Goal: Information Seeking & Learning: Learn about a topic

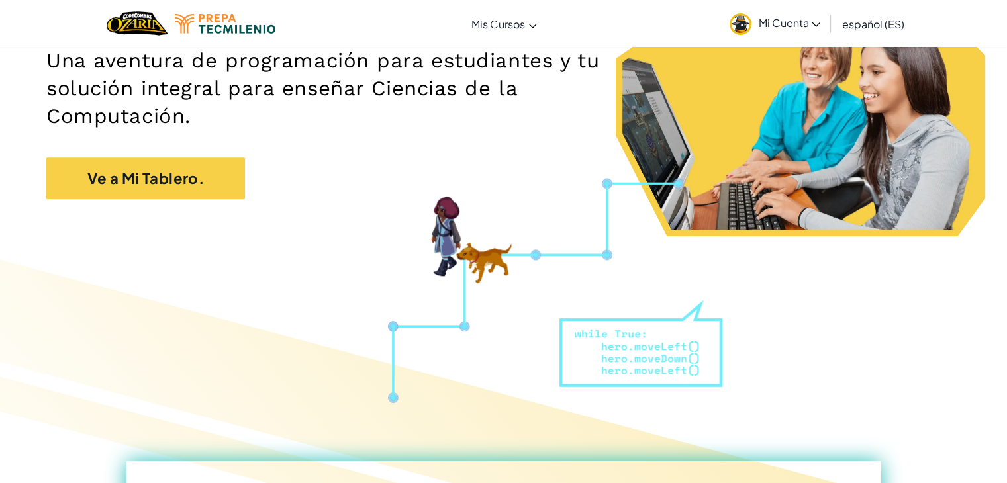
scroll to position [222, 0]
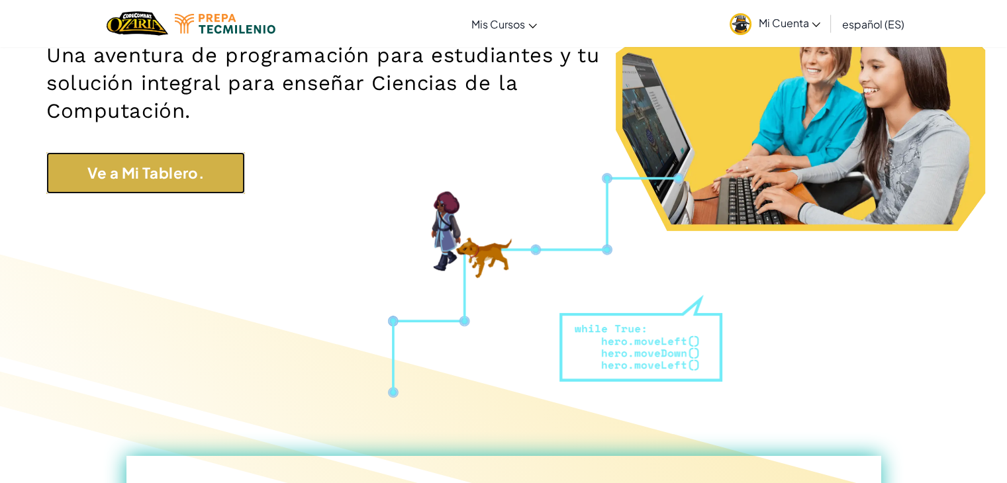
click at [181, 177] on link "Ve a Mi Tablero." at bounding box center [145, 173] width 199 height 42
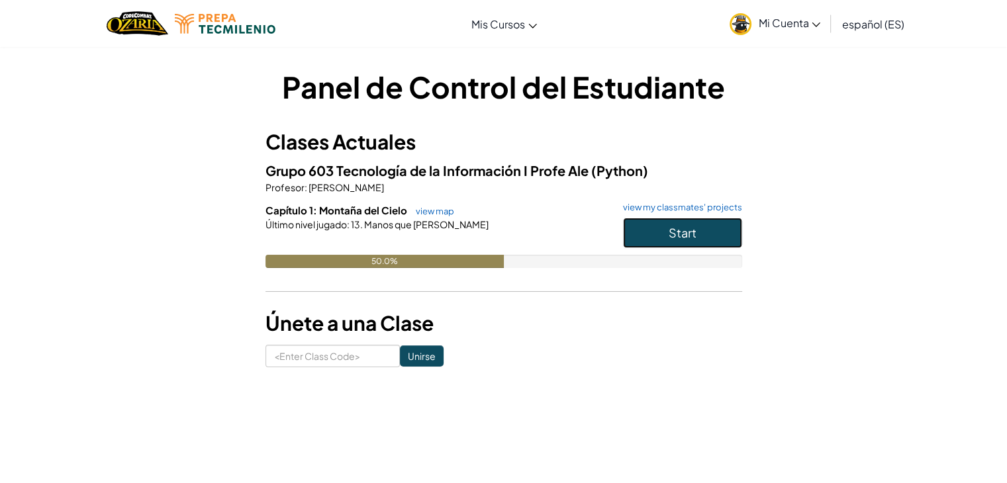
click at [669, 229] on span "Start" at bounding box center [683, 232] width 28 height 15
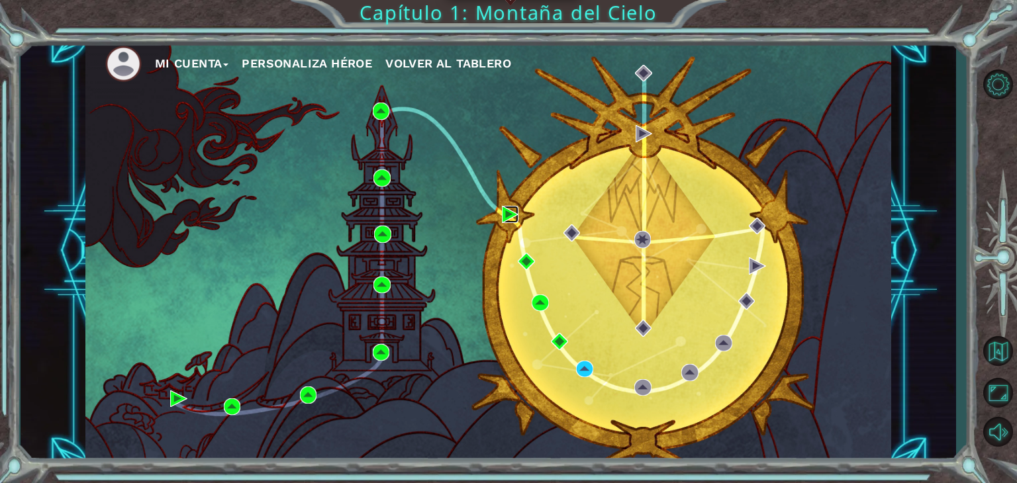
click at [504, 209] on img at bounding box center [510, 214] width 17 height 17
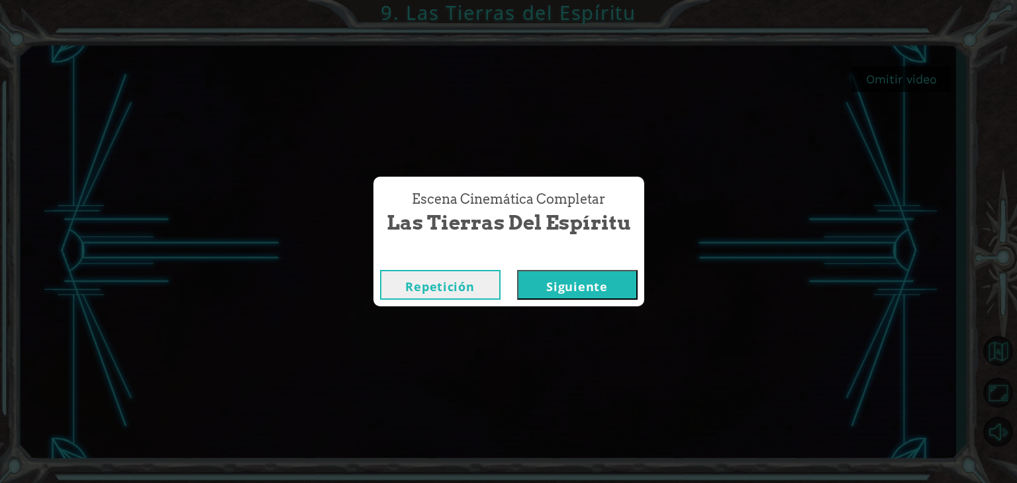
click at [577, 279] on button "Siguiente" at bounding box center [577, 285] width 120 height 30
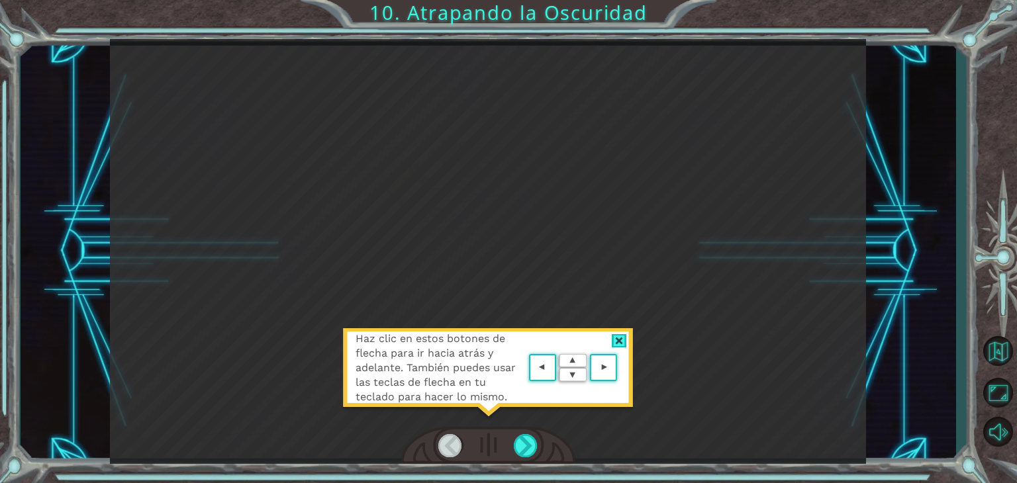
click at [622, 342] on div at bounding box center [619, 341] width 15 height 14
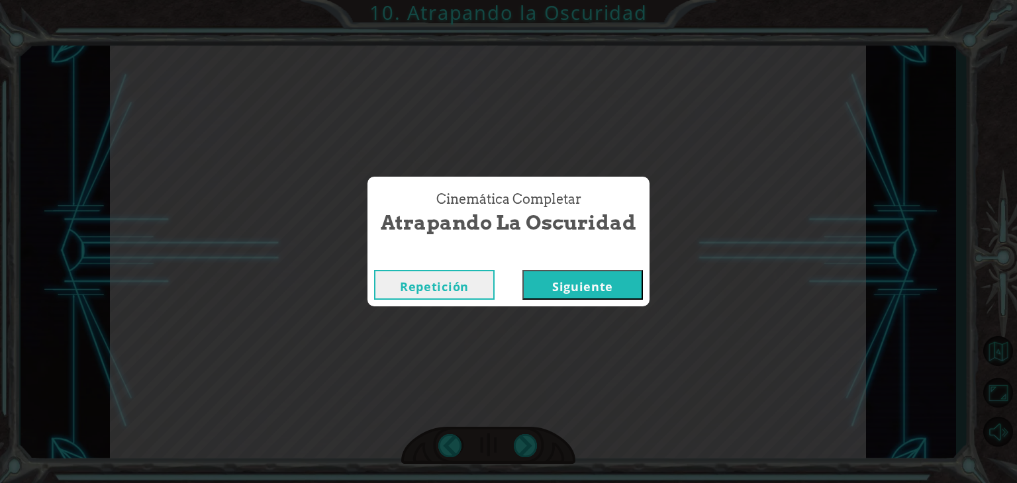
click at [617, 285] on button "Siguiente" at bounding box center [582, 285] width 120 height 30
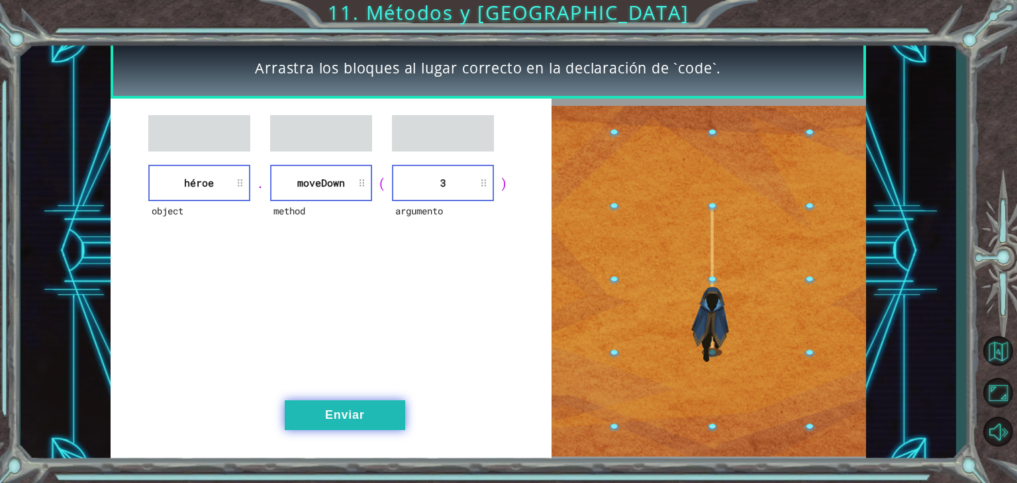
click at [337, 419] on button "Enviar" at bounding box center [345, 416] width 120 height 30
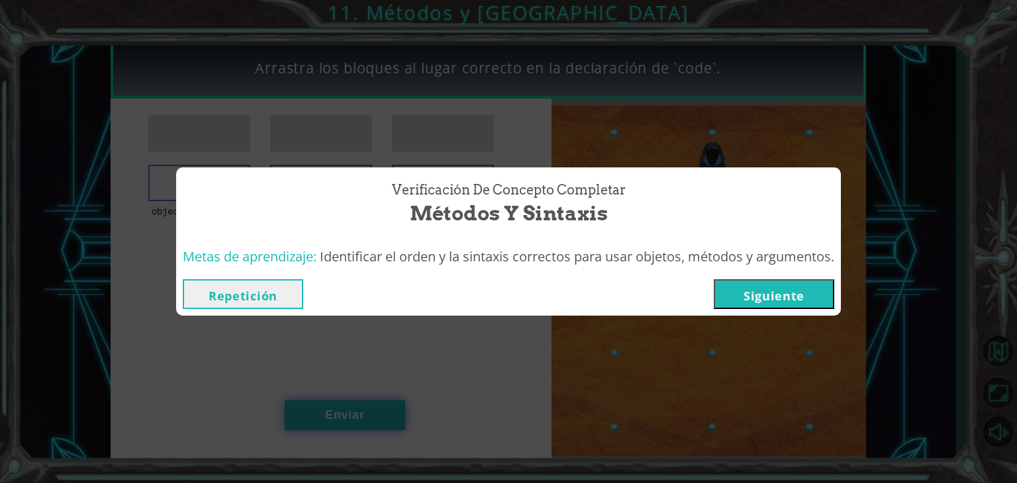
click at [337, 419] on div "Verificación de Concepto Completar Métodos y Sintaxis Metas de aprendizaje: Ide…" at bounding box center [508, 241] width 1017 height 483
click at [257, 298] on button "Repetición" at bounding box center [243, 294] width 120 height 30
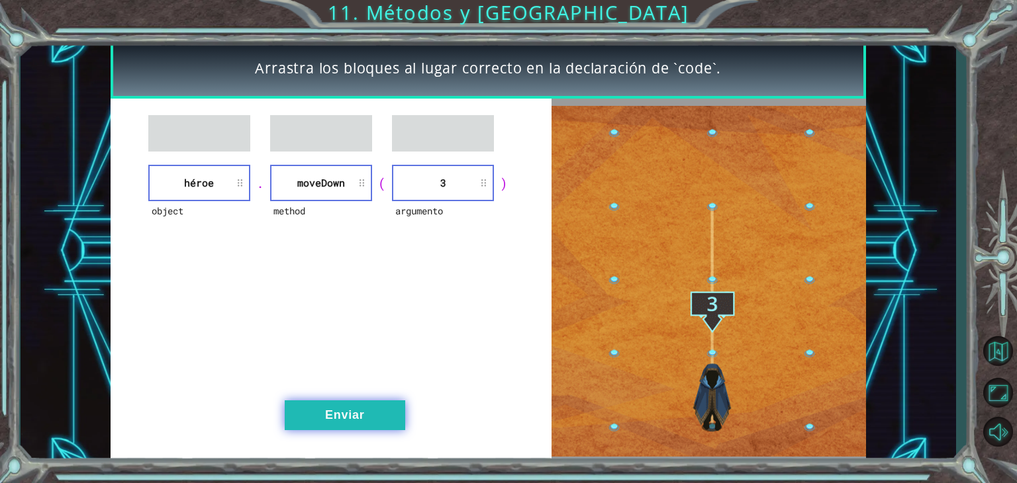
click at [334, 414] on button "Enviar" at bounding box center [345, 416] width 120 height 30
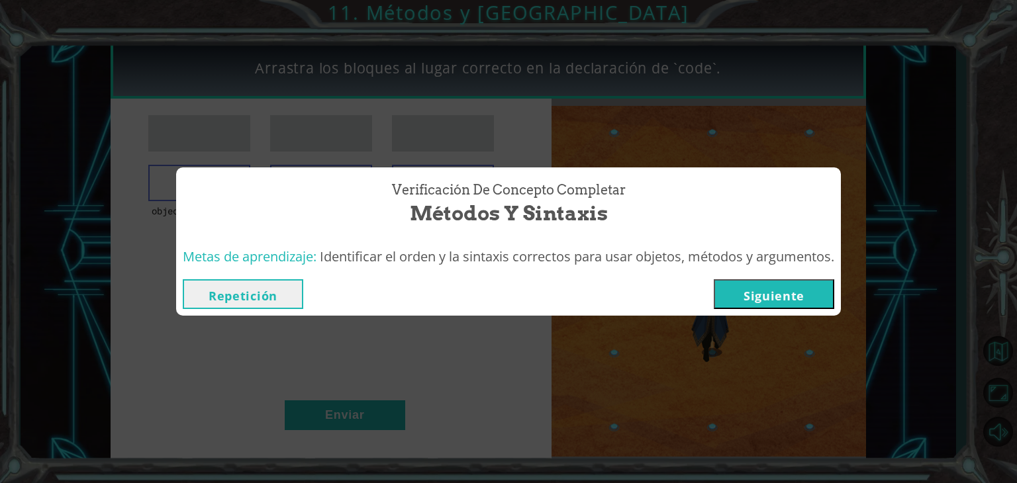
click at [760, 300] on button "Siguiente" at bounding box center [774, 294] width 120 height 30
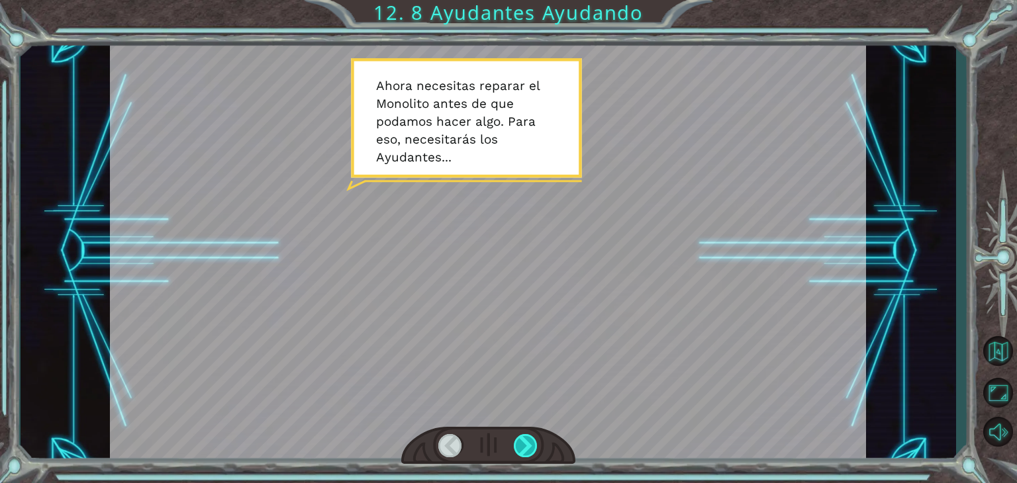
click at [525, 448] on div at bounding box center [526, 445] width 24 height 23
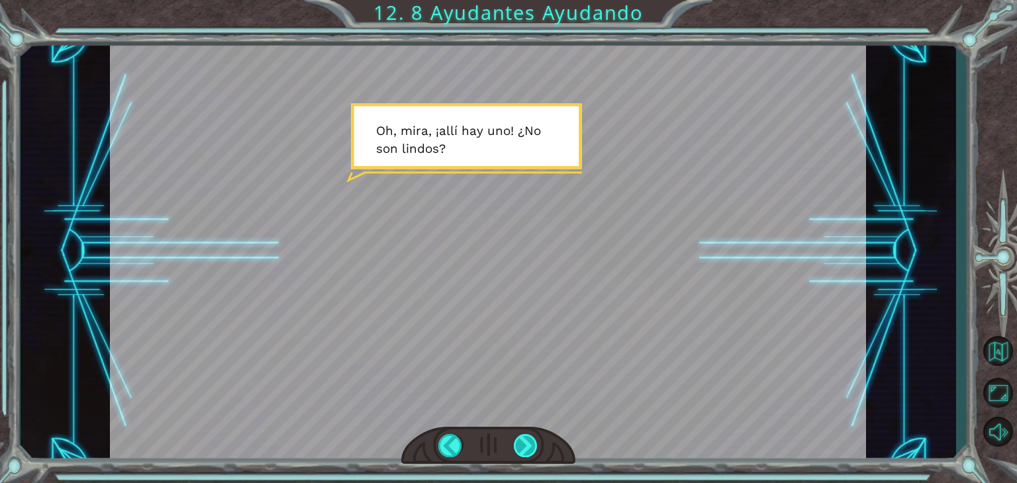
click at [525, 448] on div at bounding box center [526, 445] width 24 height 23
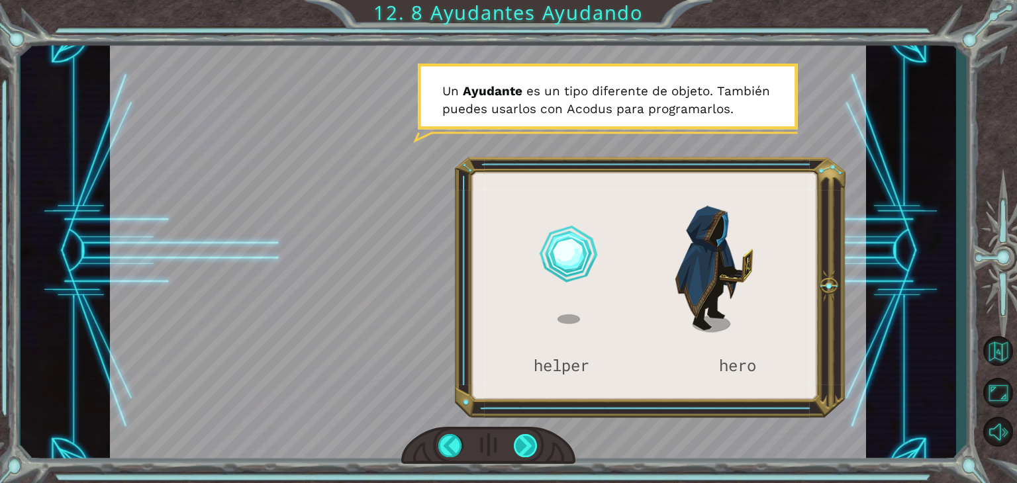
click at [525, 448] on div at bounding box center [526, 445] width 24 height 23
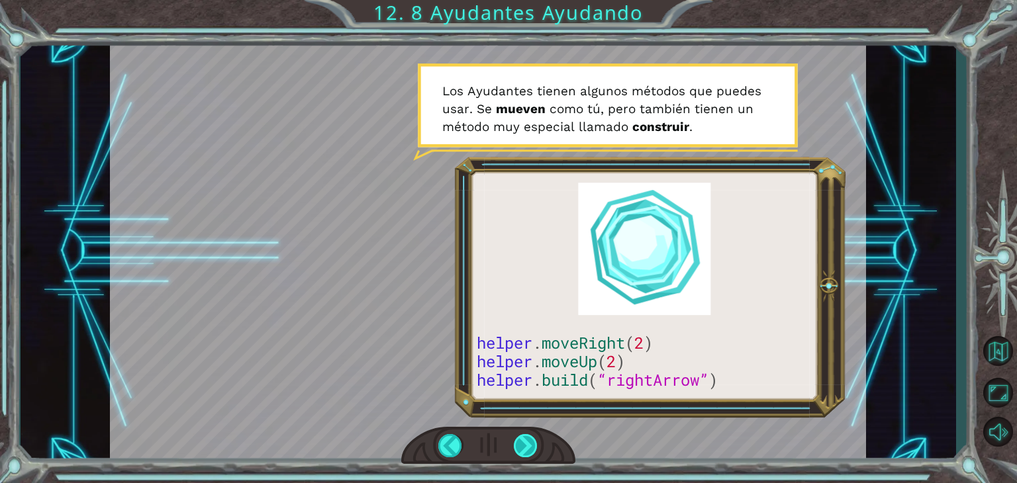
click at [525, 448] on div at bounding box center [526, 445] width 24 height 23
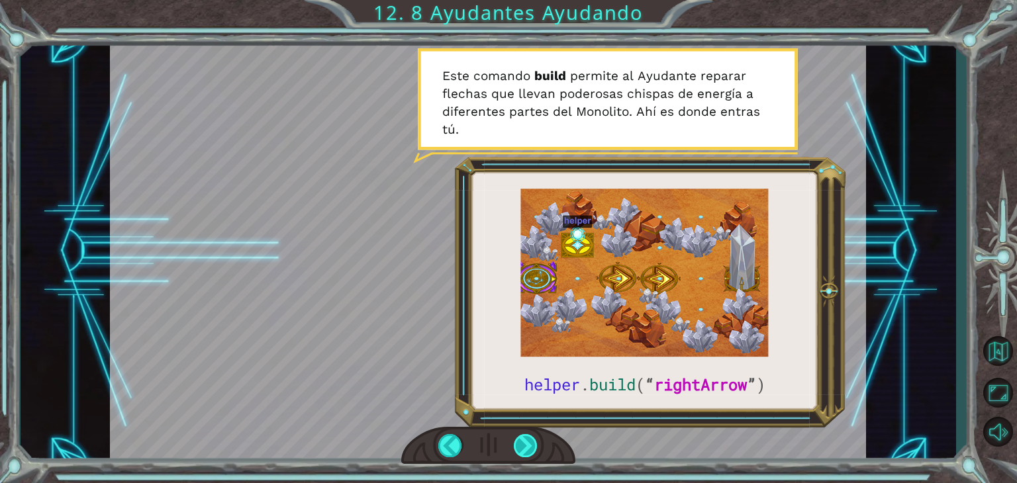
click at [525, 448] on div at bounding box center [526, 445] width 24 height 23
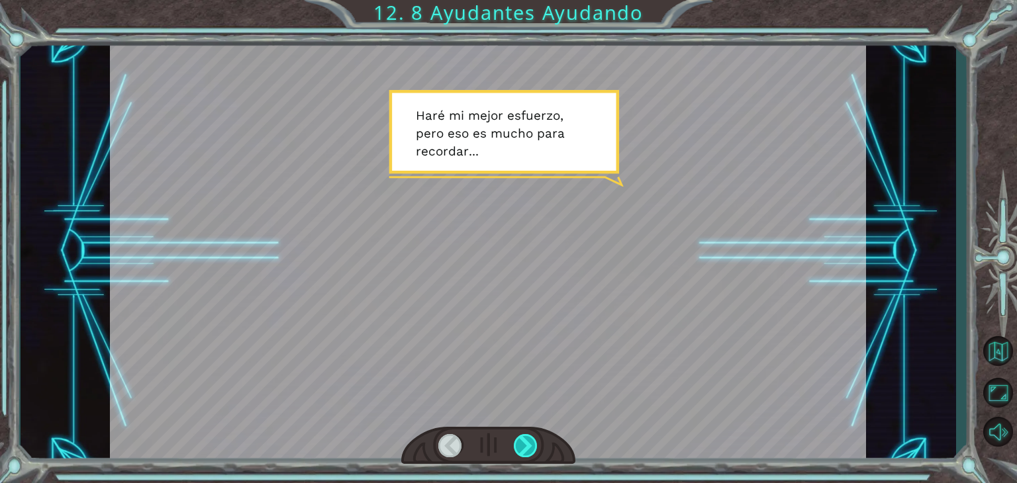
click at [525, 448] on div at bounding box center [526, 445] width 24 height 23
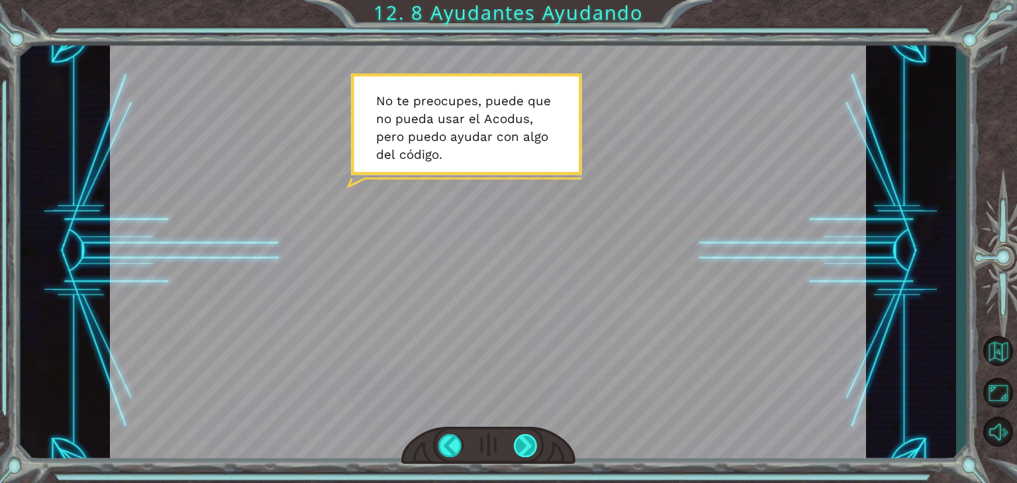
click at [525, 448] on div at bounding box center [526, 445] width 24 height 23
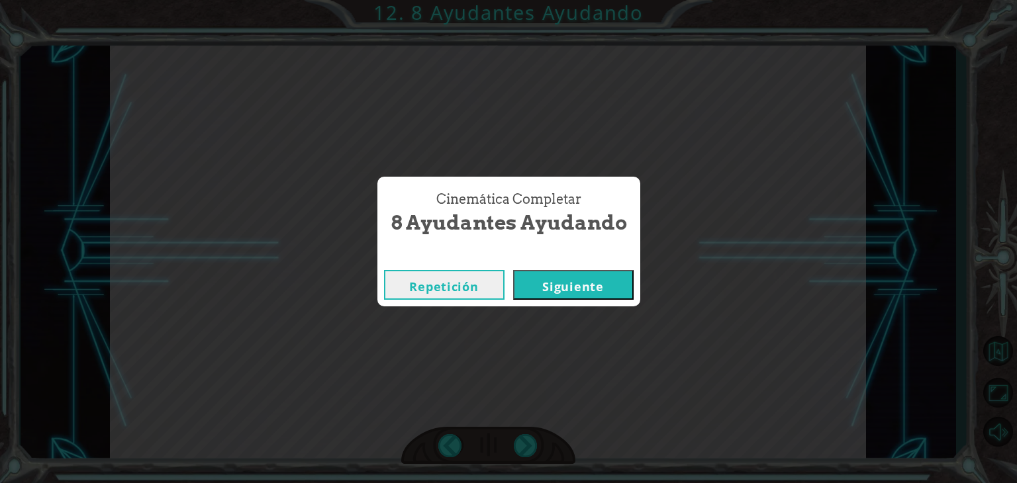
click at [589, 289] on button "Siguiente" at bounding box center [573, 285] width 120 height 30
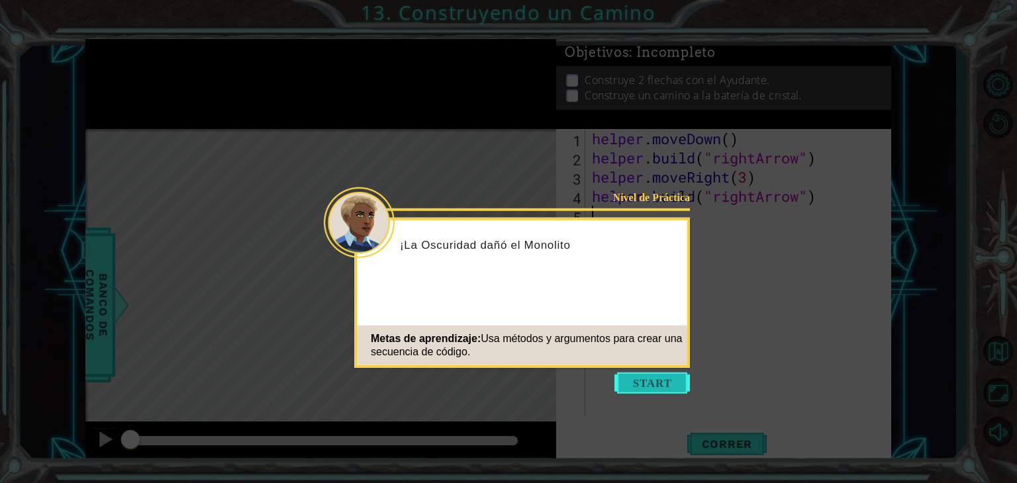
click at [643, 386] on button "Start" at bounding box center [651, 383] width 75 height 21
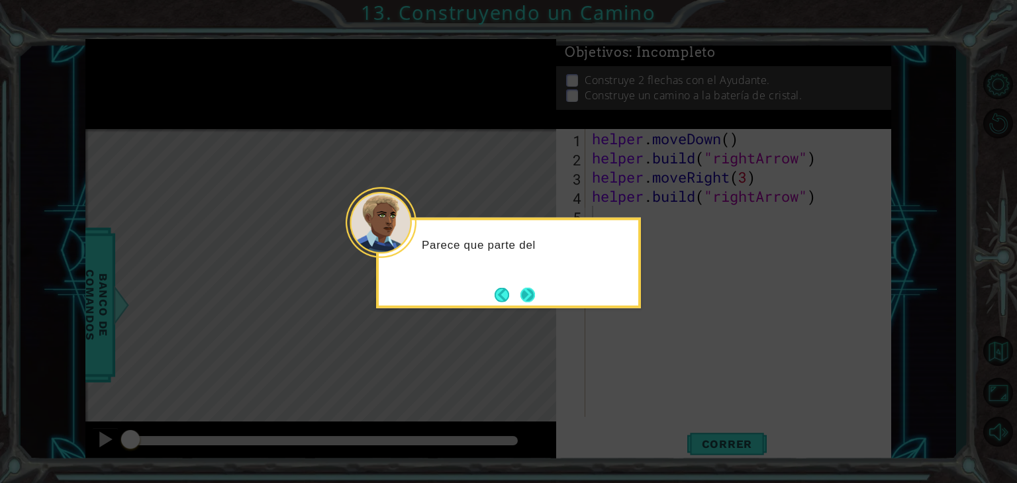
click at [531, 295] on button "Next" at bounding box center [527, 294] width 15 height 15
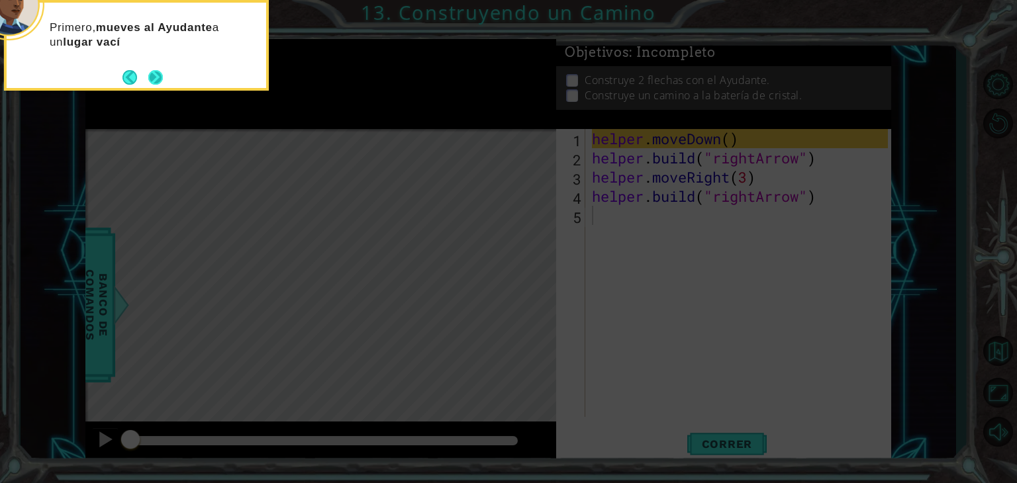
click at [166, 80] on div "Primero, mueves al Ayudante a un lugar vací" at bounding box center [136, 45] width 265 height 91
click at [158, 87] on footer at bounding box center [142, 78] width 40 height 20
click at [156, 83] on button "Next" at bounding box center [155, 77] width 15 height 15
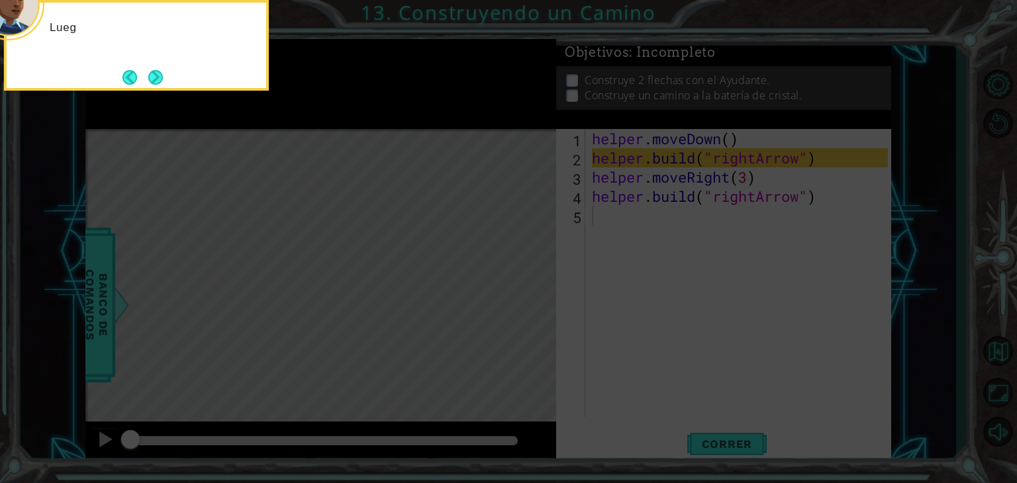
click at [156, 83] on button "Next" at bounding box center [155, 77] width 15 height 15
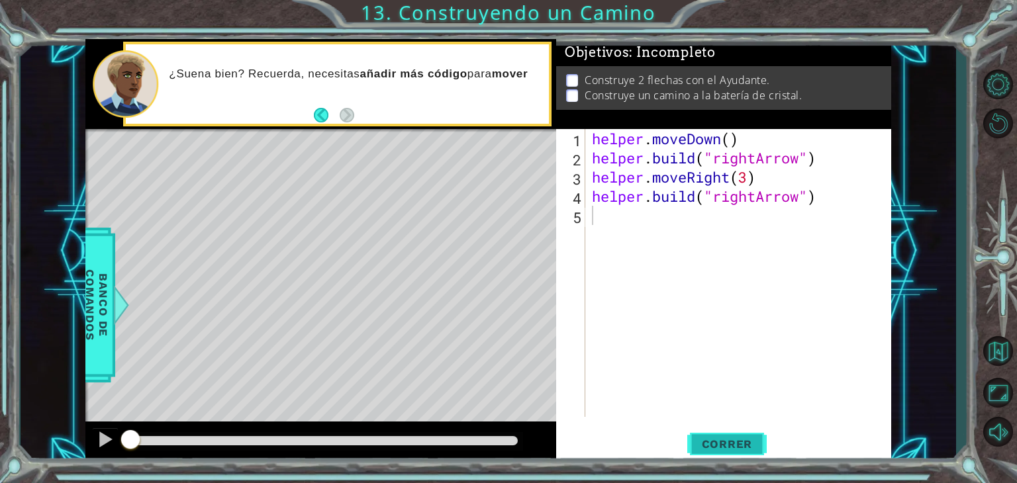
click at [694, 429] on button "Correr" at bounding box center [726, 445] width 79 height 34
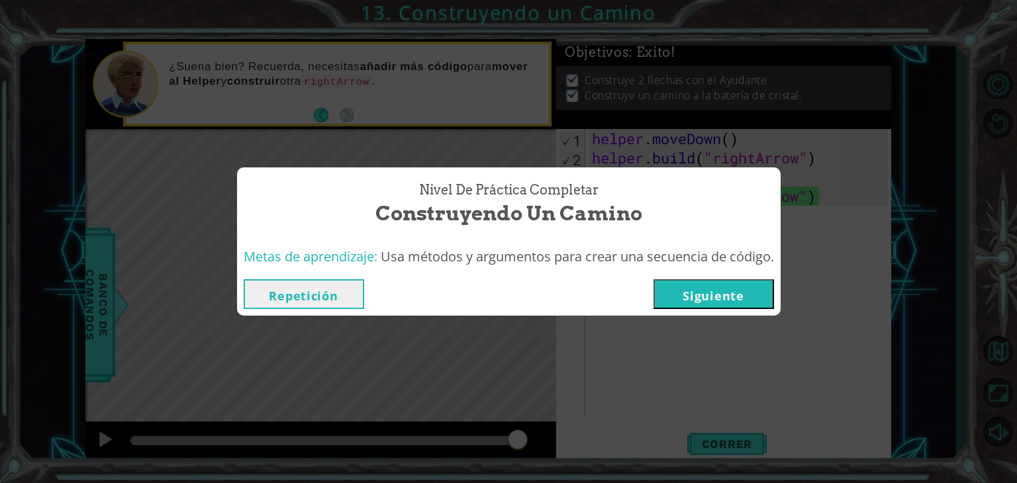
click at [704, 295] on button "Siguiente" at bounding box center [713, 294] width 120 height 30
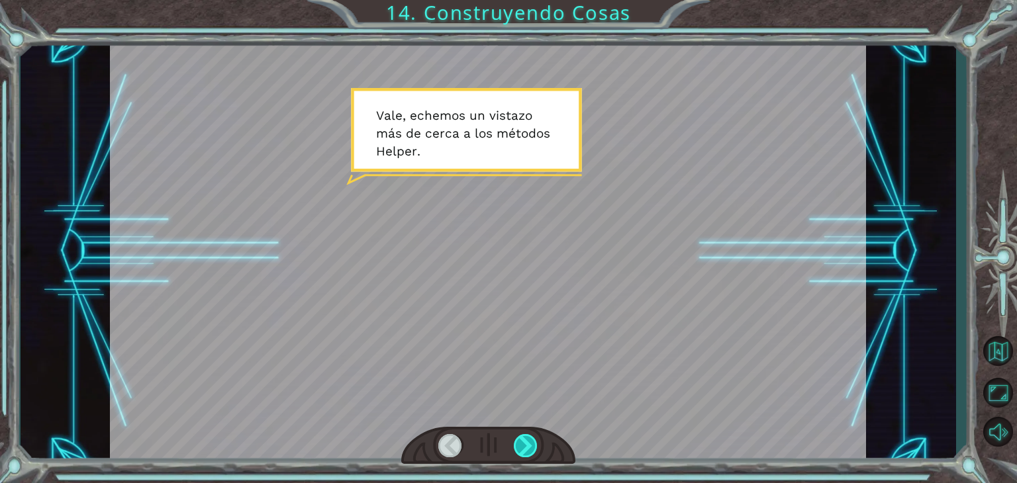
click at [527, 437] on div at bounding box center [526, 445] width 24 height 23
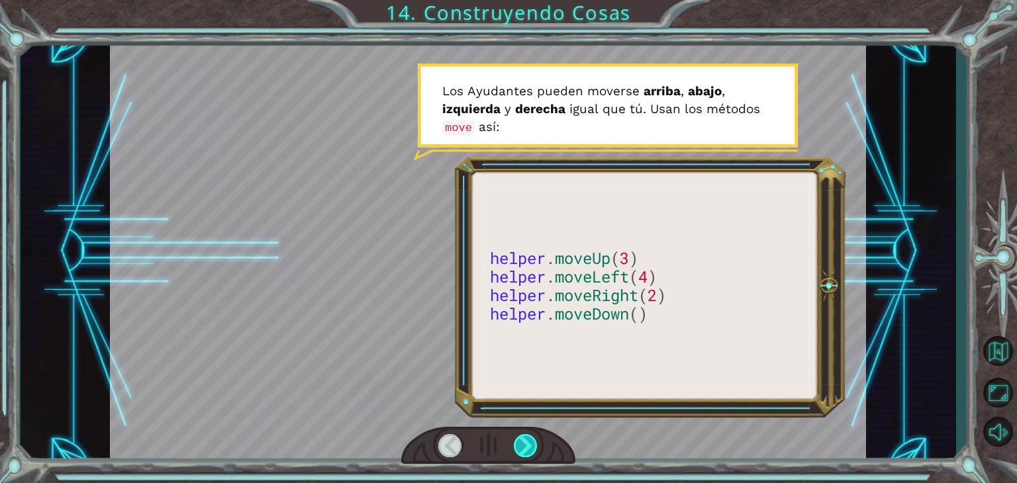
click at [527, 437] on div at bounding box center [526, 445] width 24 height 23
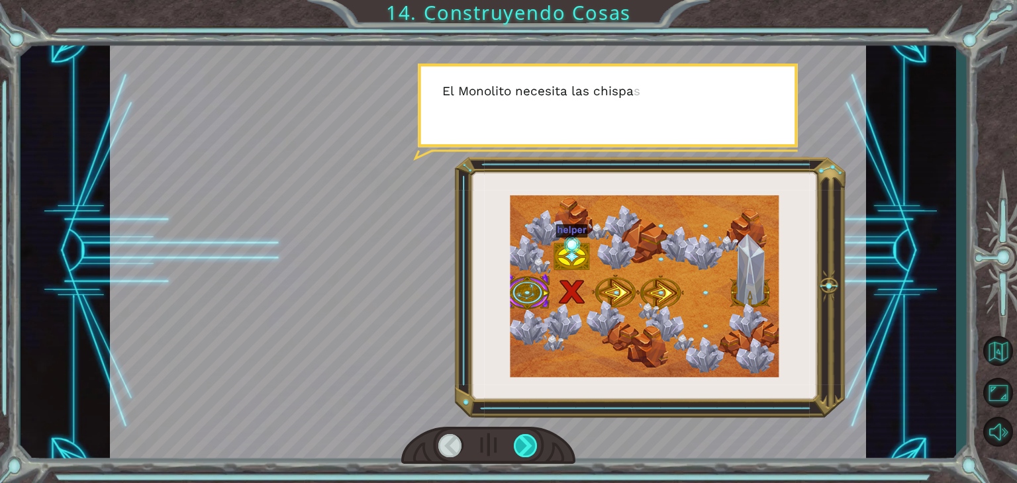
click at [527, 437] on div at bounding box center [526, 445] width 24 height 23
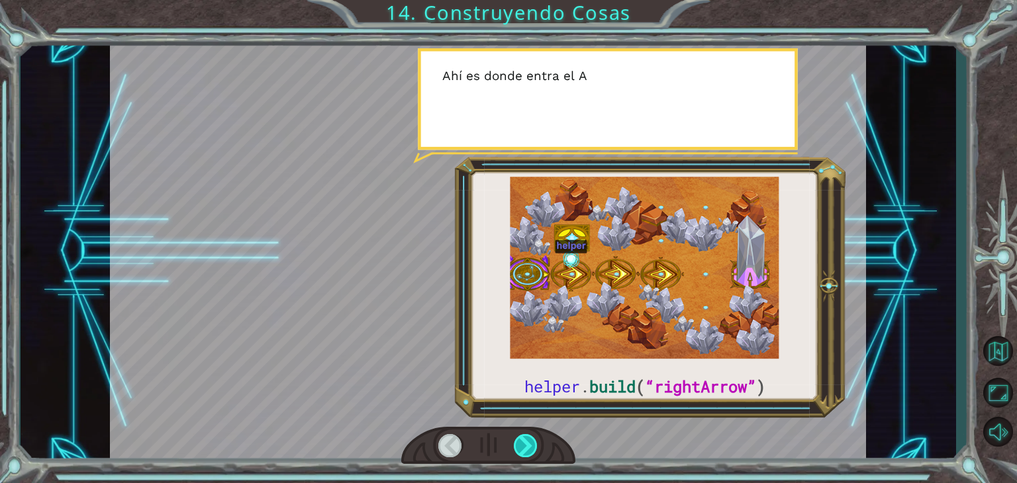
click at [527, 437] on div at bounding box center [526, 445] width 24 height 23
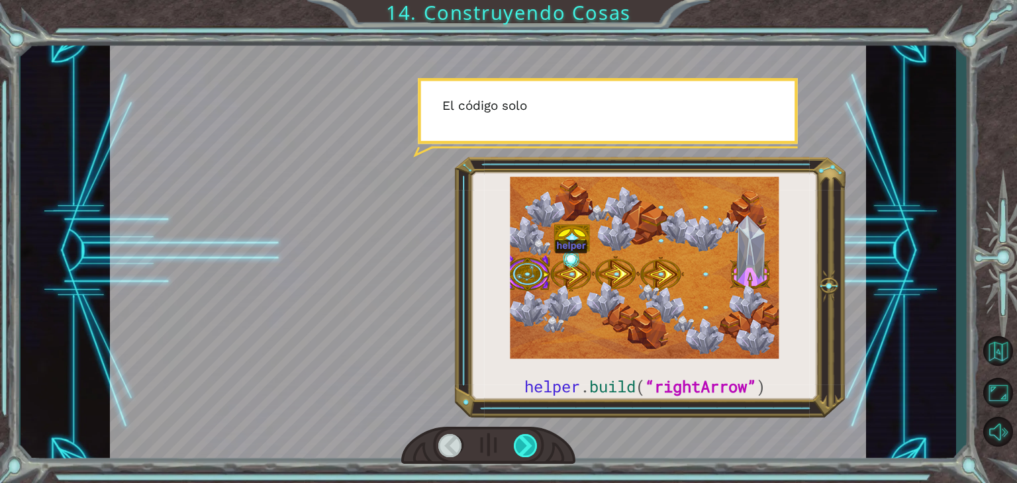
click at [527, 437] on div at bounding box center [526, 445] width 24 height 23
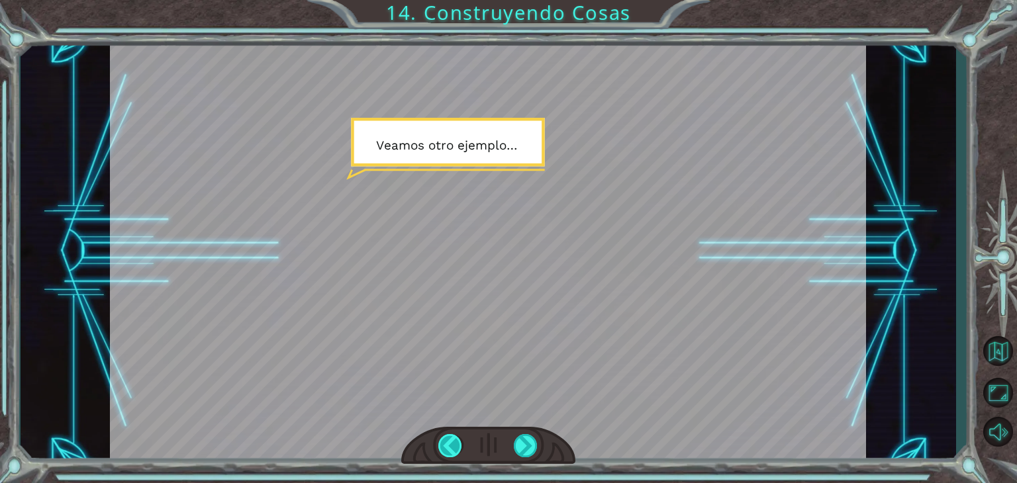
click at [444, 439] on div at bounding box center [450, 445] width 24 height 23
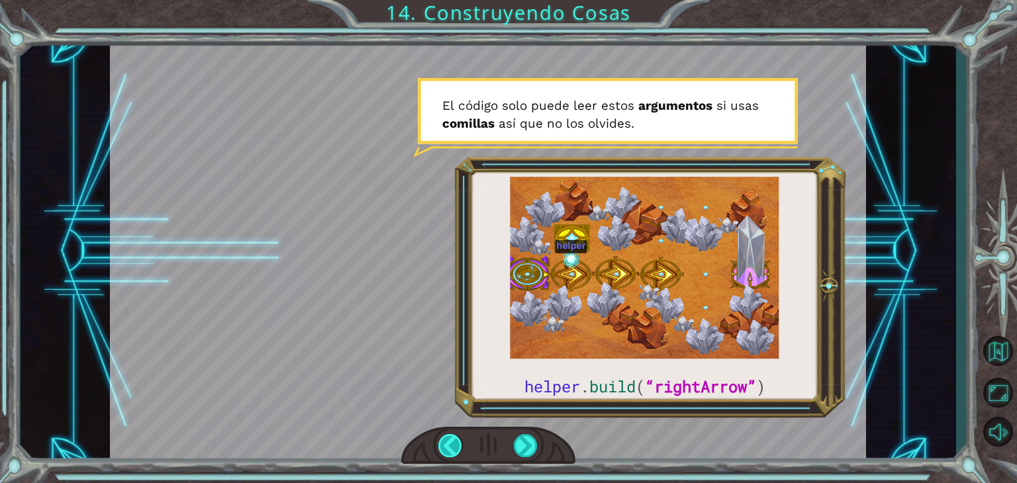
click at [444, 439] on div at bounding box center [450, 445] width 24 height 23
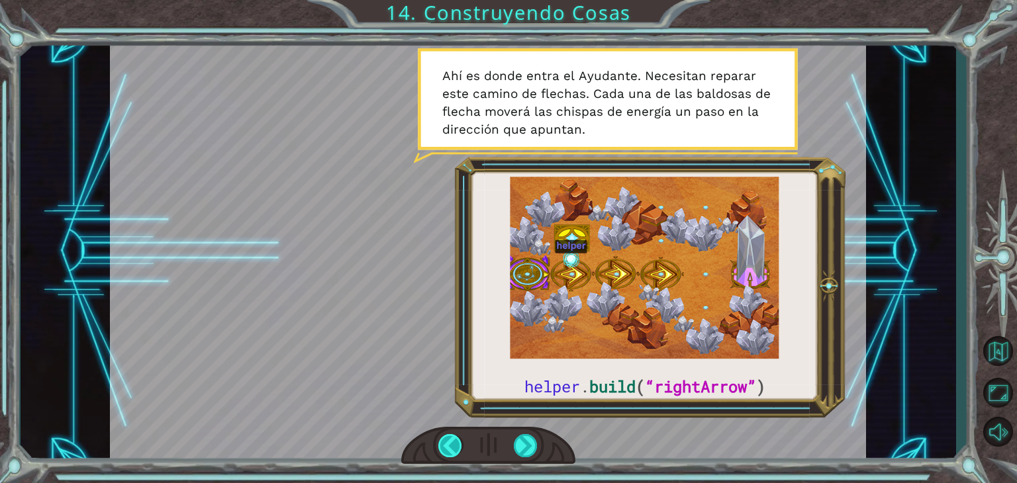
click at [444, 439] on div at bounding box center [450, 445] width 24 height 23
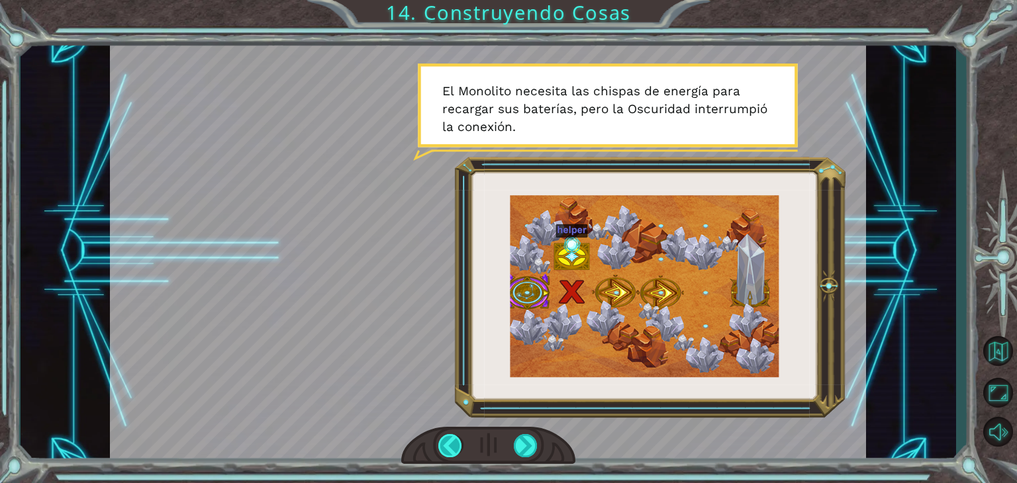
click at [444, 439] on div at bounding box center [450, 445] width 24 height 23
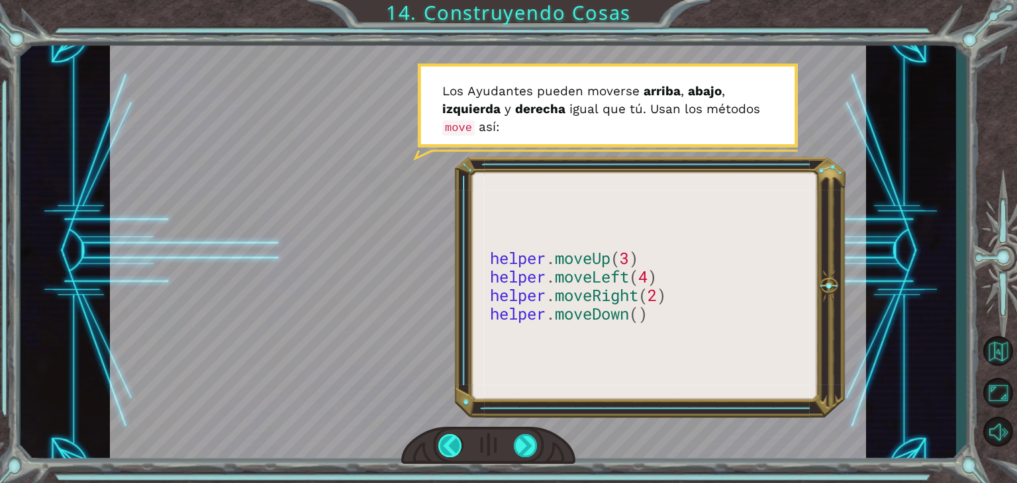
click at [444, 439] on div at bounding box center [450, 445] width 24 height 23
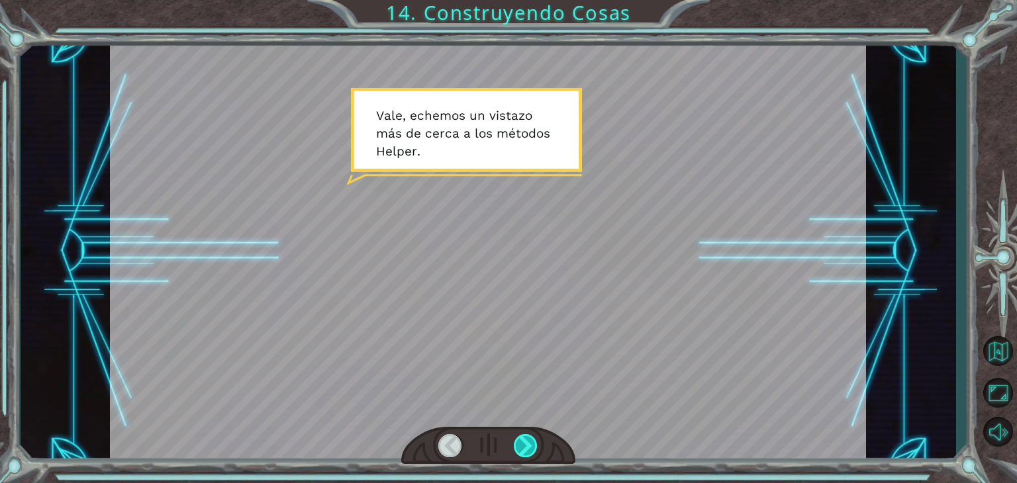
click at [516, 450] on div at bounding box center [526, 445] width 24 height 23
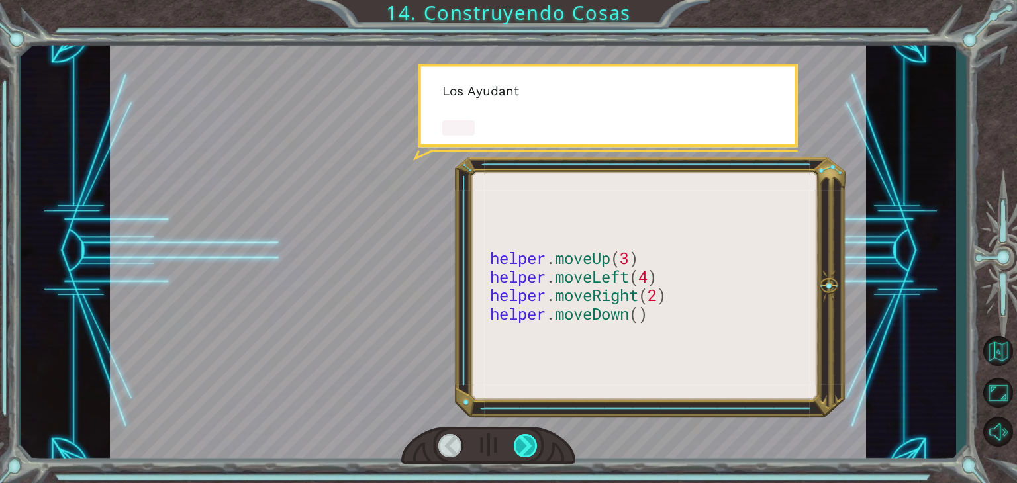
click at [516, 450] on div at bounding box center [526, 445] width 24 height 23
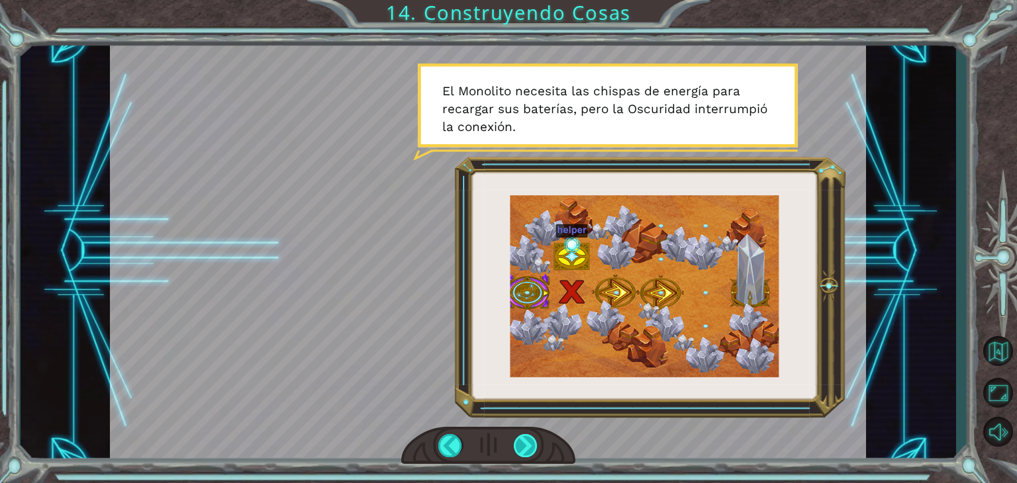
click at [516, 450] on div at bounding box center [526, 445] width 24 height 23
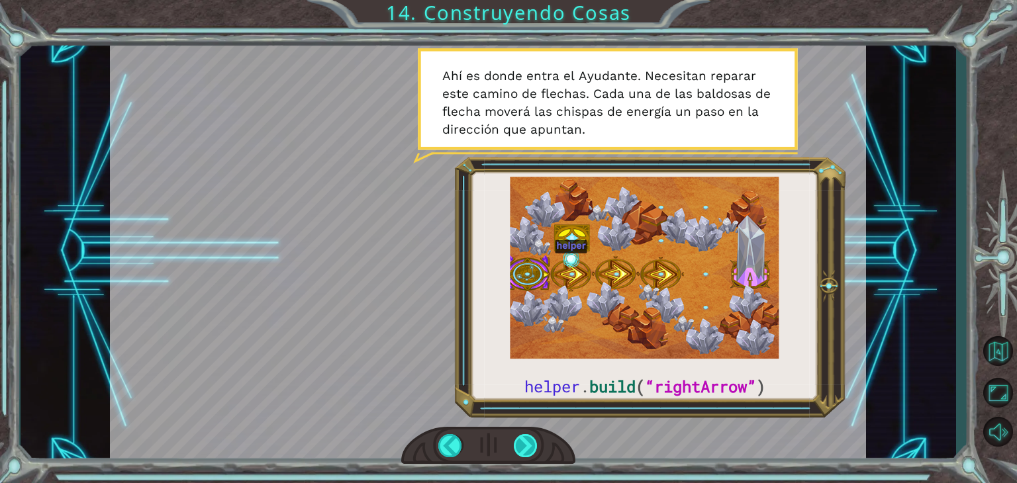
click at [516, 450] on div at bounding box center [526, 445] width 24 height 23
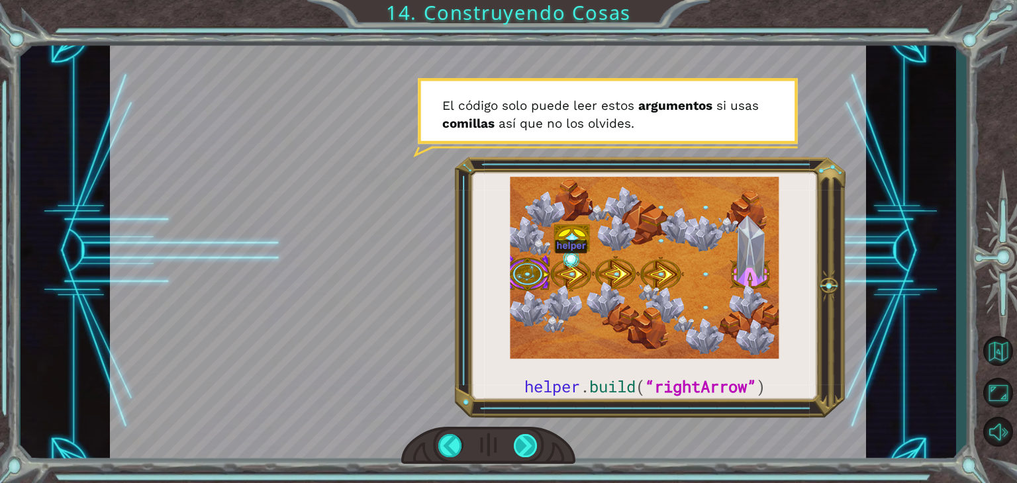
click at [516, 450] on div at bounding box center [526, 445] width 24 height 23
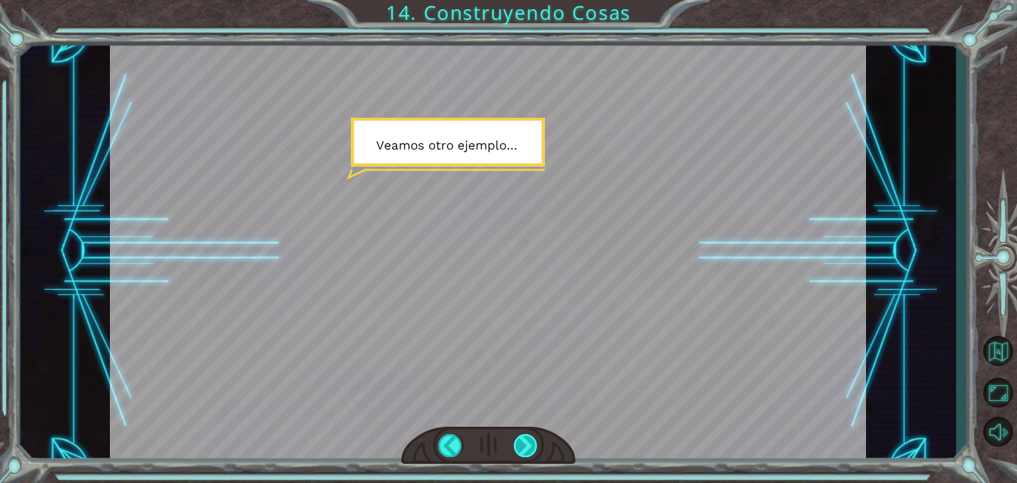
click at [516, 450] on div at bounding box center [526, 445] width 24 height 23
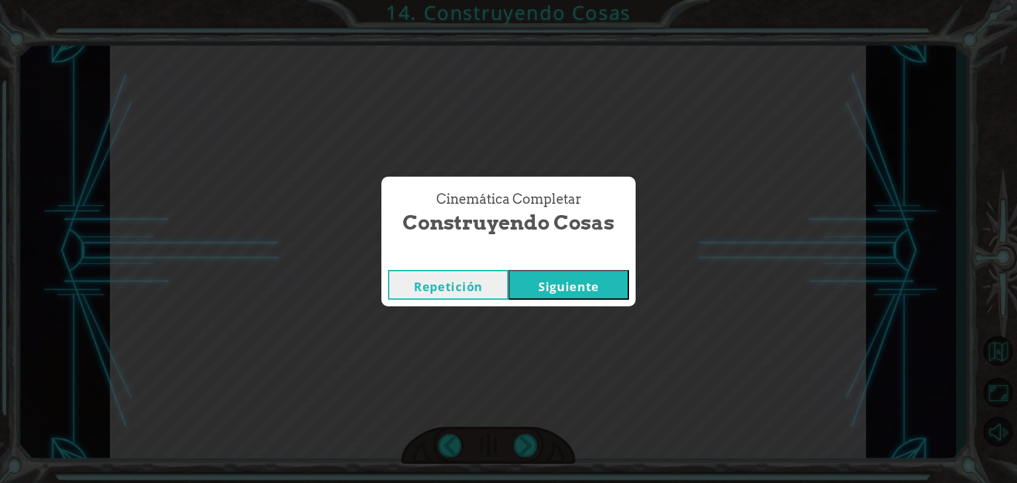
click at [563, 287] on button "Siguiente" at bounding box center [568, 285] width 120 height 30
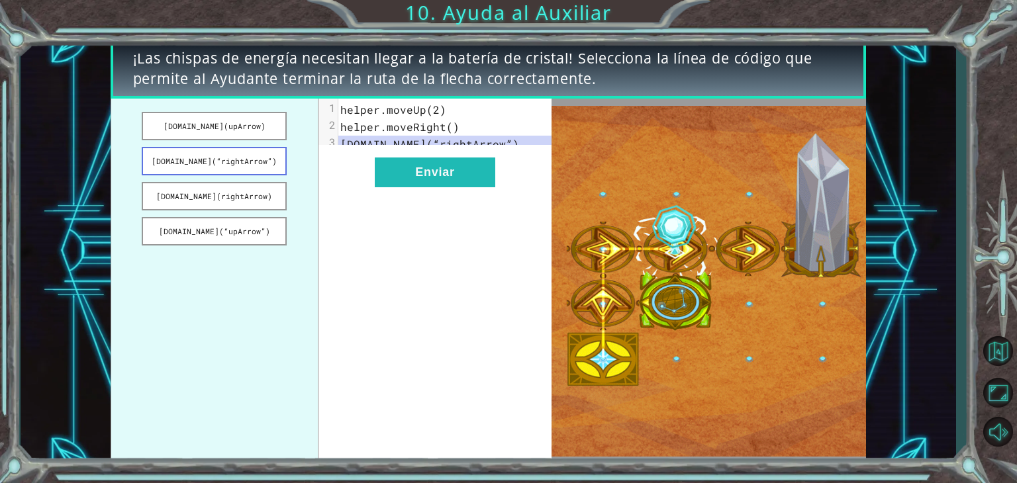
click at [248, 165] on button "[DOMAIN_NAME](“rightArrow”)" at bounding box center [214, 161] width 145 height 28
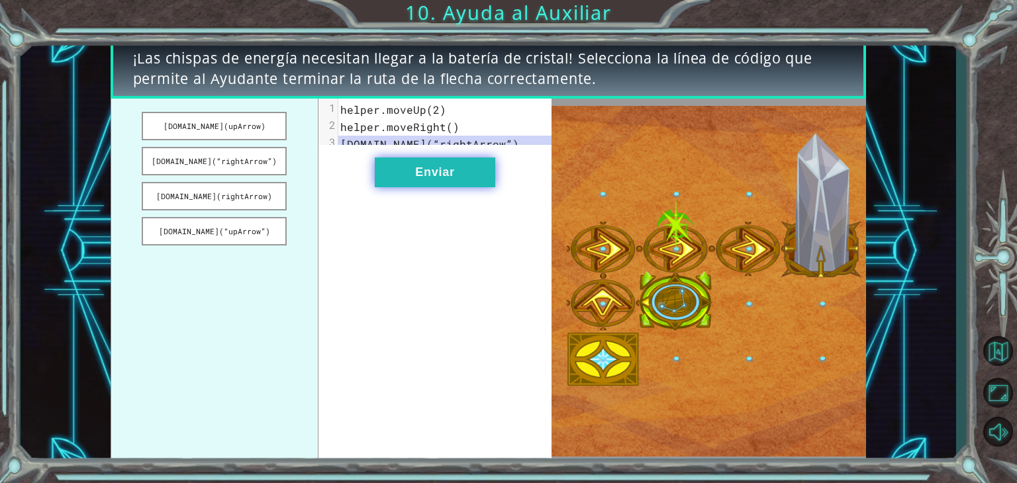
click at [450, 187] on button "Enviar" at bounding box center [435, 173] width 120 height 30
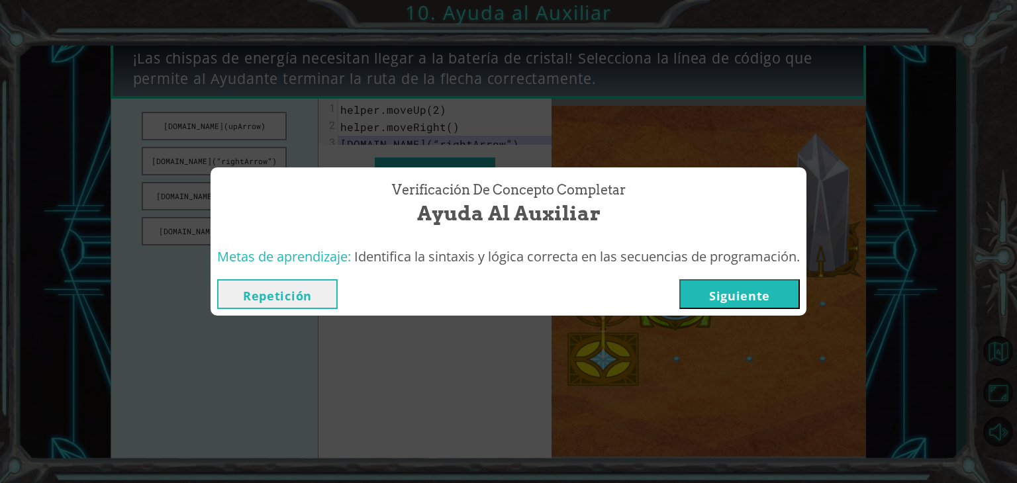
click at [708, 292] on button "Siguiente" at bounding box center [739, 294] width 120 height 30
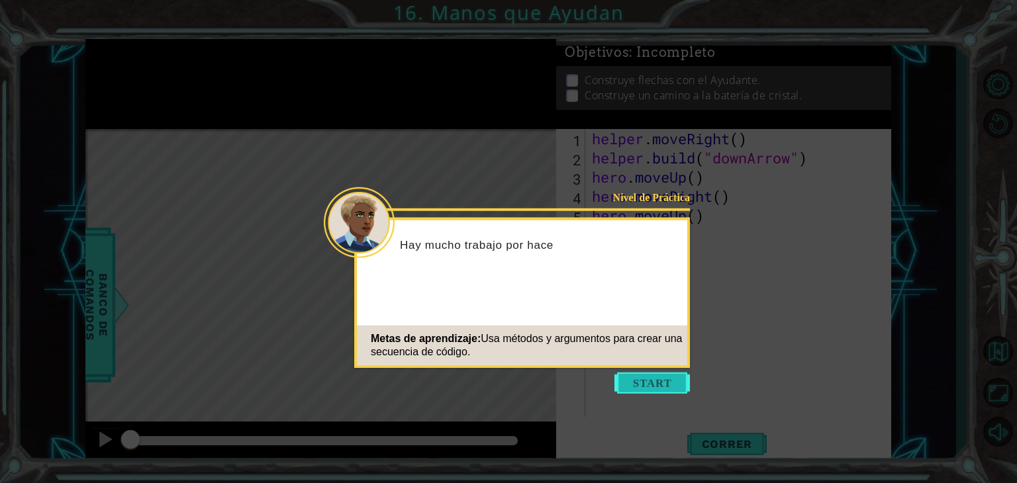
click at [635, 377] on button "Start" at bounding box center [651, 383] width 75 height 21
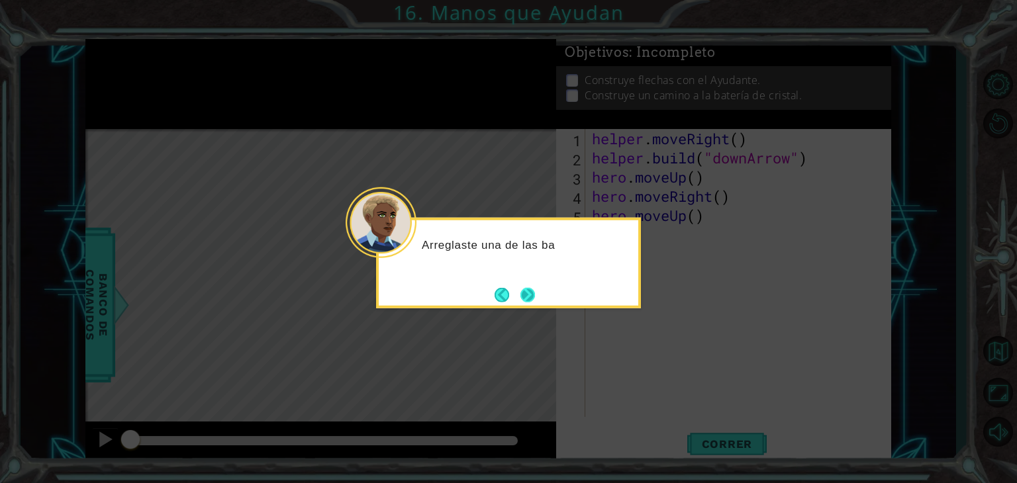
click at [526, 294] on button "Next" at bounding box center [527, 294] width 15 height 15
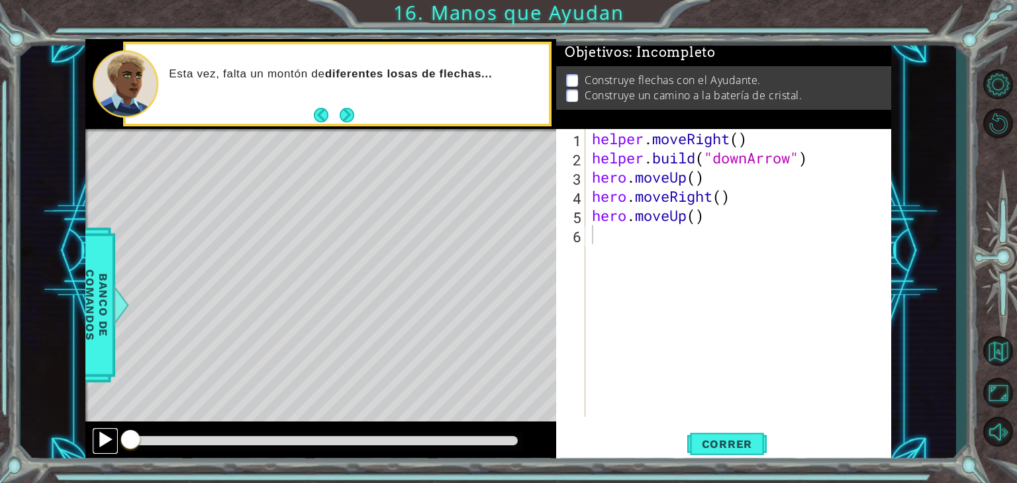
click at [103, 441] on div at bounding box center [105, 439] width 17 height 17
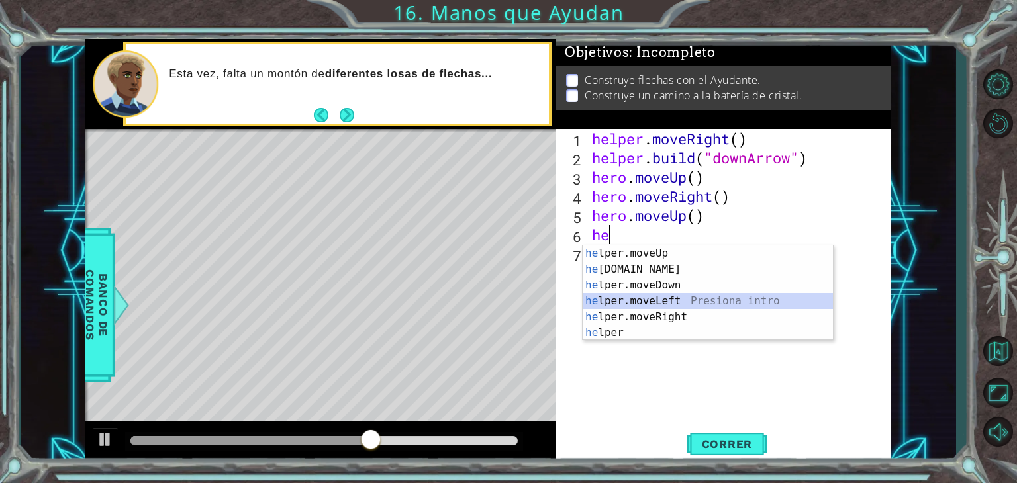
click at [678, 306] on div "he lper.moveUp Presiona intro he [DOMAIN_NAME] Presiona intro he lper.moveDown …" at bounding box center [708, 309] width 250 height 127
type textarea "helper.moveLeft(1)"
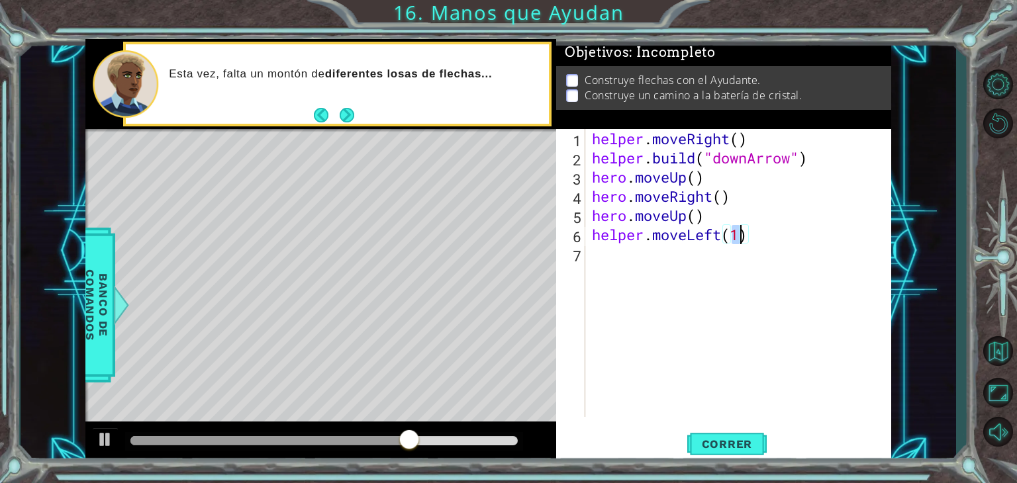
click at [615, 387] on div "helper . moveRight ( ) helper . build ( "downArrow" ) hero . moveUp ( ) hero . …" at bounding box center [741, 292] width 305 height 326
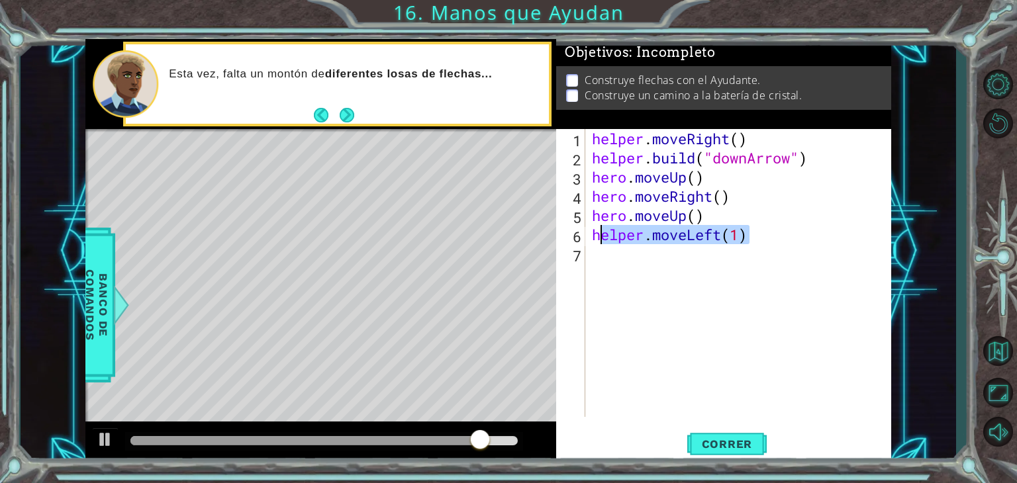
drag, startPoint x: 763, startPoint y: 243, endPoint x: 593, endPoint y: 238, distance: 169.6
click at [593, 238] on div "helper . moveRight ( ) helper . build ( "downArrow" ) hero . moveUp ( ) hero . …" at bounding box center [741, 292] width 305 height 326
type textarea "helper.moveLeft(1)"
paste textarea "hero.moveUp()"
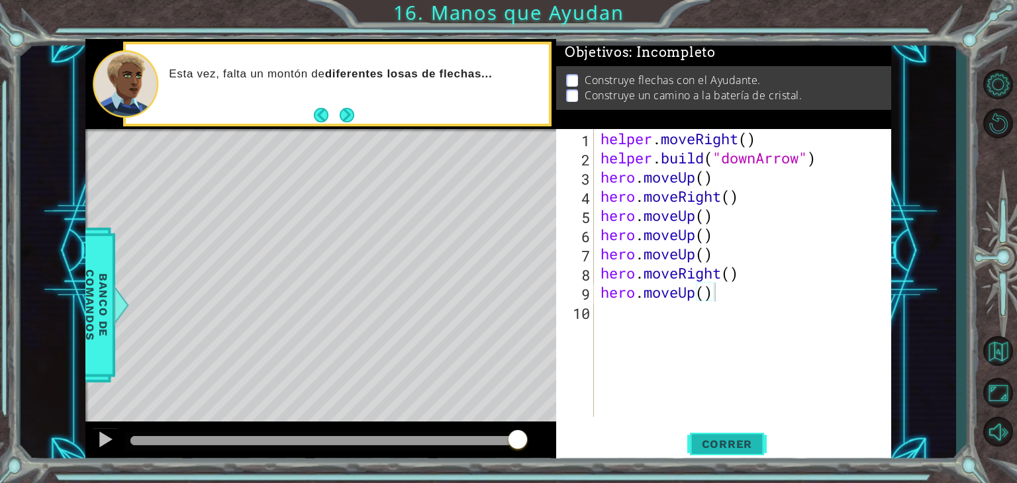
click at [743, 438] on span "Correr" at bounding box center [726, 444] width 77 height 13
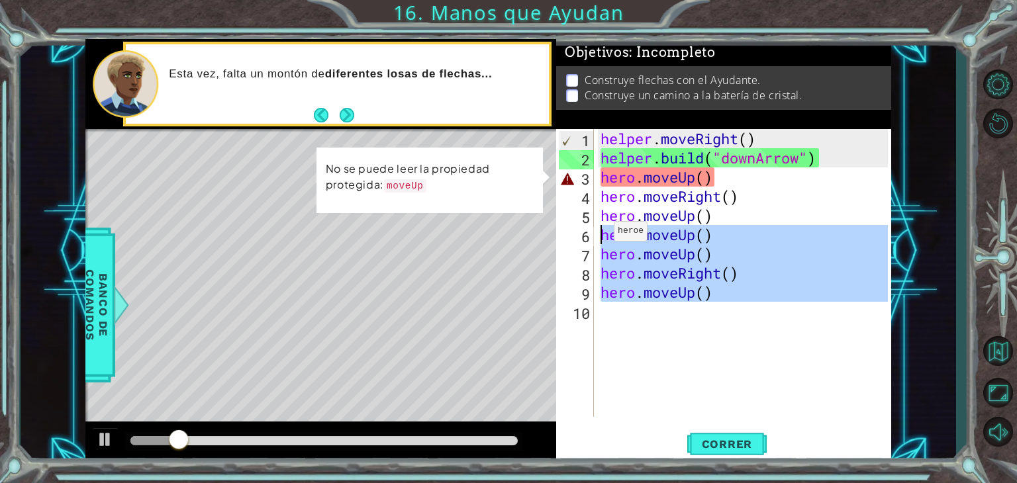
drag, startPoint x: 734, startPoint y: 306, endPoint x: 601, endPoint y: 233, distance: 151.7
click at [601, 233] on div "helper . moveRight ( ) helper . build ( "downArrow" ) hero . moveUp ( ) hero . …" at bounding box center [746, 292] width 297 height 326
type textarea "hero.moveUp() hero.moveUp()"
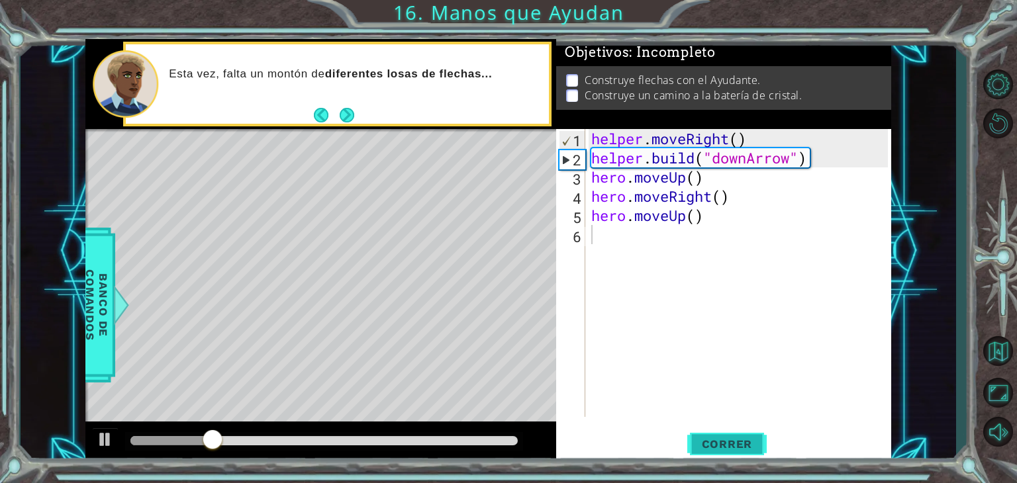
click at [704, 446] on span "Correr" at bounding box center [726, 444] width 77 height 13
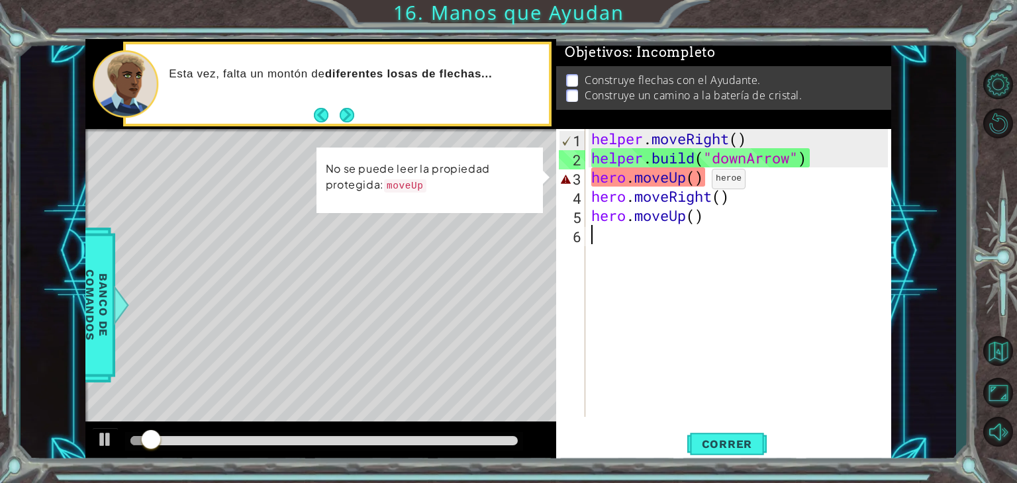
click at [691, 182] on div "helper . moveRight ( ) helper . build ( "downArrow" ) hero . moveUp ( ) hero . …" at bounding box center [742, 292] width 306 height 326
click at [705, 178] on div "helper . moveRight ( ) helper . build ( "downArrow" ) hero . moveUp ( ) hero . …" at bounding box center [742, 292] width 306 height 326
click at [699, 181] on div "helper . moveRight ( ) helper . build ( "downArrow" ) hero . moveUp ( ) hero . …" at bounding box center [742, 292] width 306 height 326
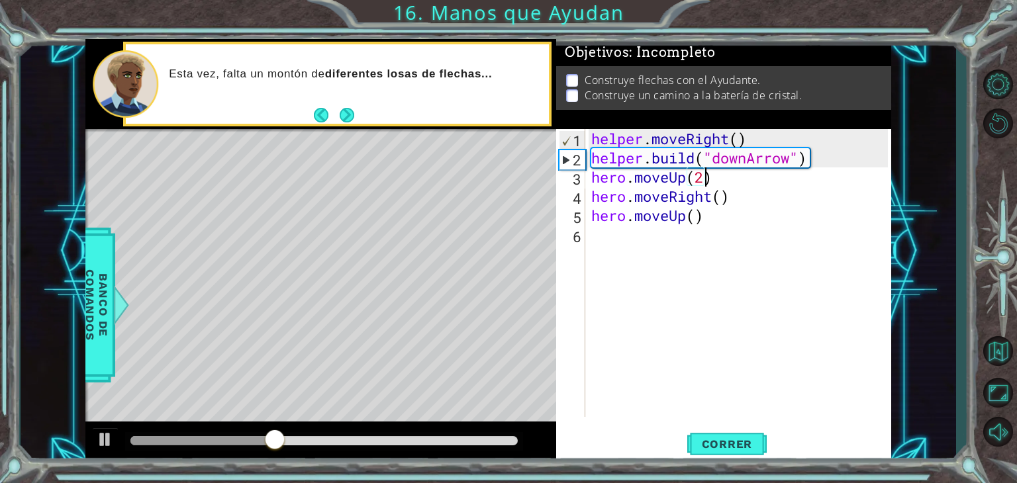
scroll to position [0, 5]
type textarea "hero.moveUp(2)"
click at [712, 451] on button "Correr" at bounding box center [726, 445] width 79 height 34
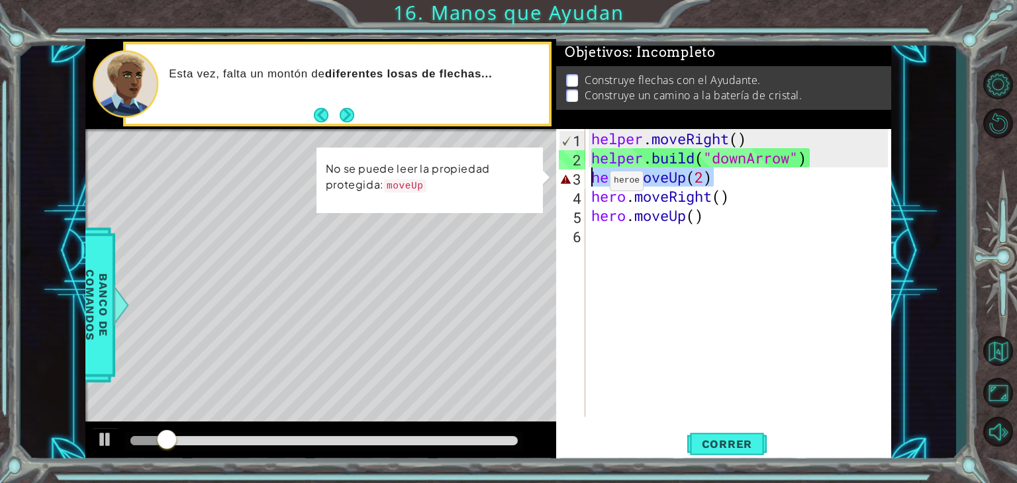
drag, startPoint x: 751, startPoint y: 177, endPoint x: 589, endPoint y: 183, distance: 161.7
click at [589, 183] on div "helper . moveRight ( ) helper . build ( "downArrow" ) hero . moveUp ( 2 ) hero …" at bounding box center [742, 292] width 306 height 326
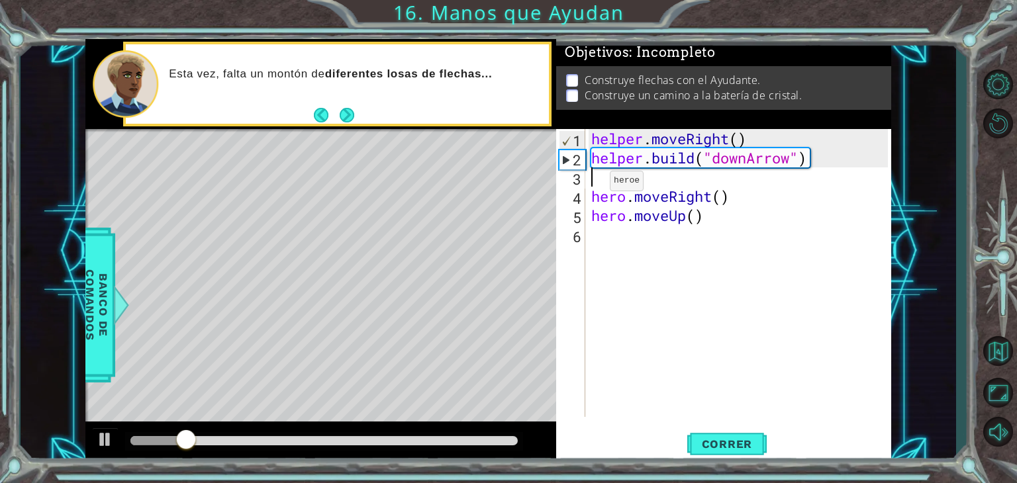
type textarea "[DOMAIN_NAME]("downArrow")"
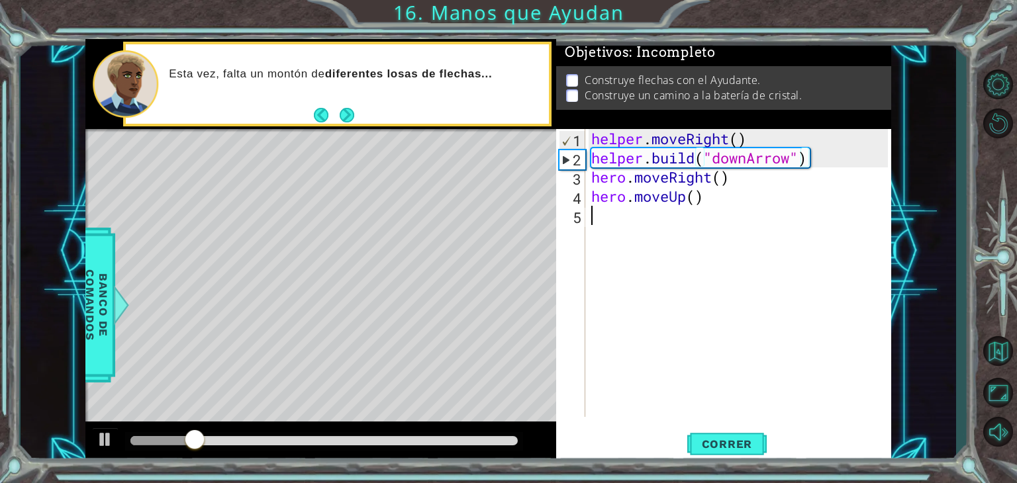
click at [704, 354] on div "helper . moveRight ( ) helper . build ( "downArrow" ) hero . moveRight ( ) hero…" at bounding box center [742, 292] width 306 height 326
click at [711, 437] on button "Correr" at bounding box center [726, 445] width 79 height 34
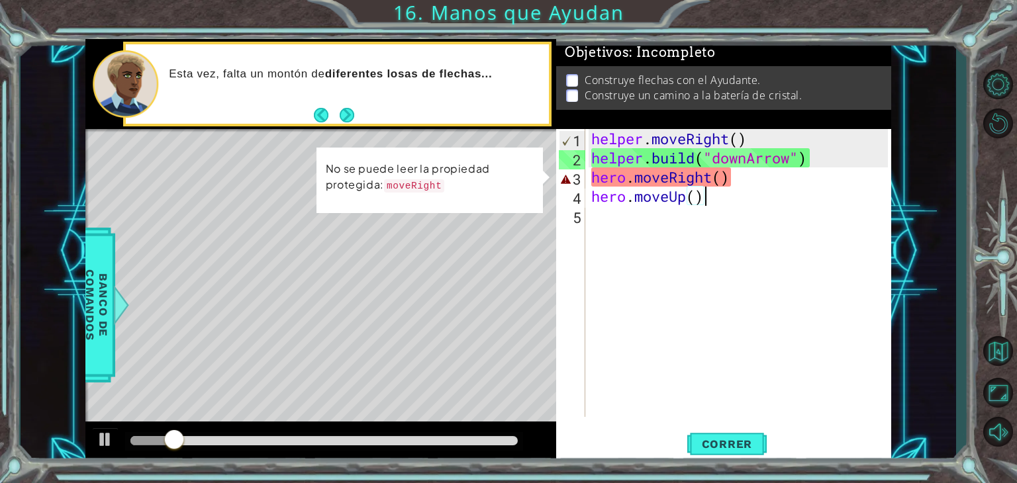
click at [706, 201] on div "helper . moveRight ( ) helper . build ( "downArrow" ) hero . moveRight ( ) hero…" at bounding box center [742, 292] width 306 height 326
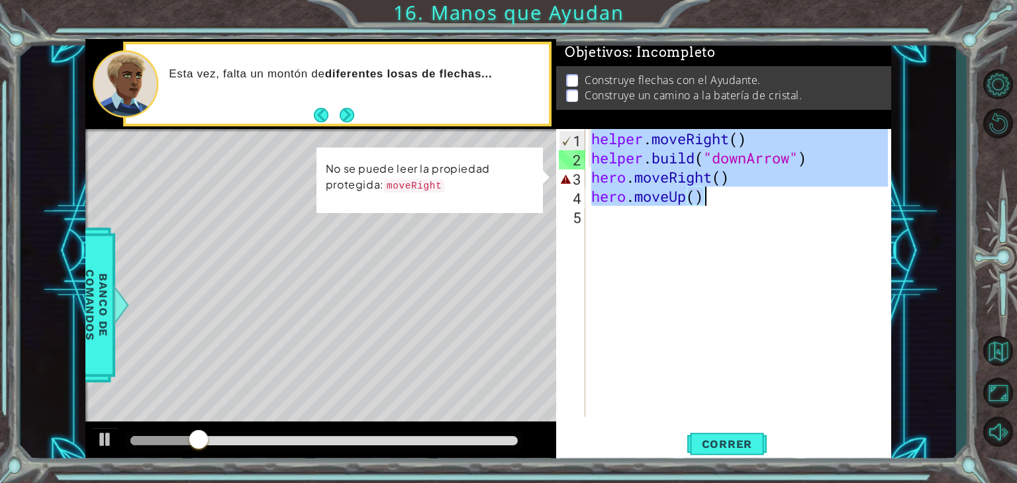
drag, startPoint x: 588, startPoint y: 136, endPoint x: 715, endPoint y: 205, distance: 144.6
click at [715, 205] on div "helper . moveRight ( ) helper . build ( "downArrow" ) hero . moveRight ( ) hero…" at bounding box center [738, 273] width 299 height 288
type textarea "hero.moveRight() hero.moveUp()"
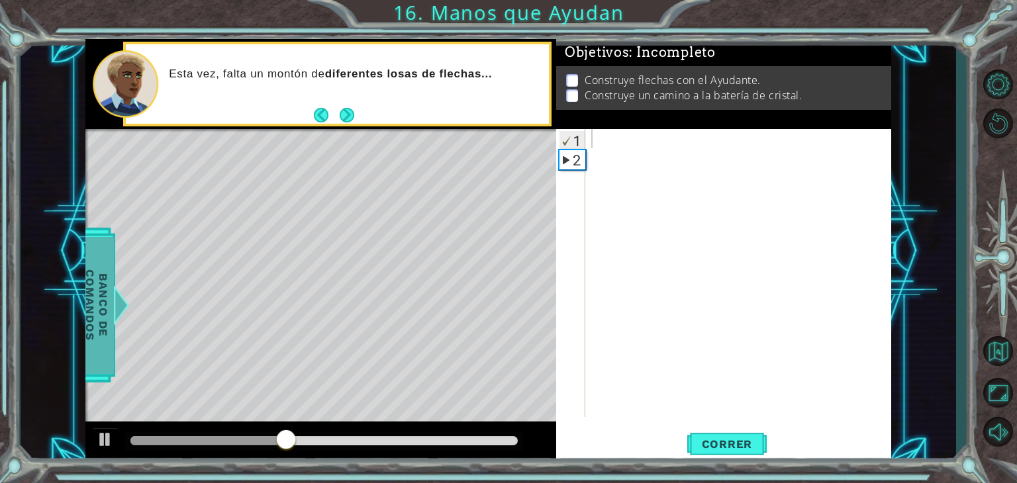
click at [106, 287] on span "Banco de comandos" at bounding box center [96, 304] width 34 height 137
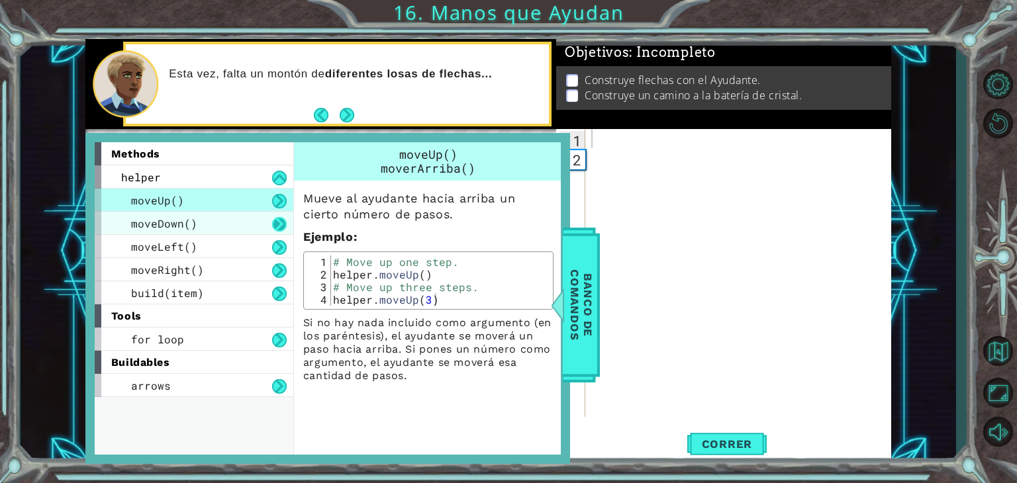
click at [276, 226] on button at bounding box center [279, 224] width 15 height 15
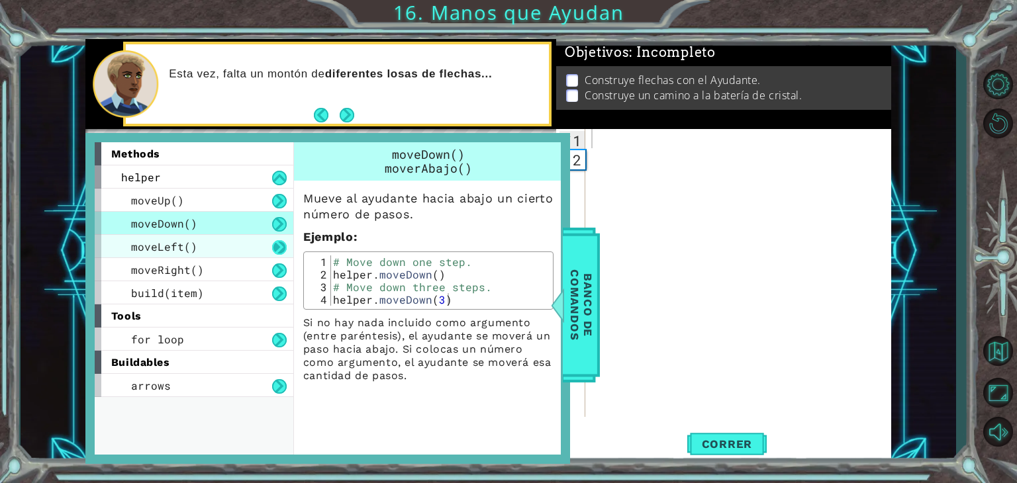
click at [278, 248] on button at bounding box center [279, 247] width 15 height 15
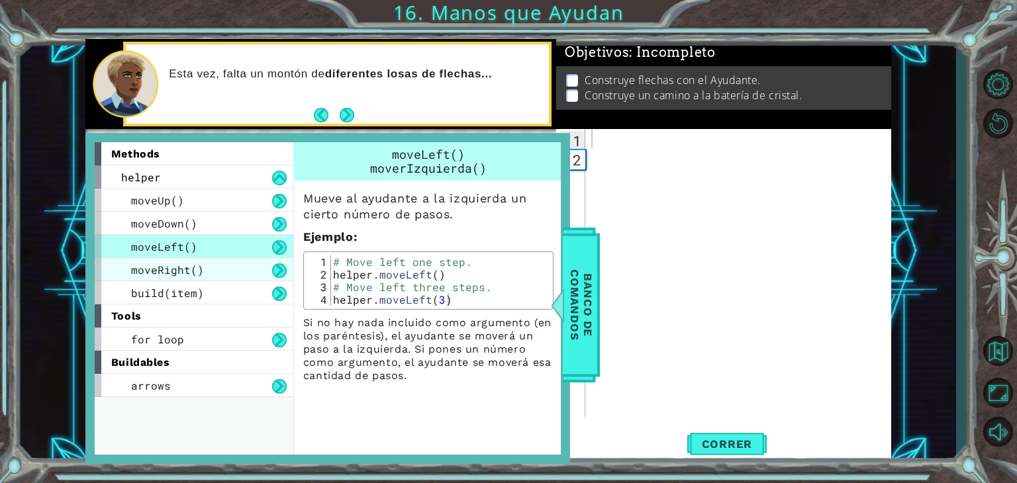
click at [279, 261] on div "moveRight()" at bounding box center [194, 269] width 199 height 23
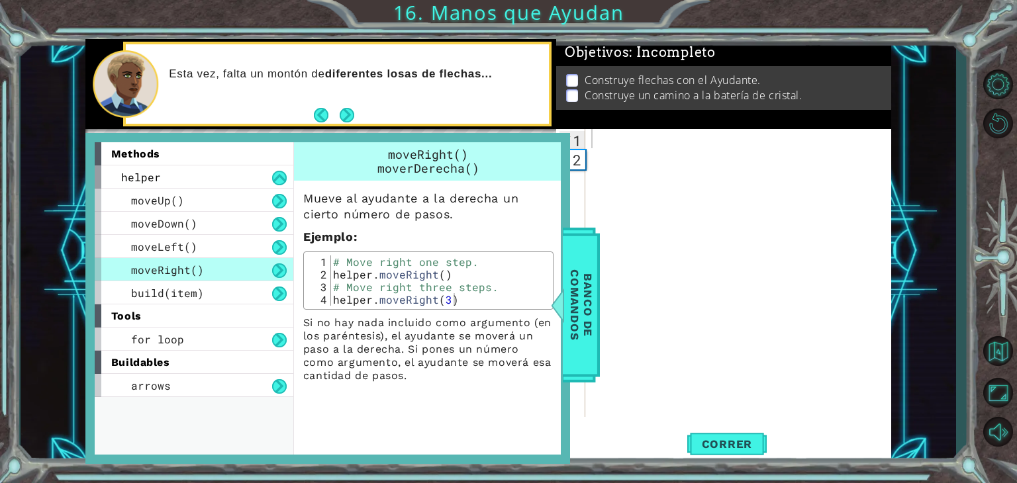
click at [660, 178] on div at bounding box center [742, 292] width 306 height 326
click at [587, 348] on span "Banco de comandos" at bounding box center [581, 304] width 34 height 137
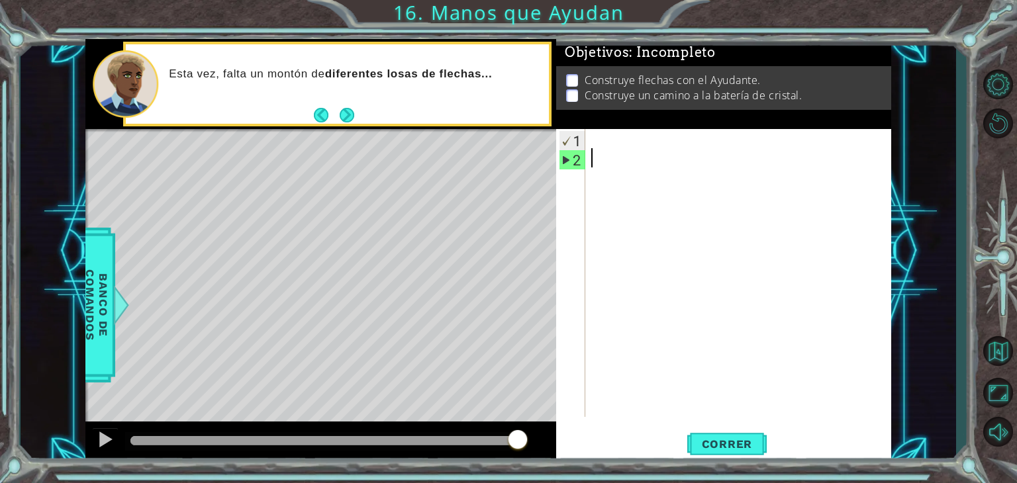
click at [696, 167] on div at bounding box center [742, 292] width 306 height 326
paste textarea "hero.moveUp()"
type textarea "hero.moveUp()"
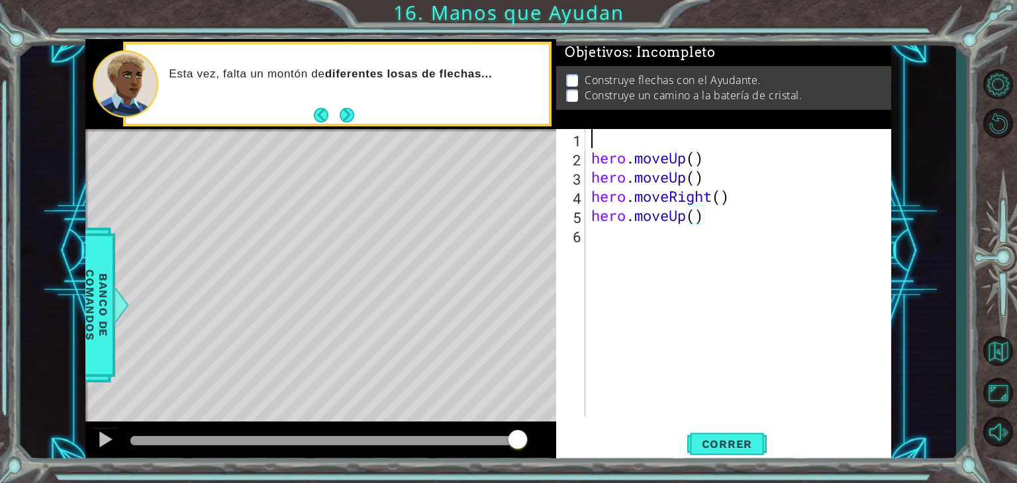
click at [649, 137] on div "hero . moveUp ( ) hero . moveUp ( ) hero . moveRight ( ) hero . moveUp ( )" at bounding box center [742, 292] width 306 height 326
click at [595, 154] on div "hero . moveUp ( ) hero . moveUp ( ) hero . moveRight ( ) hero . moveUp ( )" at bounding box center [742, 292] width 306 height 326
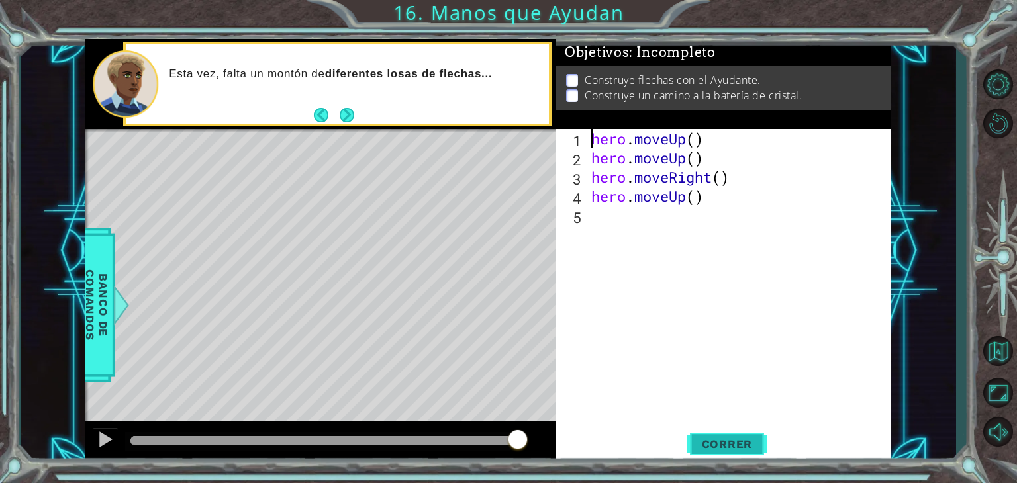
click at [724, 448] on span "Correr" at bounding box center [726, 444] width 77 height 13
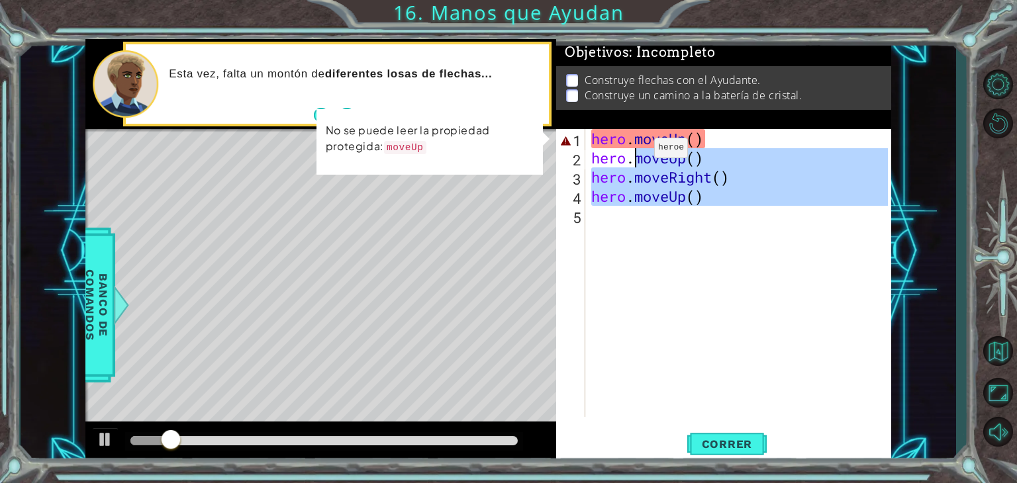
drag, startPoint x: 757, startPoint y: 231, endPoint x: 630, endPoint y: 150, distance: 151.0
click at [630, 150] on div "hero . moveUp ( ) hero . moveUp ( ) hero . moveRight ( ) hero . moveUp ( )" at bounding box center [742, 292] width 306 height 326
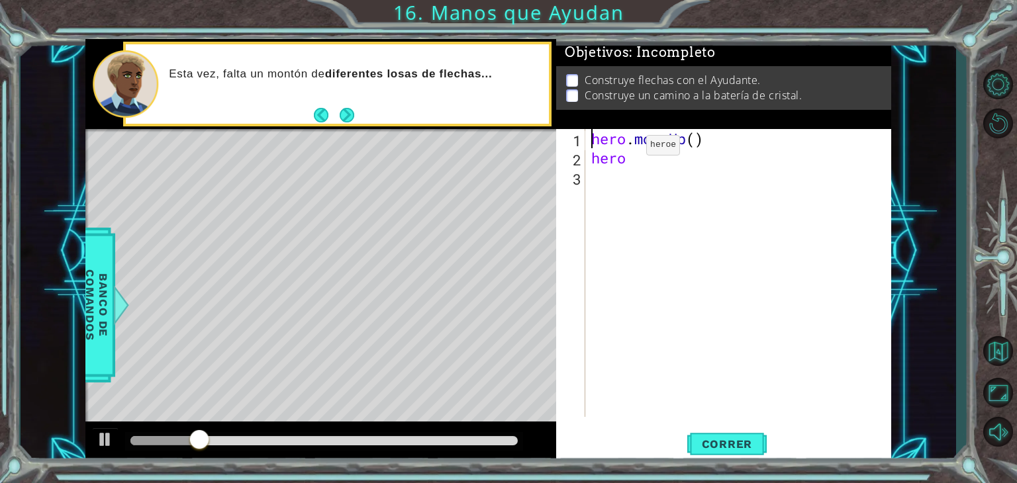
type textarea "hero"
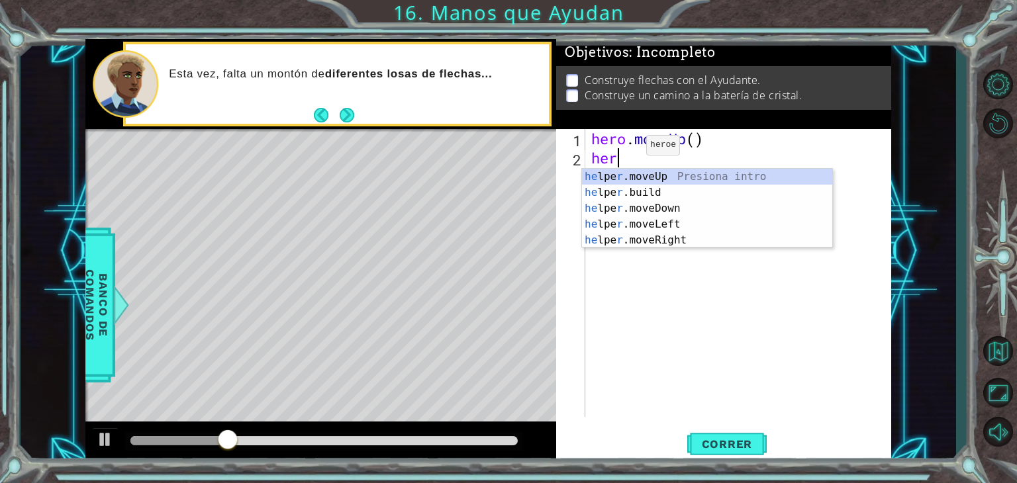
type textarea "h"
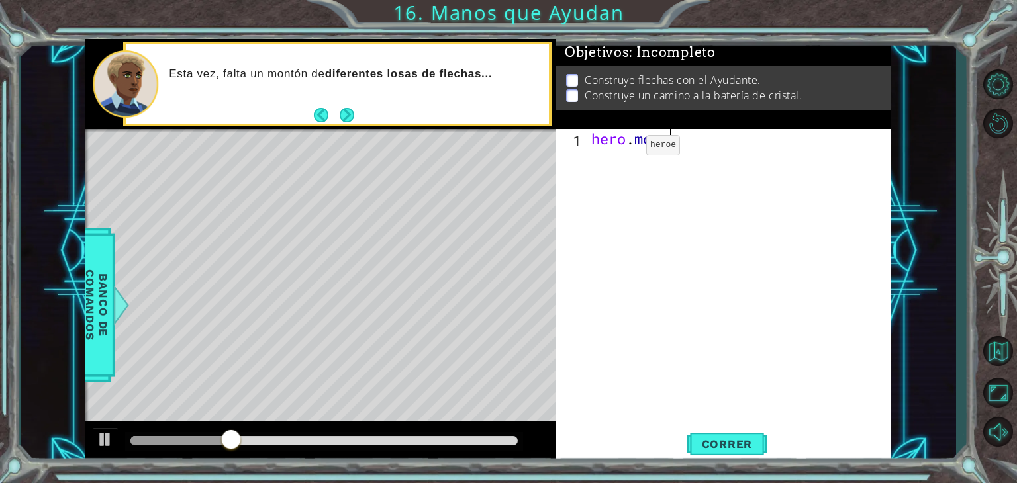
type textarea "h"
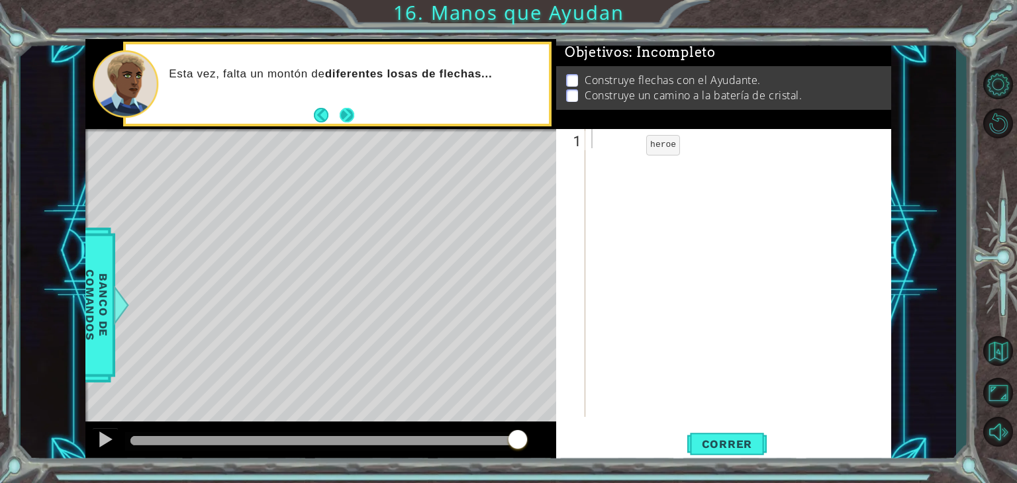
click at [352, 109] on button "Next" at bounding box center [347, 114] width 15 height 15
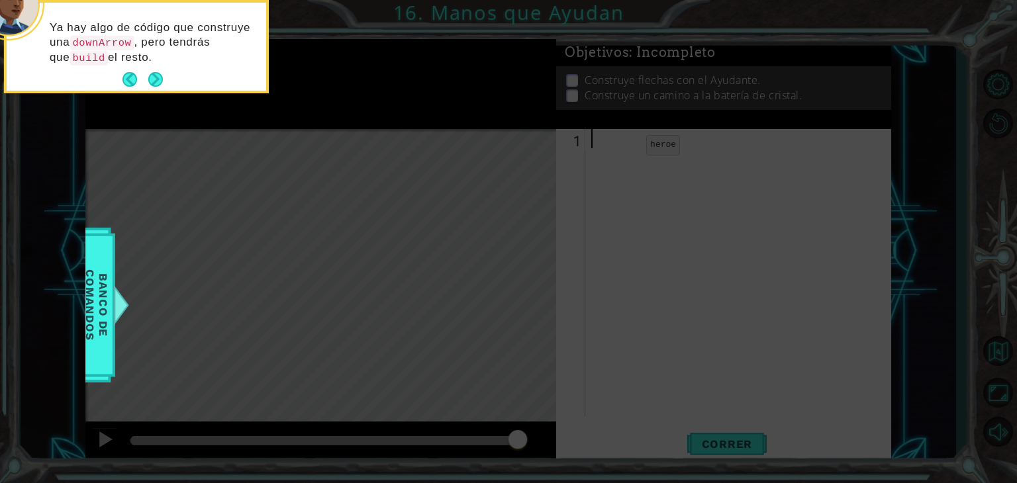
click at [606, 205] on icon at bounding box center [508, 241] width 1017 height 483
click at [154, 75] on button "Next" at bounding box center [155, 79] width 15 height 15
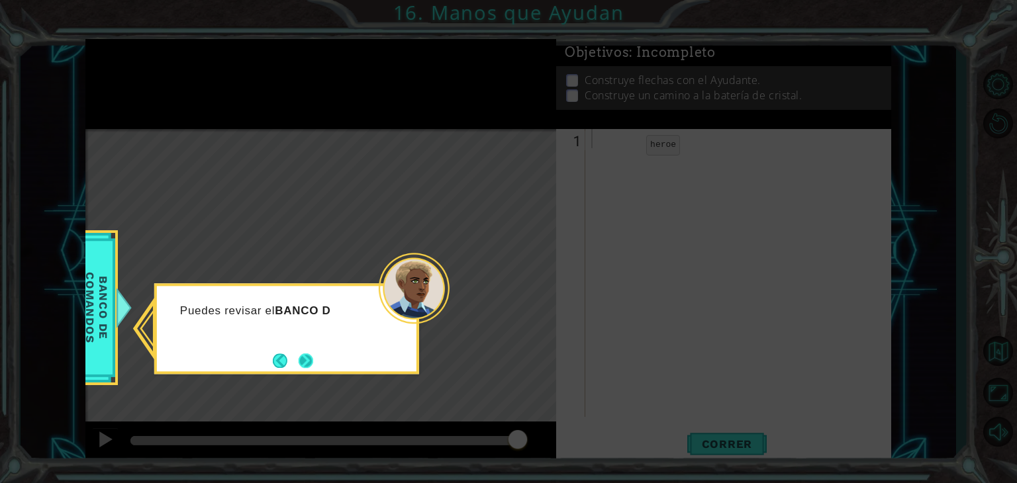
click at [309, 363] on button "Next" at bounding box center [306, 361] width 15 height 15
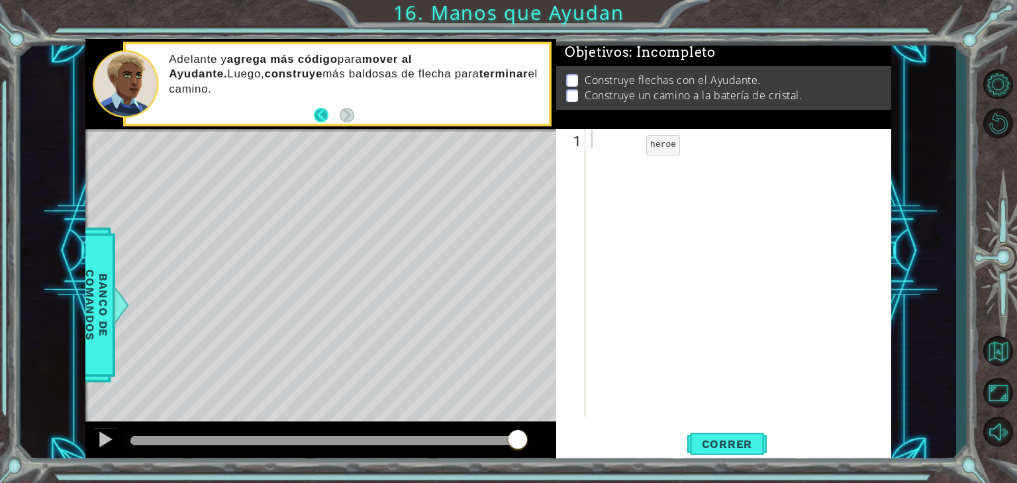
click at [326, 115] on button "Back" at bounding box center [327, 115] width 26 height 15
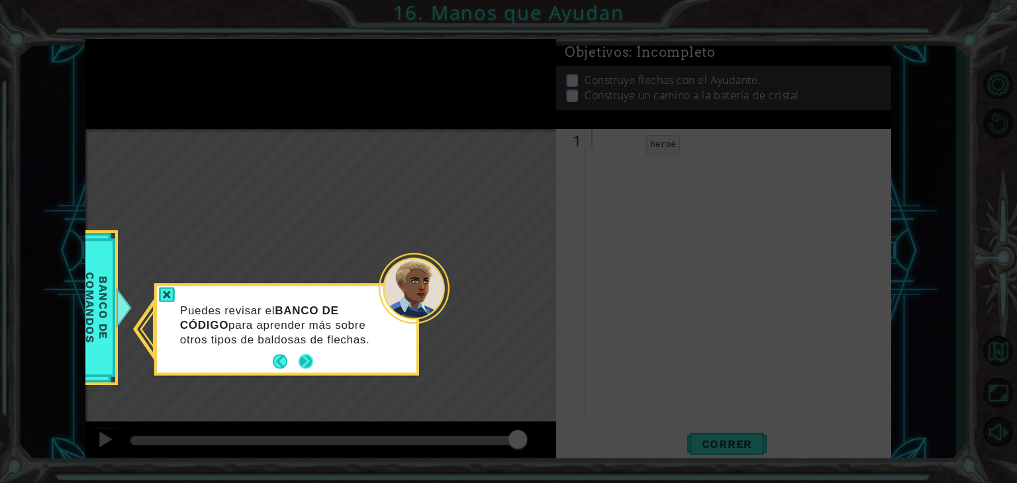
click at [313, 356] on button "Next" at bounding box center [306, 362] width 15 height 15
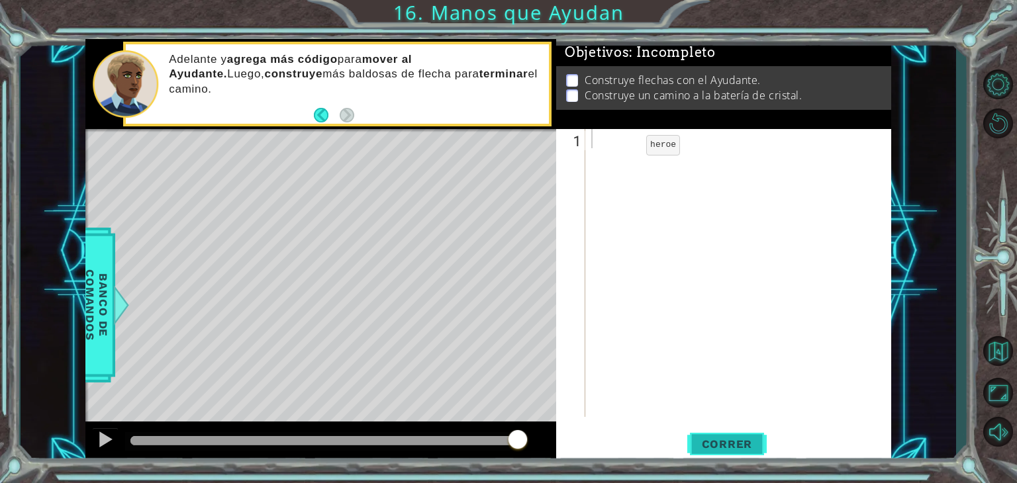
click at [694, 449] on span "Correr" at bounding box center [726, 444] width 77 height 13
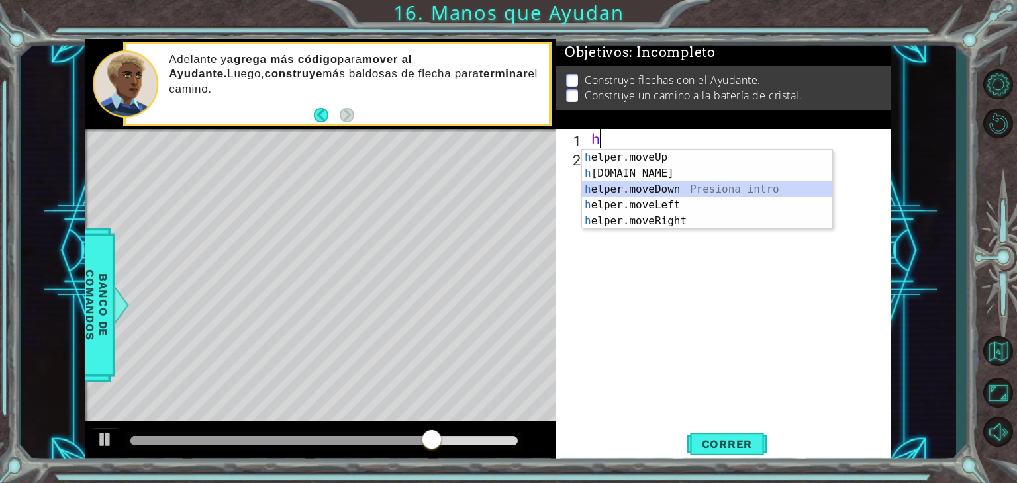
click at [673, 197] on div "h elper.moveUp Presiona intro h [DOMAIN_NAME] Presiona intro h elper.moveDown P…" at bounding box center [707, 205] width 250 height 111
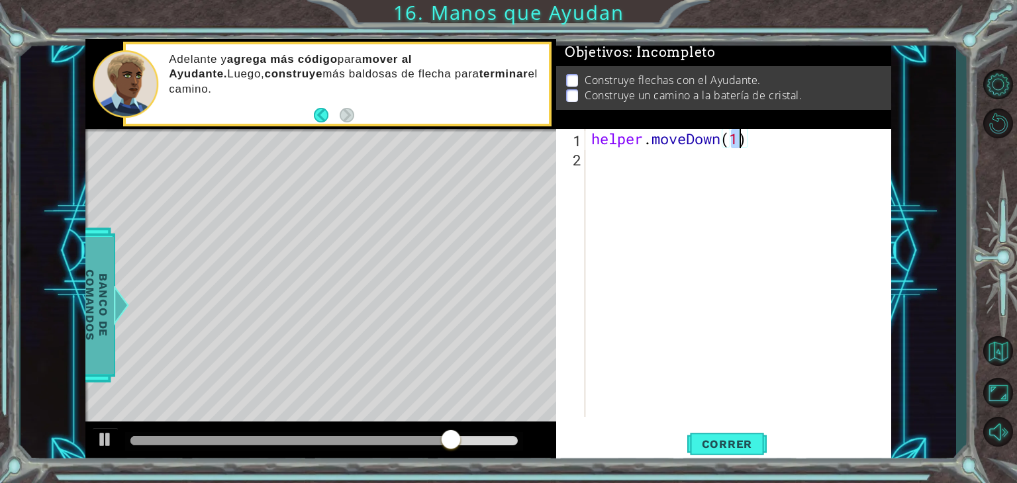
type textarea "helper.moveDown(1)"
click at [91, 303] on span "Banco de comandos" at bounding box center [96, 304] width 34 height 137
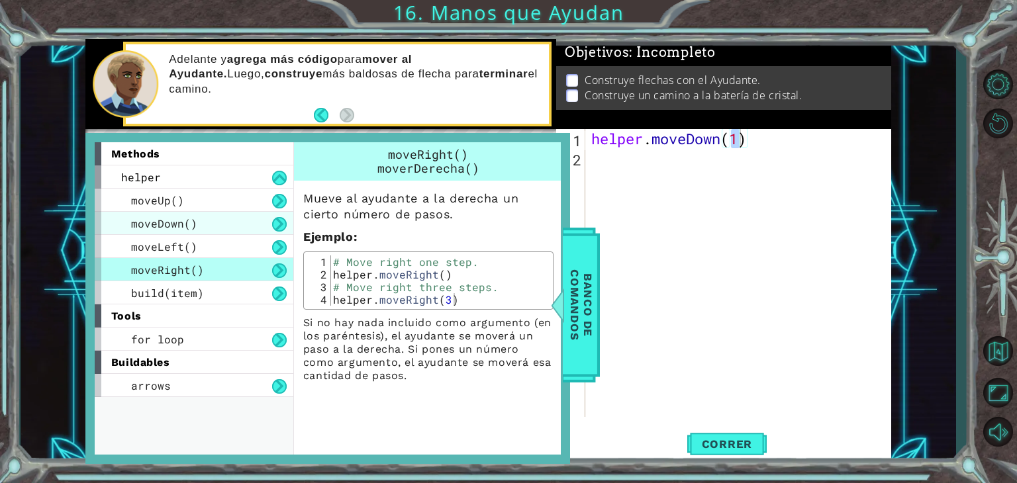
click at [232, 216] on div "moveDown()" at bounding box center [194, 223] width 199 height 23
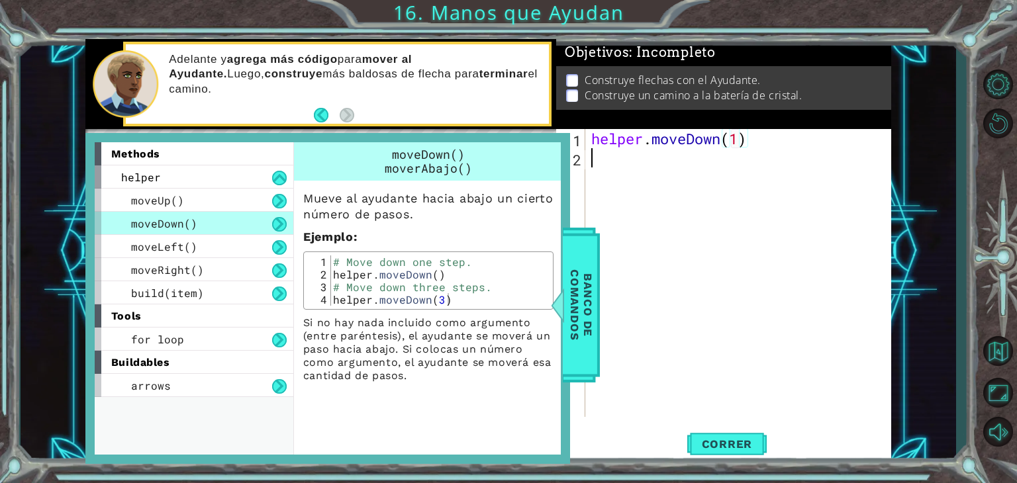
click at [622, 307] on div "helper . moveDown ( 1 )" at bounding box center [742, 292] width 306 height 326
click at [581, 261] on span "Banco de comandos" at bounding box center [581, 304] width 34 height 137
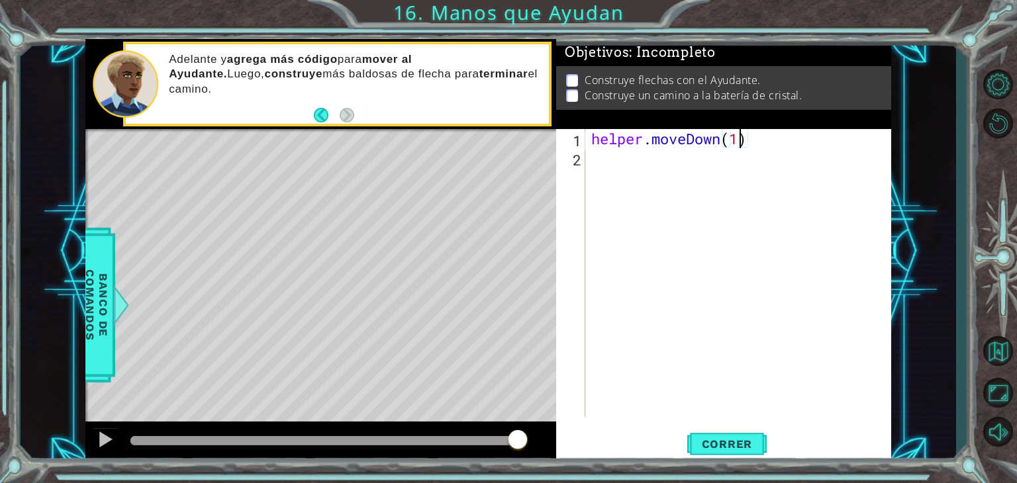
click at [740, 142] on div "helper . moveDown ( 1 )" at bounding box center [742, 292] width 306 height 326
type textarea "helper.moveDown(2)"
click at [703, 165] on div "helper . moveDown ( 2 )" at bounding box center [742, 292] width 306 height 326
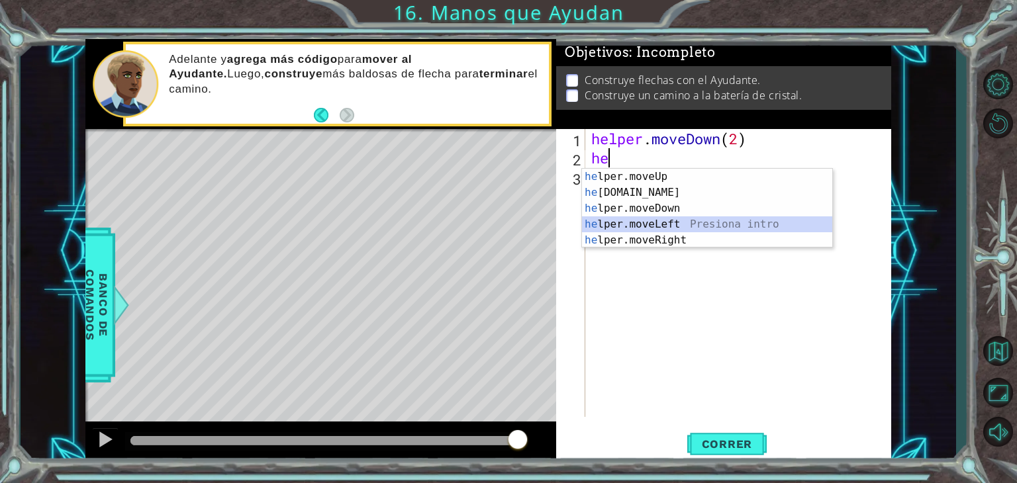
click at [656, 220] on div "he lper.moveUp Presiona intro he [DOMAIN_NAME] Presiona intro he lper.moveDown …" at bounding box center [707, 224] width 250 height 111
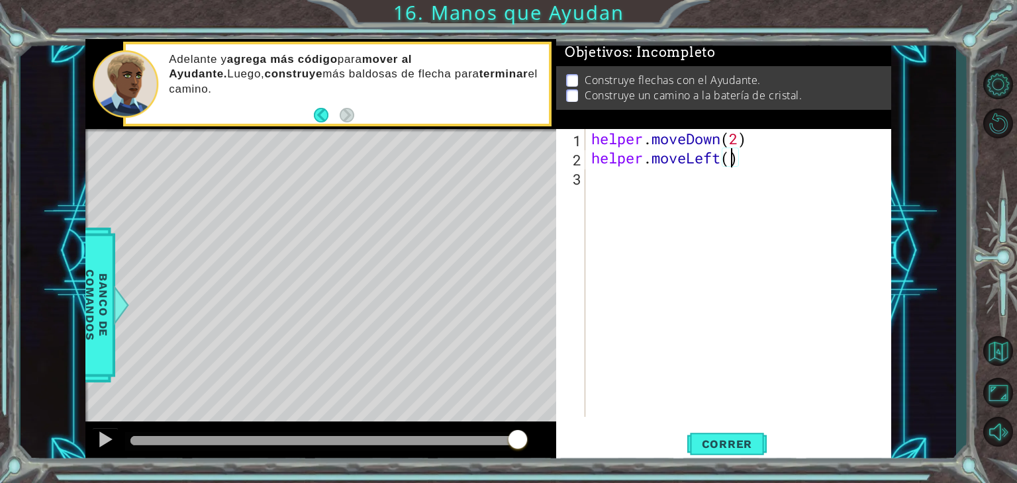
scroll to position [0, 6]
click at [741, 442] on span "Correr" at bounding box center [726, 444] width 77 height 13
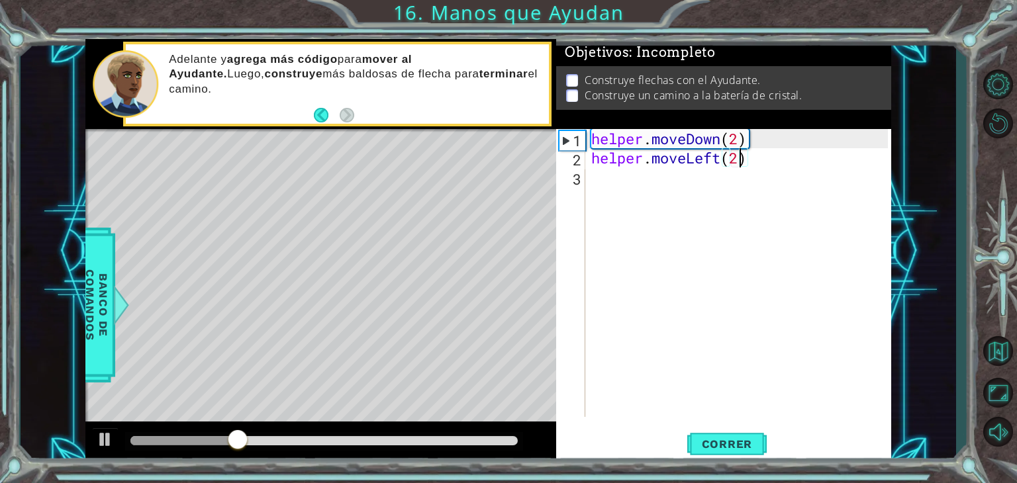
click at [726, 167] on div "helper . moveDown ( 2 ) helper . moveLeft ( 2 )" at bounding box center [742, 292] width 306 height 326
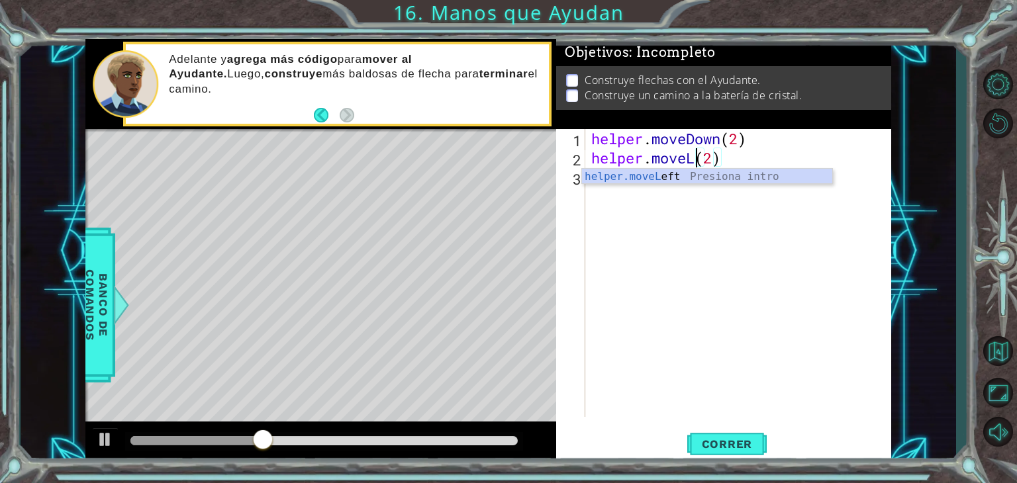
scroll to position [0, 5]
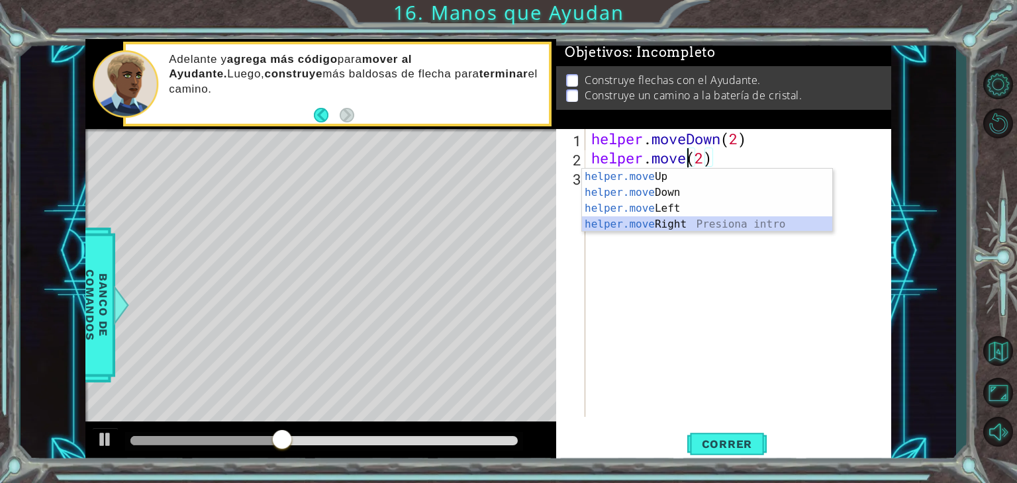
click at [676, 228] on div "helper.move Up Presiona intro helper.move Down Presiona intro helper.move Left …" at bounding box center [707, 216] width 250 height 95
type textarea "helper.moveRight(1)(2)"
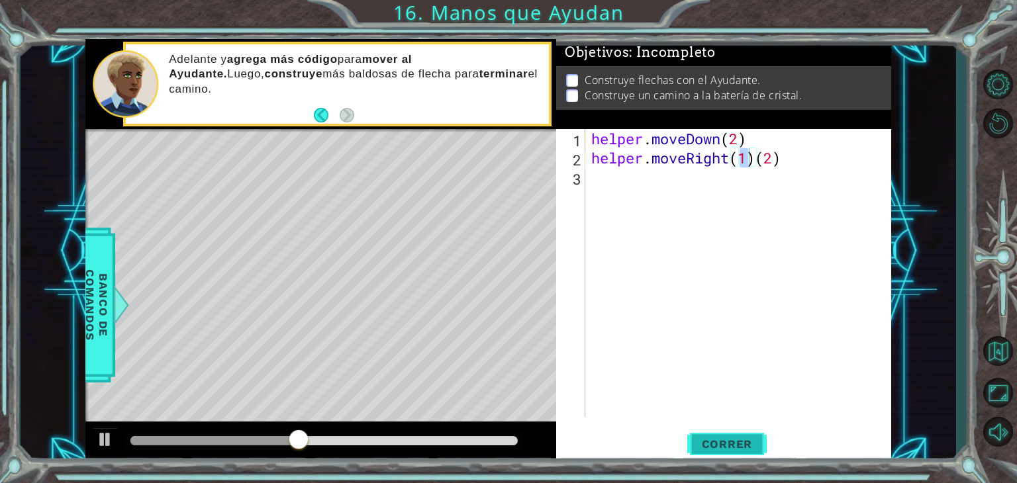
click at [706, 445] on span "Correr" at bounding box center [726, 444] width 77 height 13
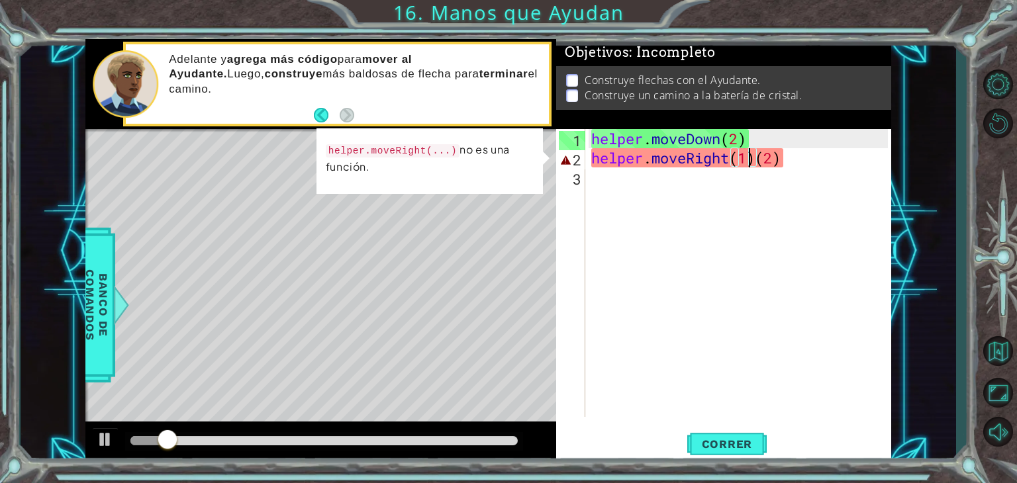
click at [757, 173] on div "helper . moveDown ( 2 ) helper . moveRight ( 1 ) ( 2 )" at bounding box center [742, 292] width 306 height 326
click at [753, 139] on div "helper . moveDown ( 2 ) helper . moveRight ( 1 ) ( 2 )" at bounding box center [742, 292] width 306 height 326
click at [753, 149] on div "helper . moveDown ( 2 ) helper . moveRight ( 1 ) ( 2 )" at bounding box center [742, 292] width 306 height 326
click at [753, 150] on div "helper . moveDown ( 2 ) helper . moveRight ( 1 ) ( 2 )" at bounding box center [742, 292] width 306 height 326
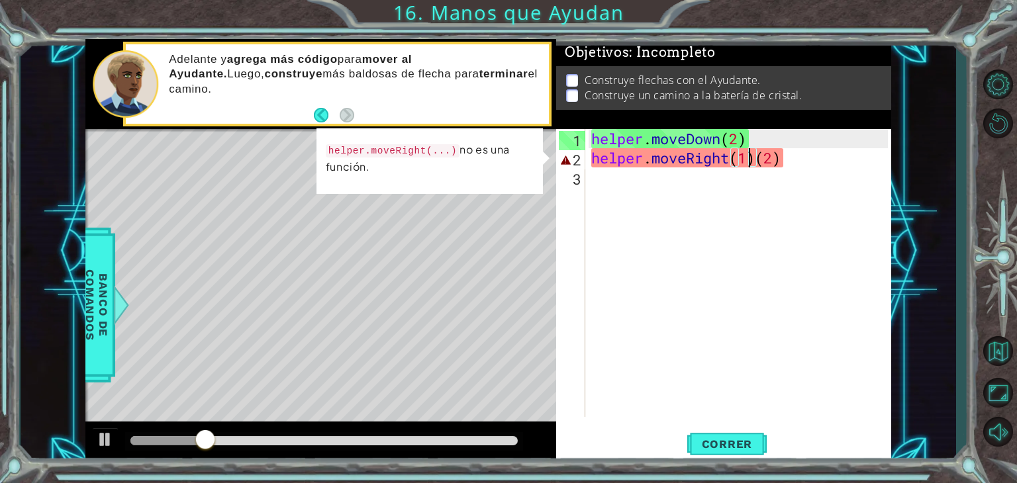
click at [752, 159] on div "helper . moveDown ( 2 ) helper . moveRight ( 1 ) ( 2 )" at bounding box center [742, 292] width 306 height 326
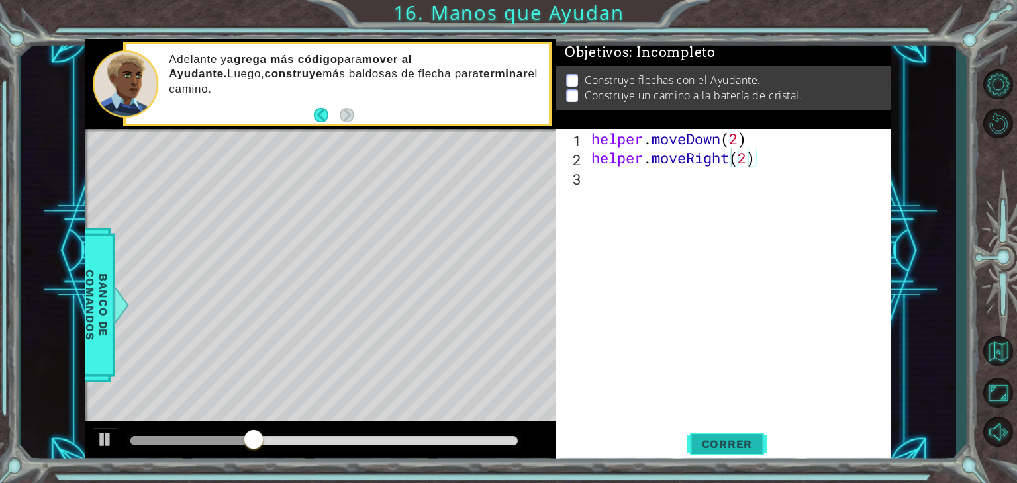
click at [726, 443] on span "Correr" at bounding box center [726, 444] width 77 height 13
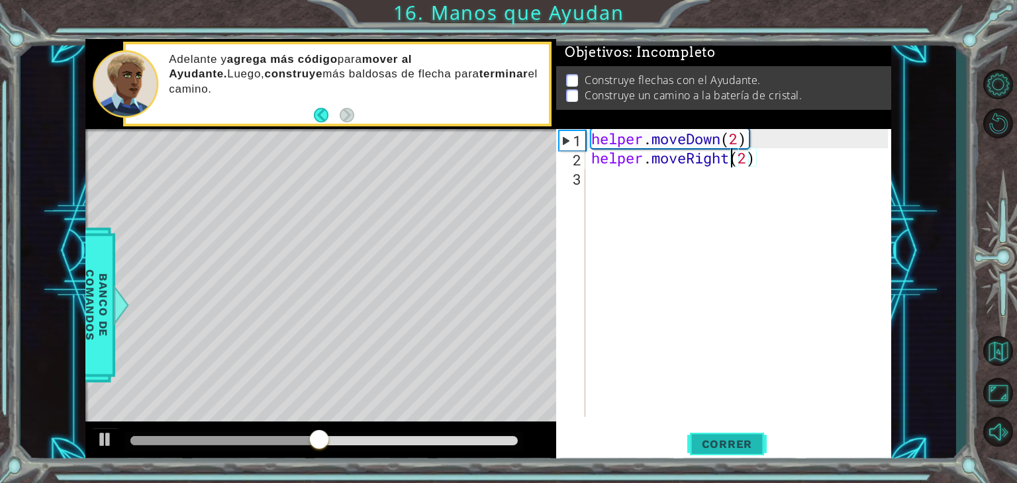
click at [706, 453] on button "Correr" at bounding box center [726, 445] width 79 height 34
click at [749, 167] on div "helper . moveDown ( 2 ) helper . moveRight ( 2 )" at bounding box center [742, 292] width 306 height 326
type textarea "helper.moveRight()"
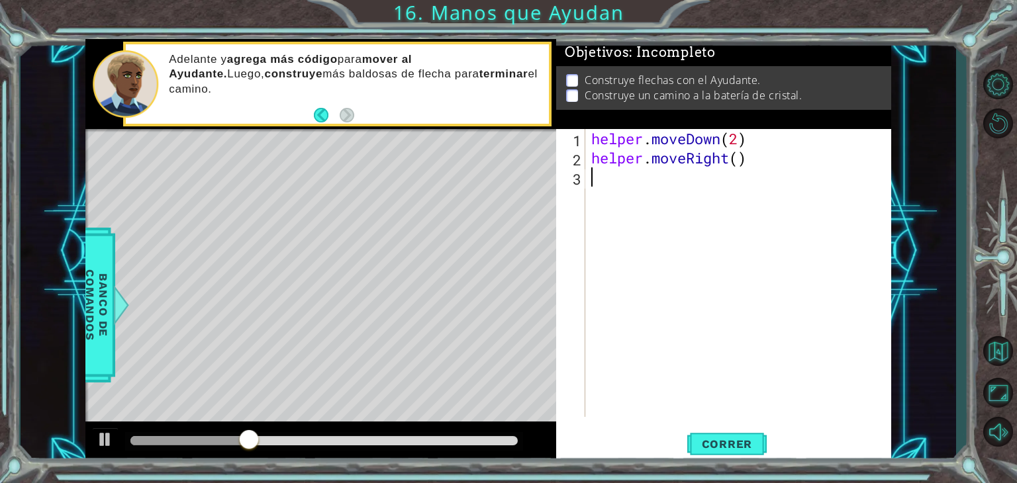
click at [602, 183] on div "helper . moveDown ( 2 ) helper . moveRight ( )" at bounding box center [742, 292] width 306 height 326
click at [751, 144] on div "helper . moveDown ( 2 ) helper . moveRight ( )" at bounding box center [742, 292] width 306 height 326
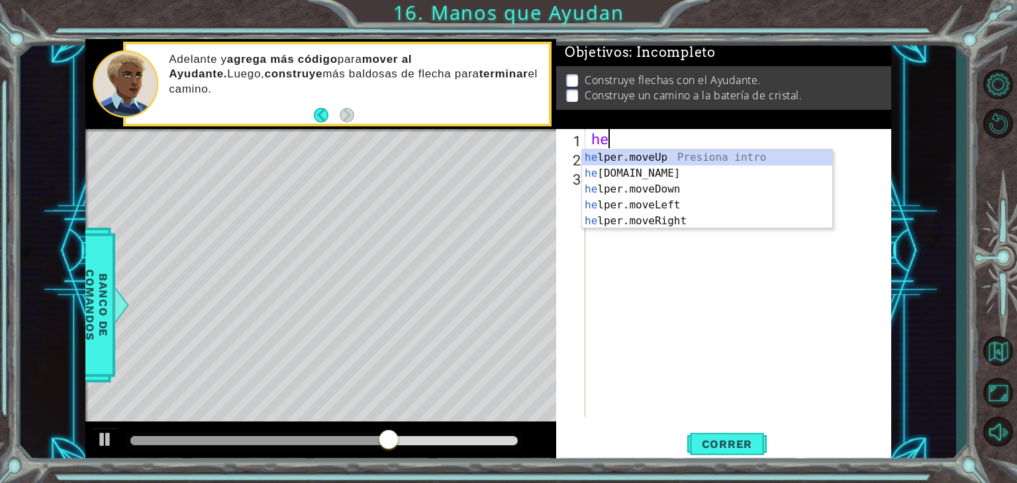
type textarea "h"
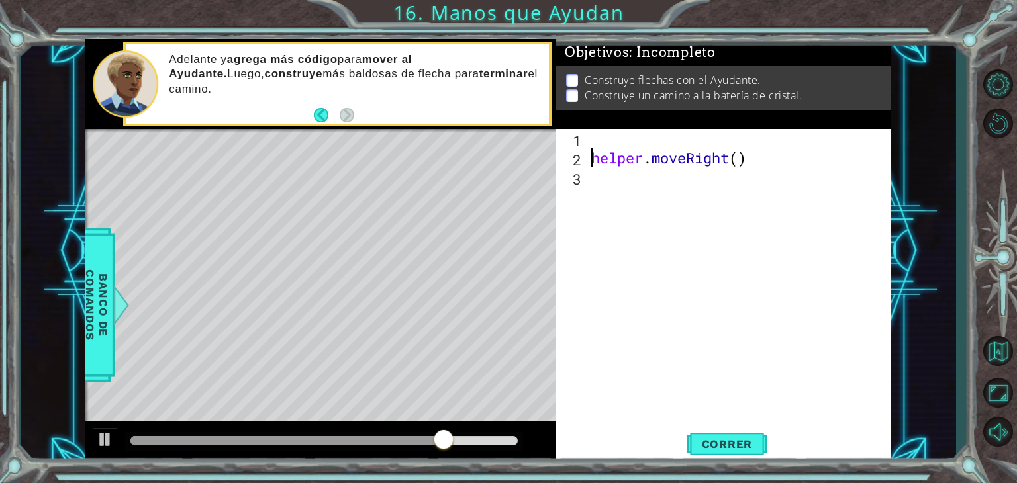
click at [593, 157] on div "helper . moveRight ( )" at bounding box center [742, 292] width 306 height 326
type textarea "helper.moveRight()"
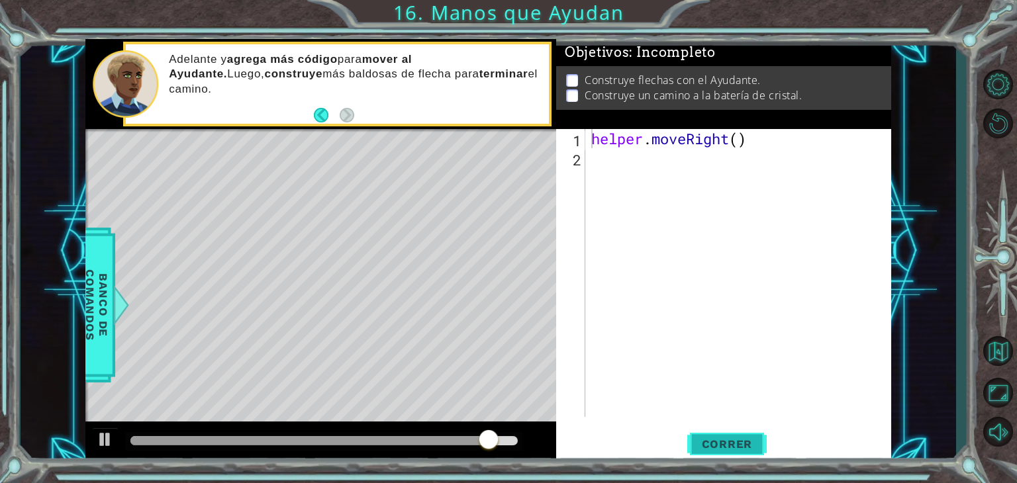
click at [712, 449] on span "Correr" at bounding box center [726, 444] width 77 height 13
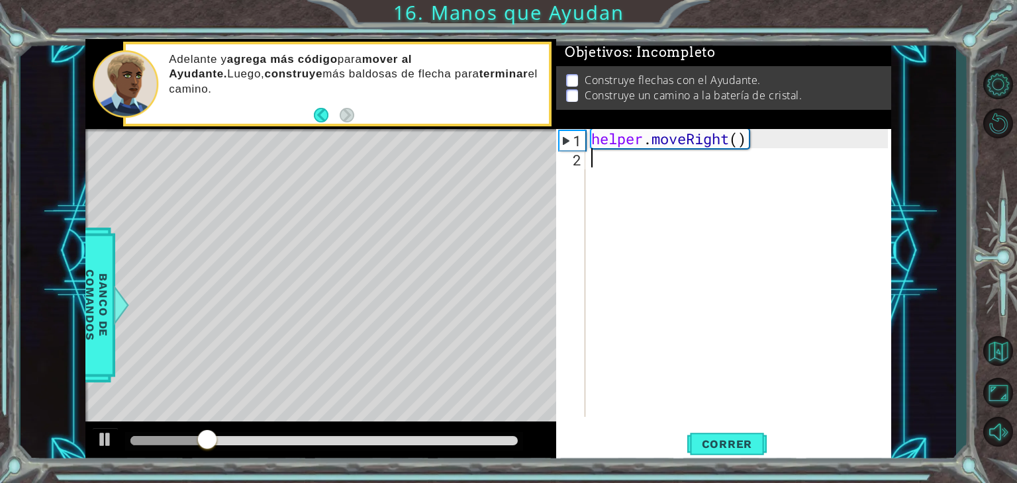
click at [641, 171] on div "helper . moveRight ( )" at bounding box center [742, 292] width 306 height 326
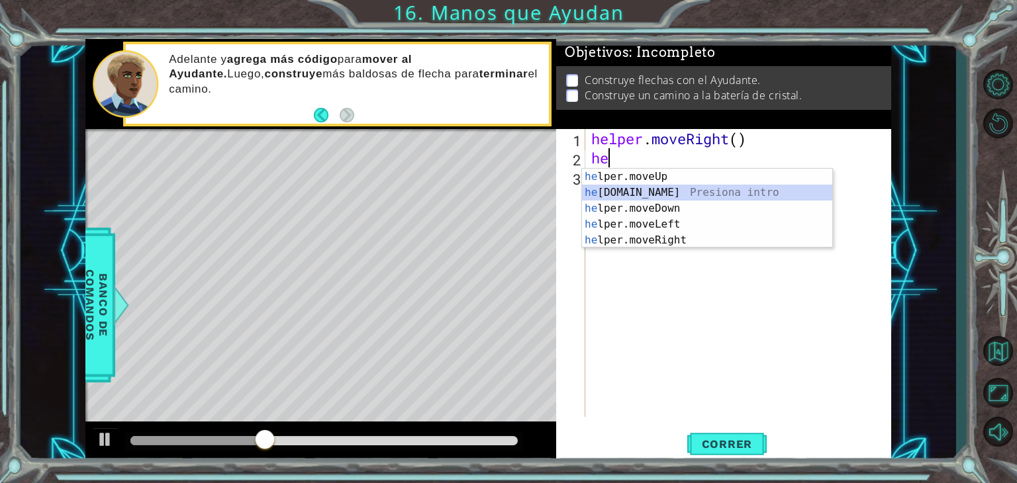
click at [661, 196] on div "he lper.moveUp Presiona intro he [DOMAIN_NAME] Presiona intro he lper.moveDown …" at bounding box center [707, 224] width 250 height 111
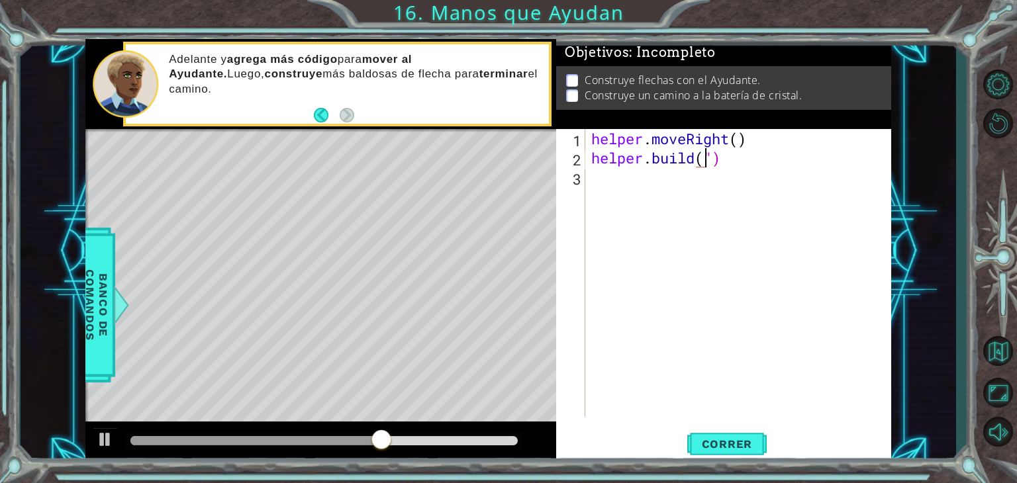
scroll to position [0, 5]
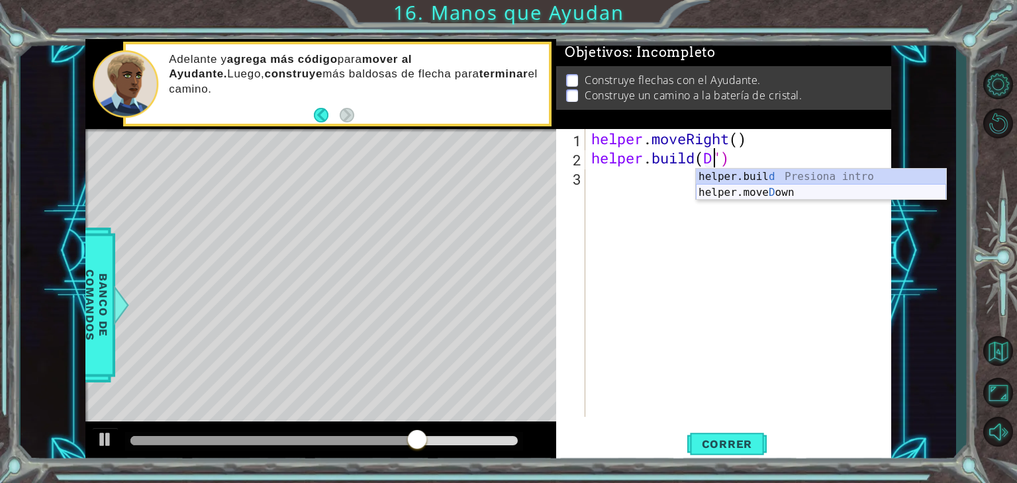
click at [798, 188] on div "helper.buil d Presiona intro helper.move D own Presiona intro" at bounding box center [821, 201] width 250 height 64
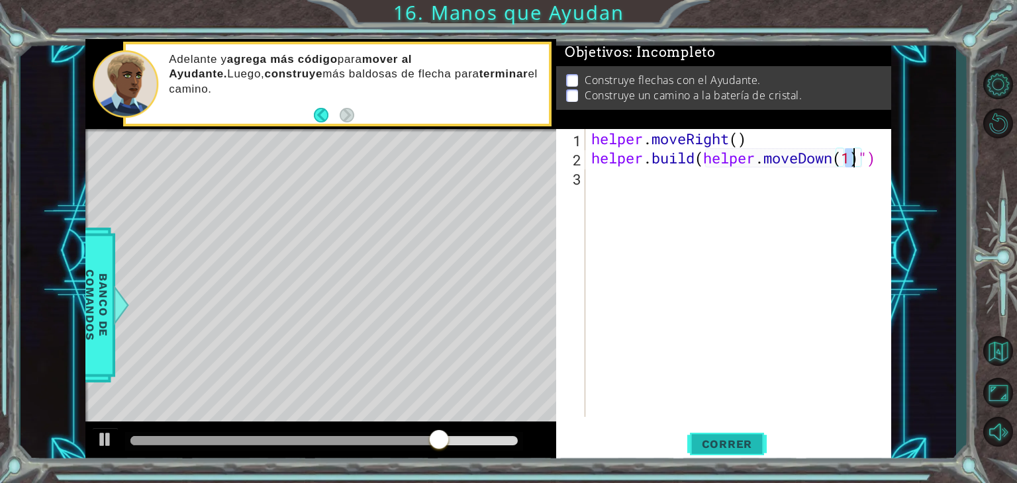
click at [741, 440] on span "Correr" at bounding box center [726, 444] width 77 height 13
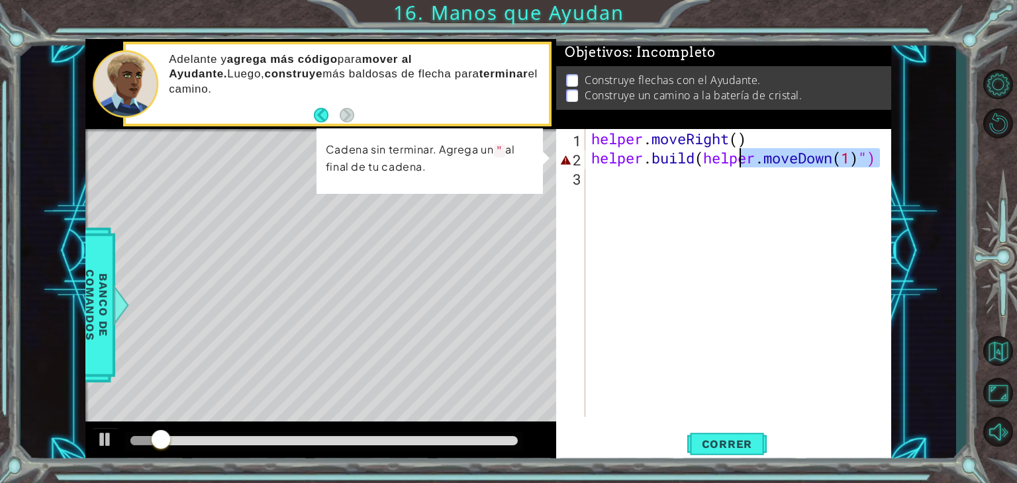
drag, startPoint x: 881, startPoint y: 159, endPoint x: 739, endPoint y: 163, distance: 142.4
click at [739, 163] on div "helper . moveRight ( ) helper . build ( helper . moveDown ( 1 ) ")" at bounding box center [742, 292] width 306 height 326
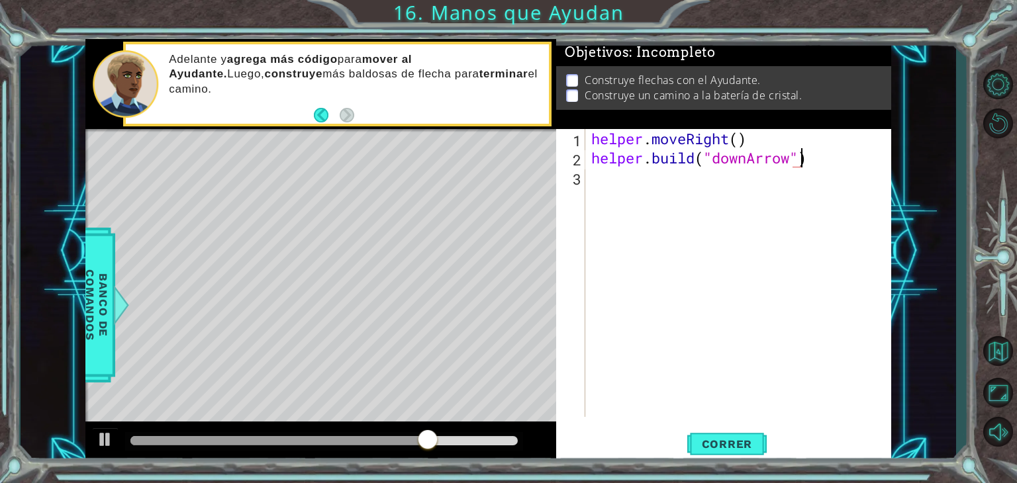
scroll to position [0, 9]
type textarea "[DOMAIN_NAME]("downArrow")"
click at [697, 433] on button "Correr" at bounding box center [726, 445] width 79 height 34
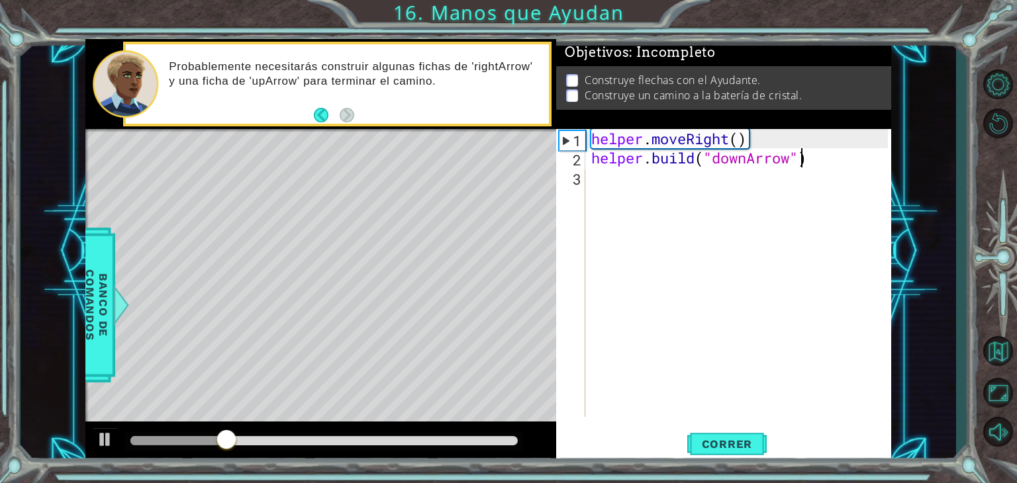
click at [613, 182] on div "helper . moveRight ( ) helper . build ( "downArrow" )" at bounding box center [742, 292] width 306 height 326
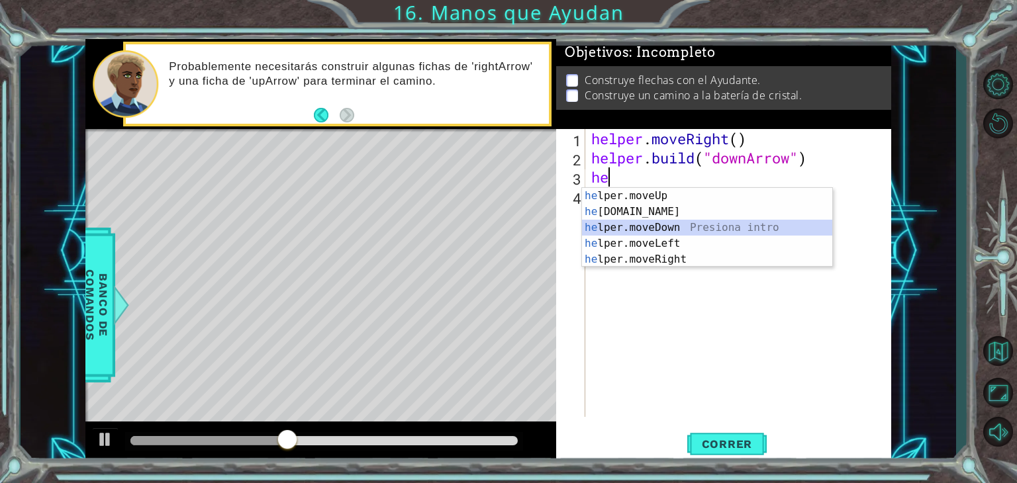
click at [675, 233] on div "he lper.moveUp Presiona intro he [DOMAIN_NAME] Presiona intro he lper.moveDown …" at bounding box center [707, 243] width 250 height 111
type textarea "helper.moveDown(1)"
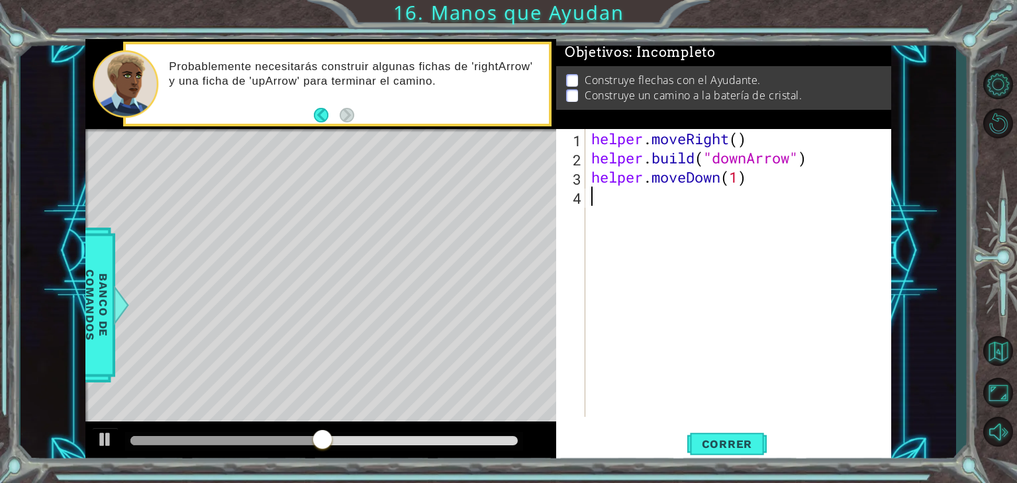
click at [707, 208] on div "helper . moveRight ( ) helper . build ( "downArrow" ) helper . moveDown ( 1 )" at bounding box center [742, 292] width 306 height 326
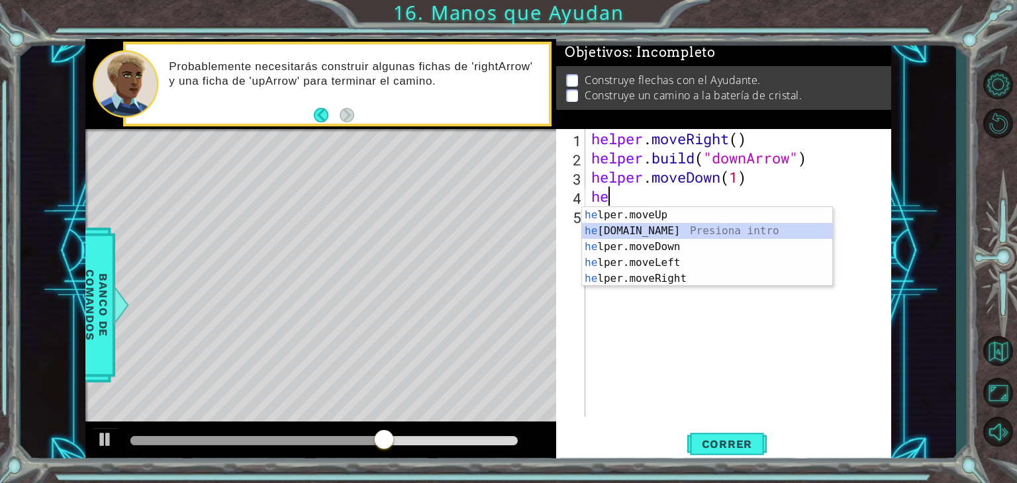
click at [688, 224] on div "he lper.moveUp Presiona intro he [DOMAIN_NAME] Presiona intro he lper.moveDown …" at bounding box center [707, 262] width 250 height 111
type textarea "[DOMAIN_NAME]("rightArrow")"
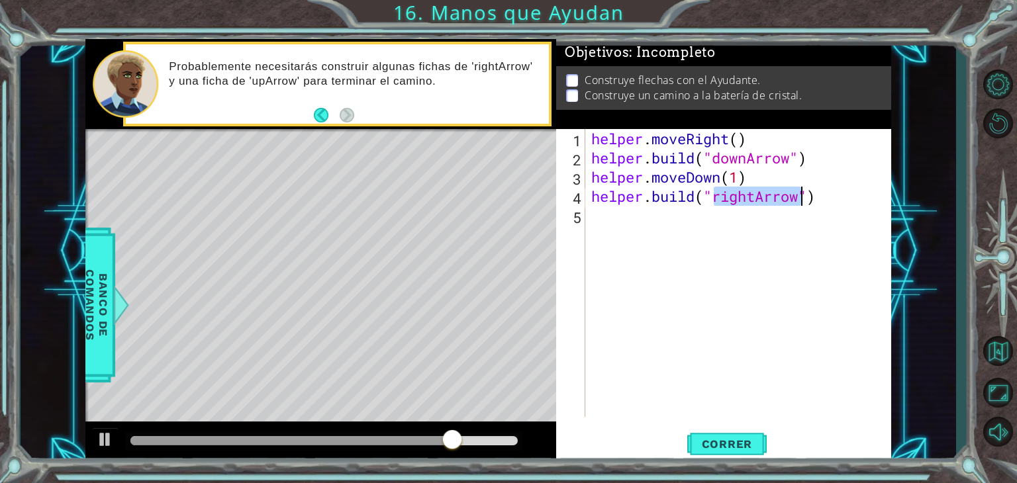
click at [762, 268] on div "helper . moveRight ( ) helper . build ( "downArrow" ) helper . moveDown ( 1 ) h…" at bounding box center [742, 292] width 306 height 326
click at [711, 443] on span "Correr" at bounding box center [726, 444] width 77 height 13
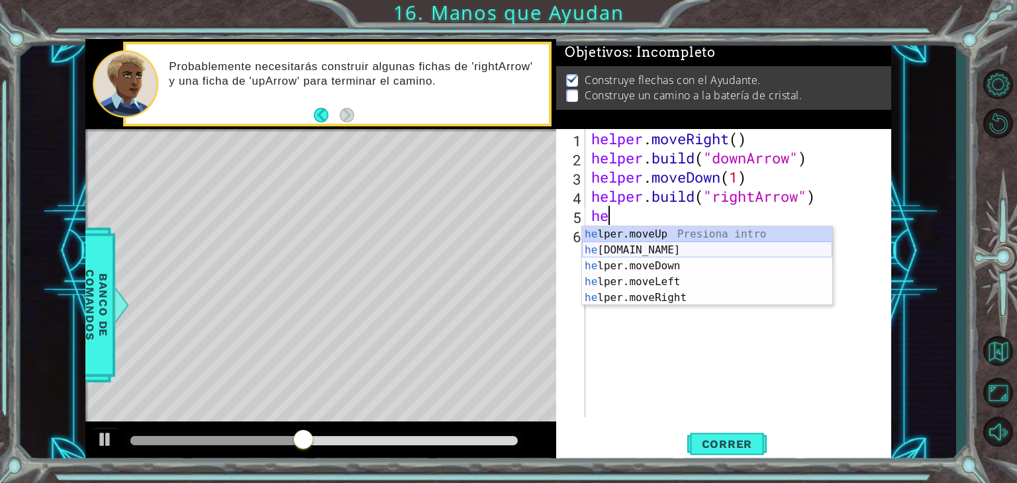
click at [651, 254] on div "he lper.moveUp Presiona intro he [DOMAIN_NAME] Presiona intro he lper.moveDown …" at bounding box center [707, 281] width 250 height 111
type textarea "[DOMAIN_NAME]("rightArrow")"
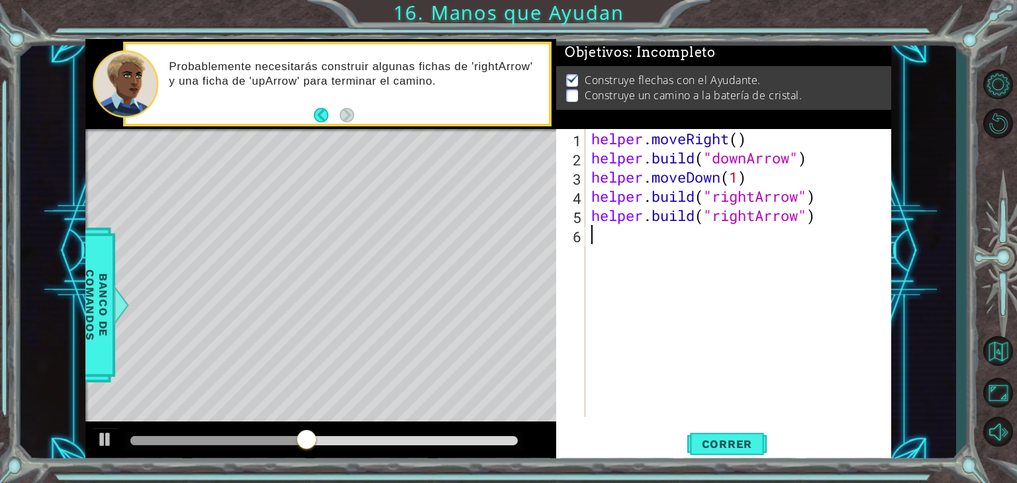
click at [651, 254] on div "helper . moveRight ( ) helper . build ( "downArrow" ) helper . moveDown ( 1 ) h…" at bounding box center [742, 292] width 306 height 326
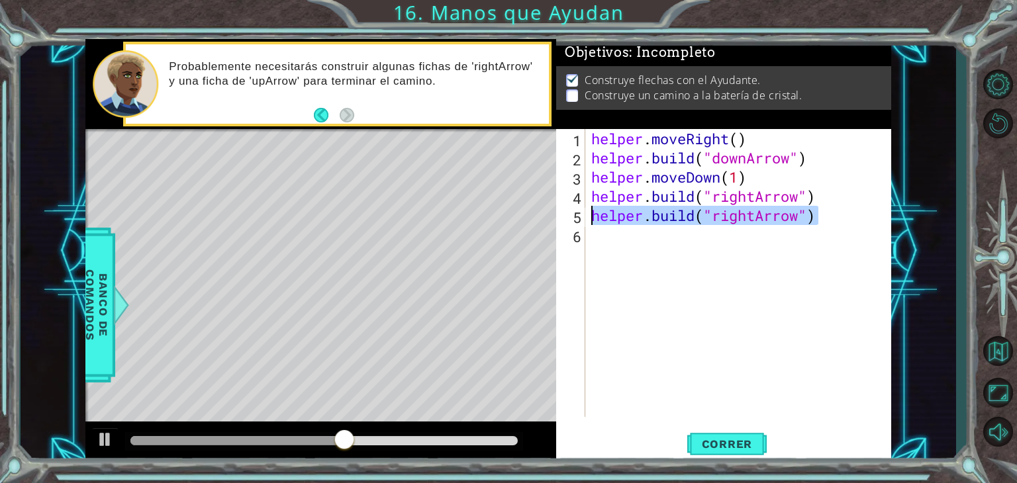
drag, startPoint x: 814, startPoint y: 220, endPoint x: 585, endPoint y: 222, distance: 229.1
click at [585, 222] on div "1 2 3 4 5 6 helper . moveRight ( ) helper . build ( "downArrow" ) helper . move…" at bounding box center [722, 273] width 332 height 288
type textarea "[DOMAIN_NAME]("rightArrow")"
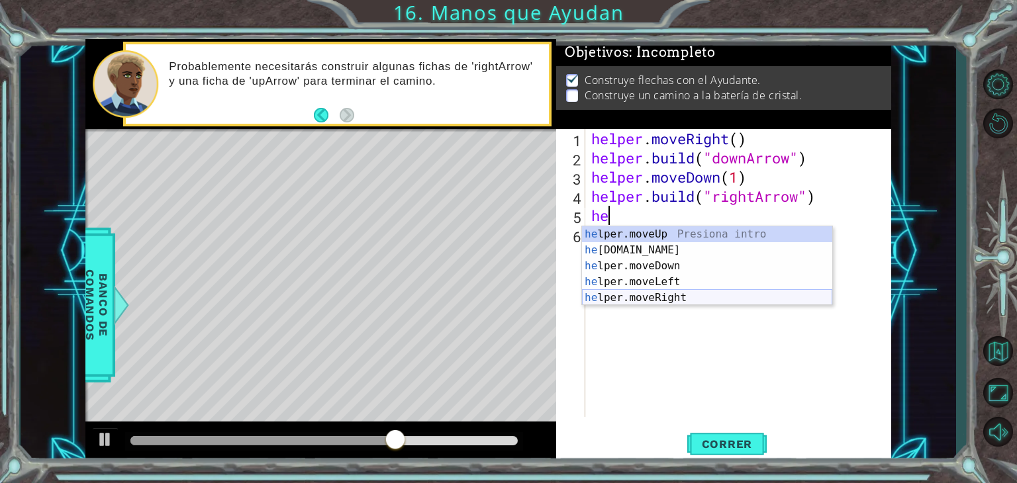
click at [647, 291] on div "he lper.moveUp Presiona intro he [DOMAIN_NAME] Presiona intro he lper.moveDown …" at bounding box center [707, 281] width 250 height 111
type textarea "helper.moveRight(1)"
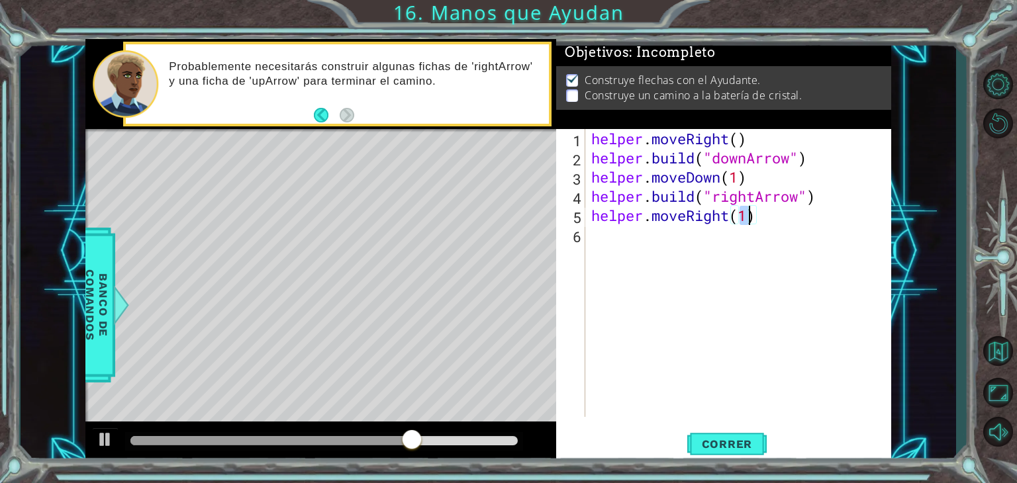
click at [651, 239] on div "helper . moveRight ( ) helper . build ( "downArrow" ) helper . moveDown ( 1 ) h…" at bounding box center [742, 292] width 306 height 326
click at [747, 211] on div "helper . moveRight ( ) helper . build ( "downArrow" ) helper . moveDown ( 1 ) h…" at bounding box center [742, 292] width 306 height 326
type textarea "helper.moveRight(1)"
click at [719, 227] on div "helper . moveRight ( ) helper . build ( "downArrow" ) helper . moveDown ( 1 ) h…" at bounding box center [742, 292] width 306 height 326
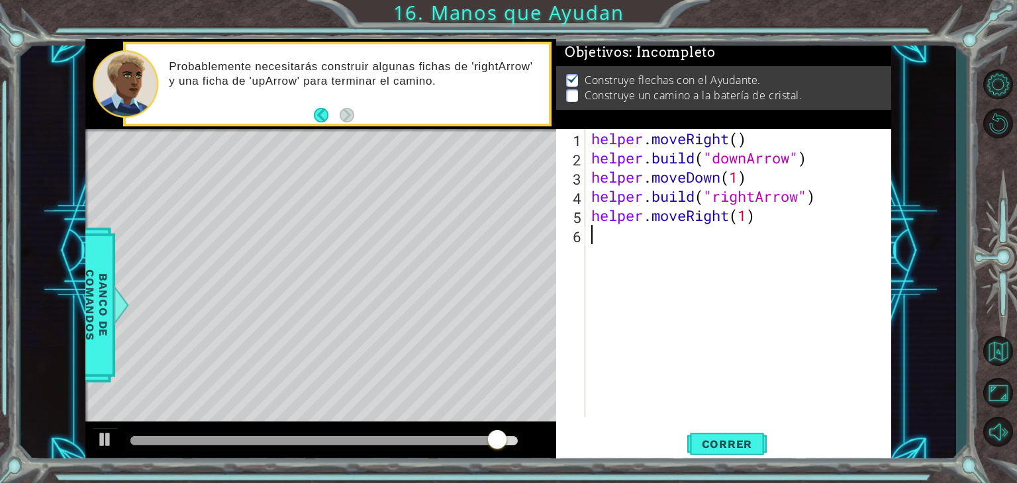
scroll to position [0, 0]
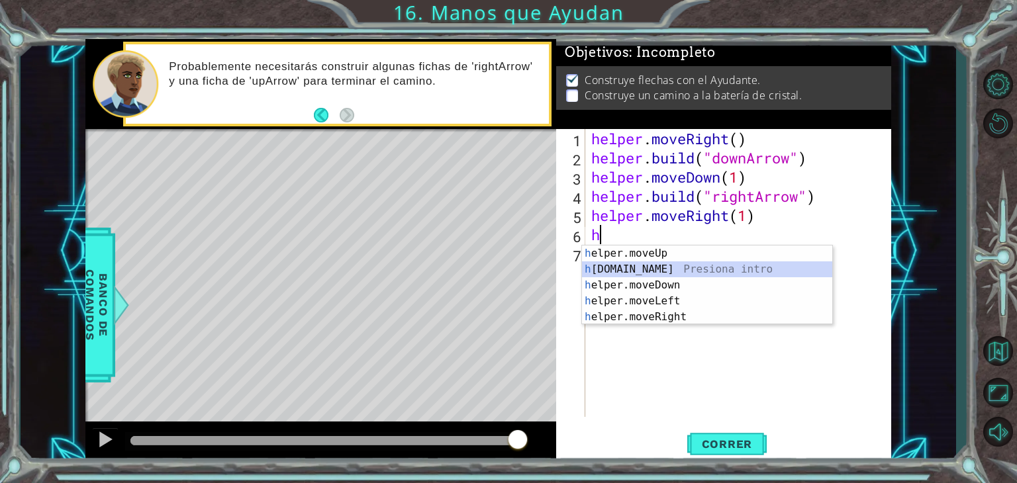
click at [691, 267] on div "h elper.moveUp Presiona intro h [DOMAIN_NAME] Presiona intro h elper.moveDown P…" at bounding box center [707, 301] width 250 height 111
type textarea "[DOMAIN_NAME]("rightArrow")"
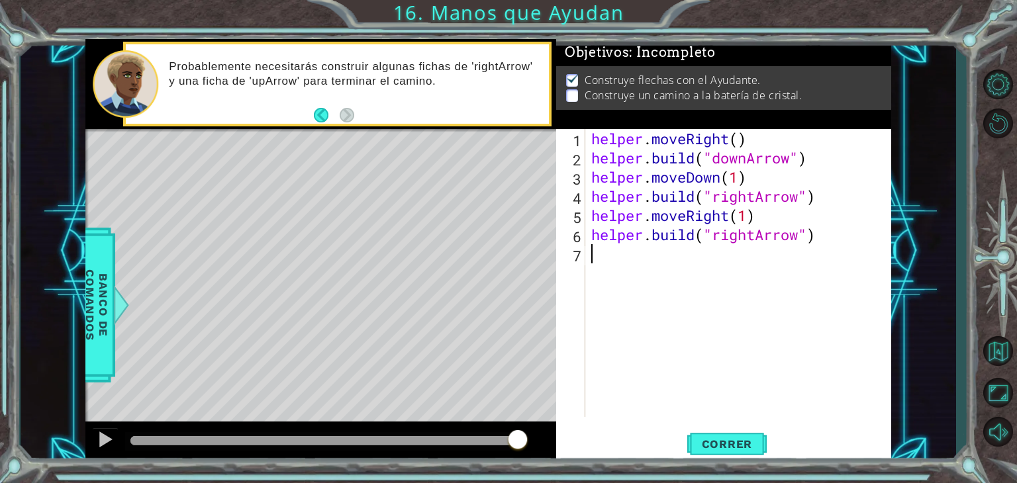
click at [727, 261] on div "helper . moveRight ( ) helper . build ( "downArrow" ) helper . moveDown ( 1 ) h…" at bounding box center [742, 292] width 306 height 326
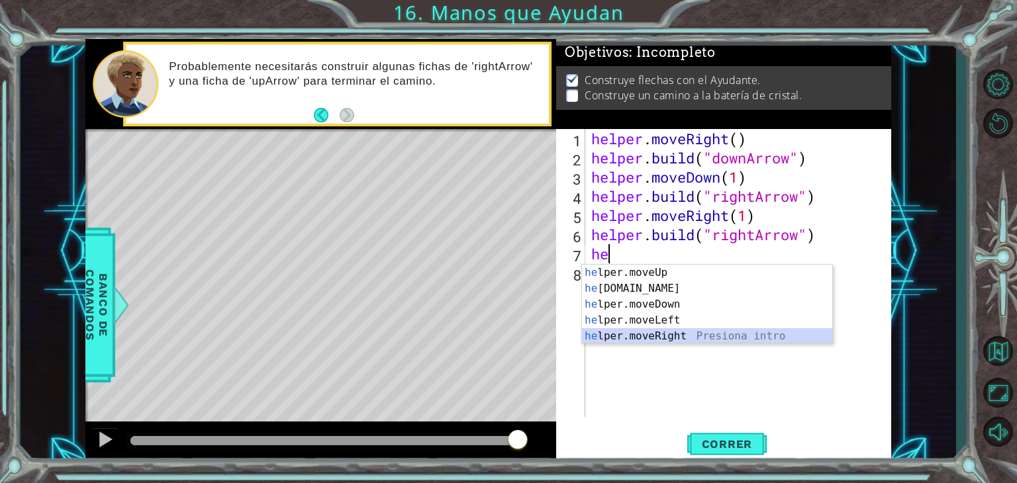
click at [690, 332] on div "he lper.moveUp Presiona intro he [DOMAIN_NAME] Presiona intro he lper.moveDown …" at bounding box center [707, 320] width 250 height 111
type textarea "helper.moveRight(1)"
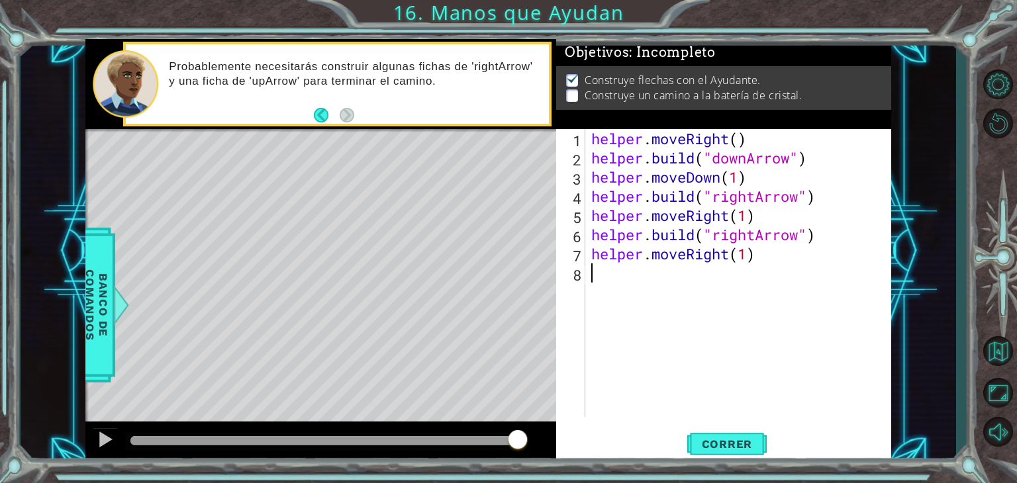
click at [680, 287] on div "helper . moveRight ( ) helper . build ( "downArrow" ) helper . moveDown ( 1 ) h…" at bounding box center [742, 292] width 306 height 326
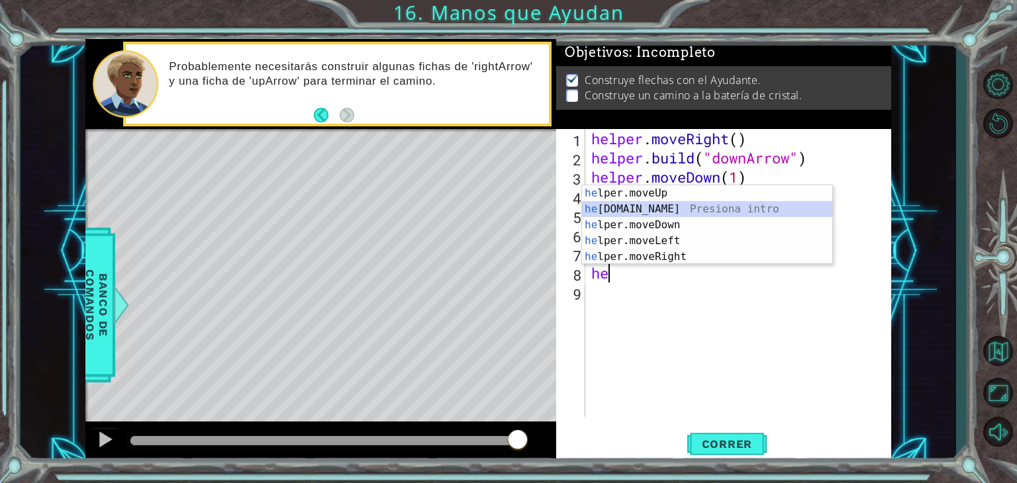
click at [700, 206] on div "he lper.moveUp Presiona intro he [DOMAIN_NAME] Presiona intro he lper.moveDown …" at bounding box center [707, 240] width 250 height 111
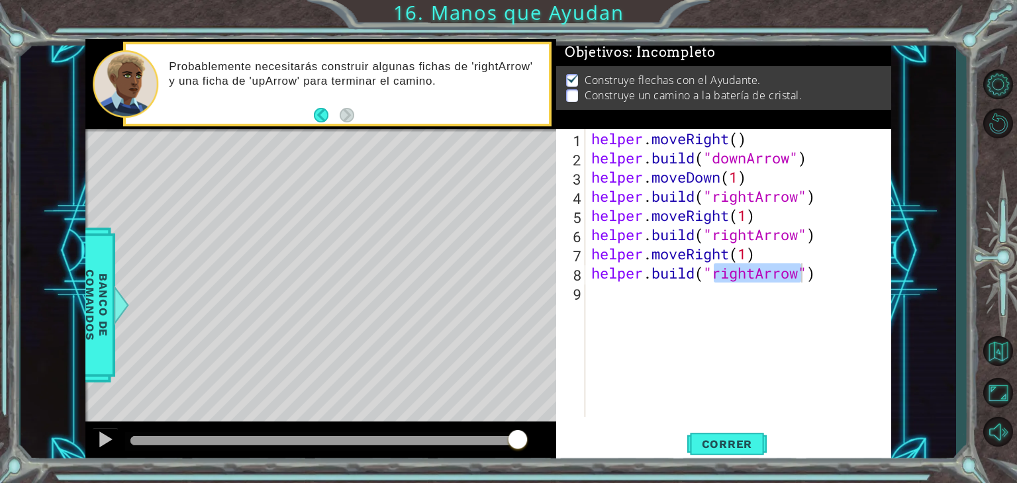
click at [729, 427] on div "[DOMAIN_NAME]("rightArrow") 1 2 3 4 5 6 7 8 9 helper . moveRight ( ) helper . b…" at bounding box center [723, 296] width 335 height 334
click at [723, 440] on span "Correr" at bounding box center [726, 444] width 77 height 13
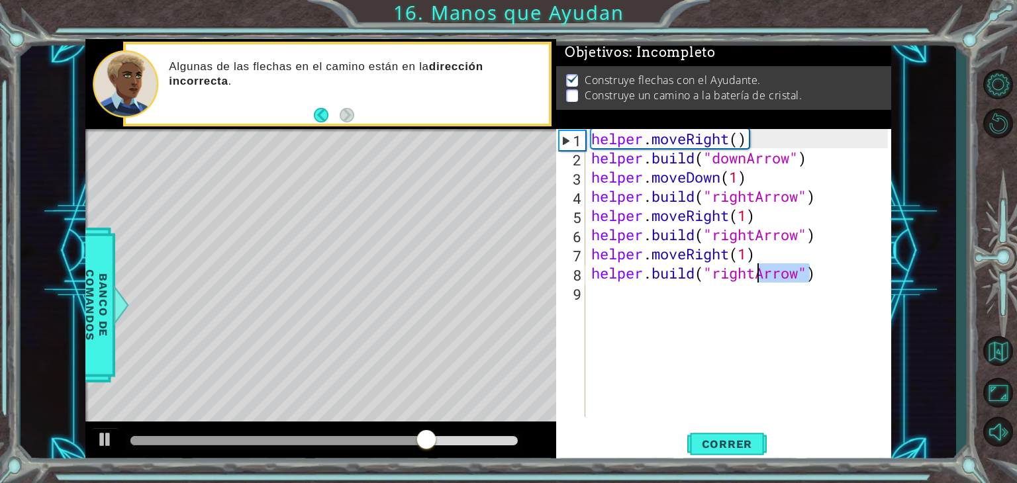
drag, startPoint x: 808, startPoint y: 281, endPoint x: 756, endPoint y: 279, distance: 51.7
click at [756, 279] on div "helper . moveRight ( ) helper . build ( "downArrow" ) helper . moveDown ( 1 ) h…" at bounding box center [742, 292] width 306 height 326
click at [756, 279] on div "helper . moveRight ( ) helper . build ( "downArrow" ) helper . moveDown ( 1 ) h…" at bounding box center [738, 273] width 299 height 288
drag, startPoint x: 756, startPoint y: 279, endPoint x: 716, endPoint y: 276, distance: 40.5
click at [716, 276] on div "helper . moveRight ( ) helper . build ( "downArrow" ) helper . moveDown ( 1 ) h…" at bounding box center [742, 292] width 306 height 326
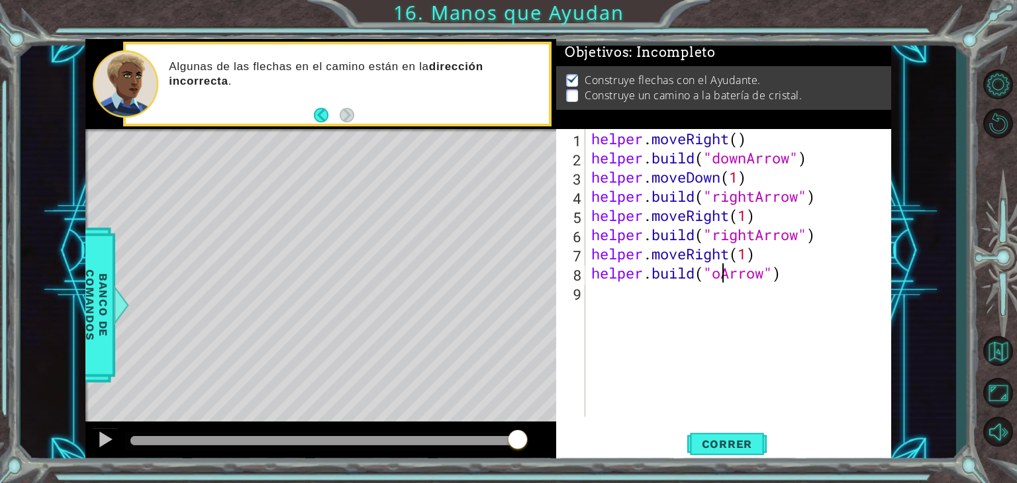
scroll to position [0, 6]
type textarea "[DOMAIN_NAME]("upArrow")"
click at [710, 441] on span "Correr" at bounding box center [726, 444] width 77 height 13
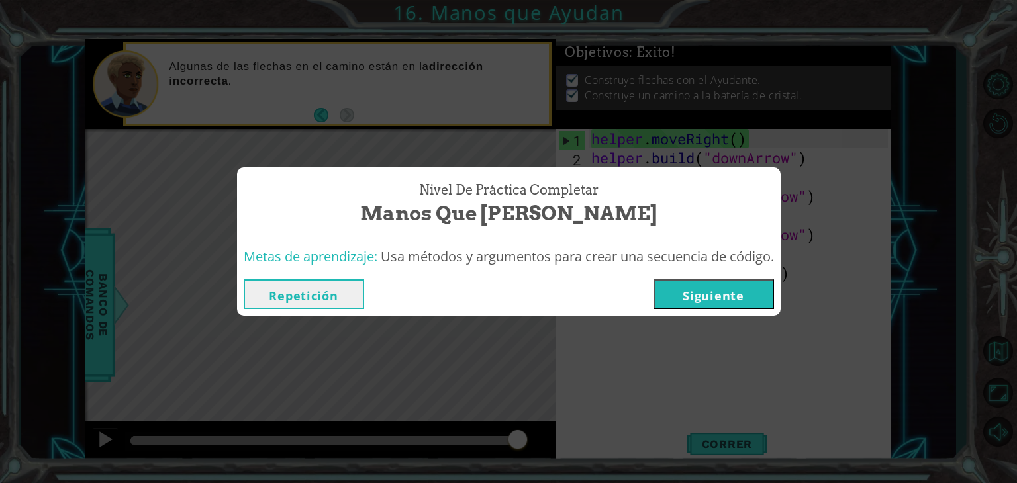
click at [716, 294] on button "Siguiente" at bounding box center [713, 294] width 120 height 30
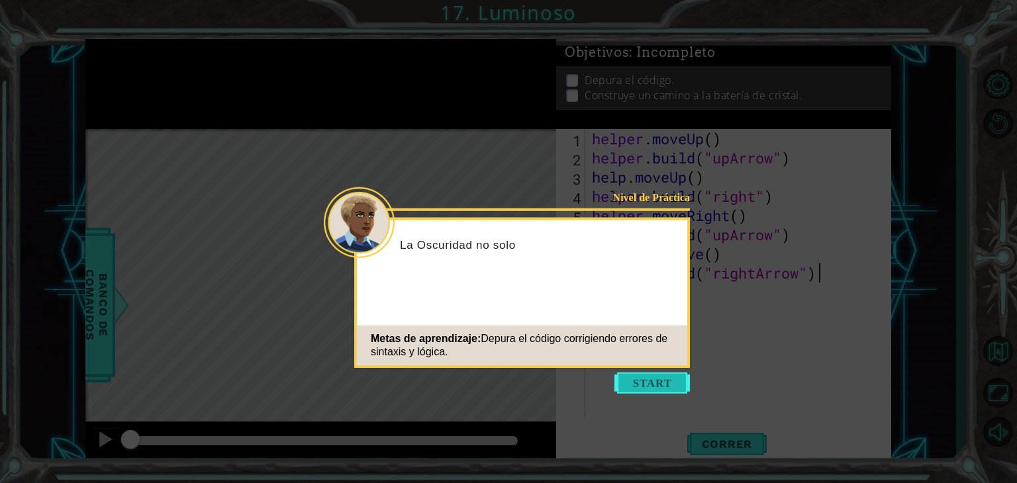
click at [659, 385] on button "Start" at bounding box center [651, 383] width 75 height 21
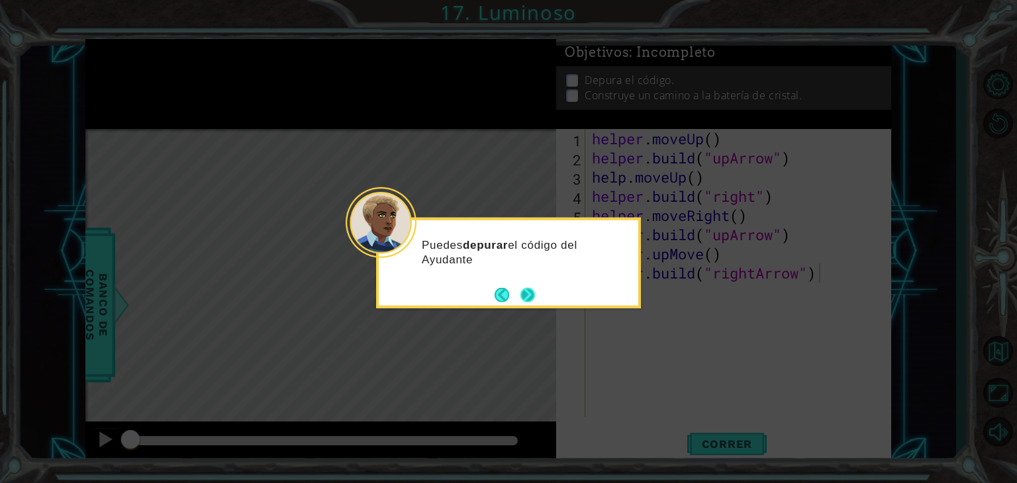
click at [528, 295] on button "Next" at bounding box center [527, 294] width 15 height 15
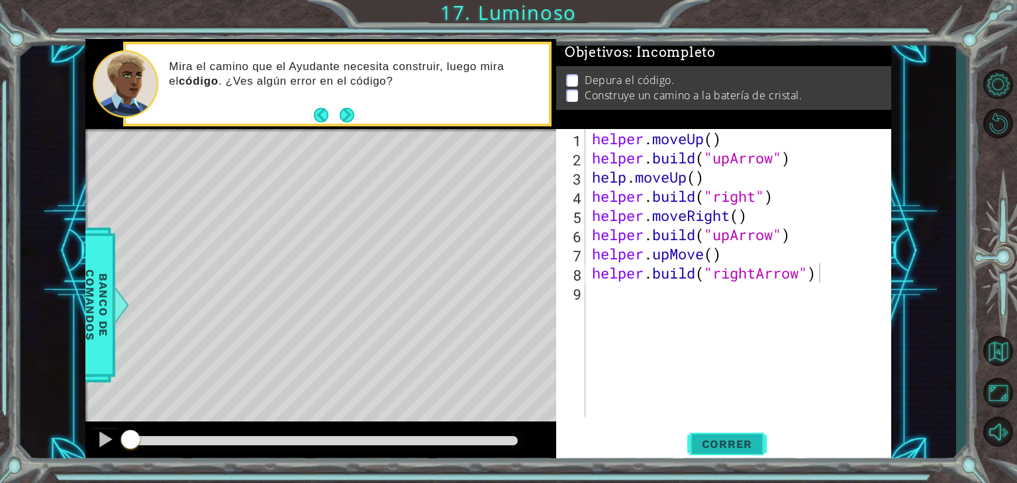
click at [691, 440] on span "Correr" at bounding box center [726, 444] width 77 height 13
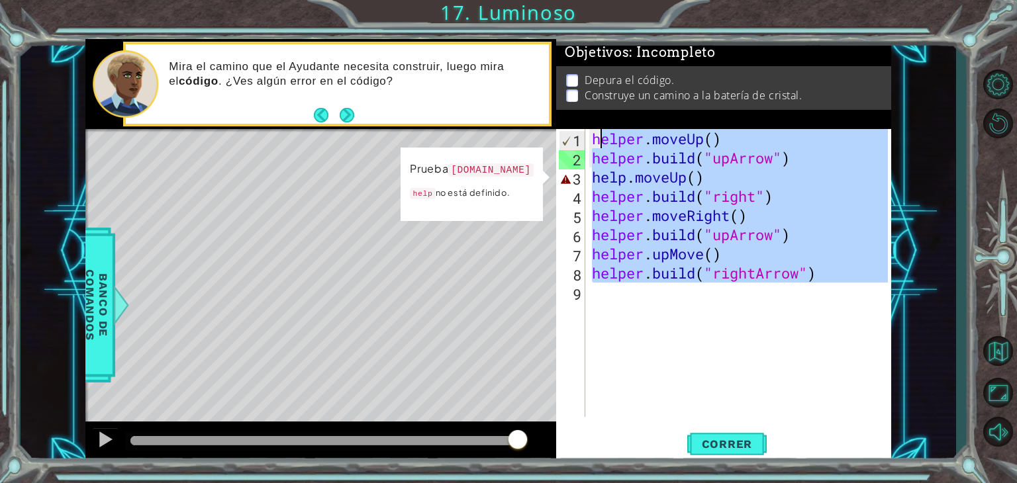
drag, startPoint x: 824, startPoint y: 284, endPoint x: 601, endPoint y: 130, distance: 270.3
click at [601, 130] on div "helper . moveUp ( ) helper . build ( "upArrow" ) help . moveUp ( ) helper . bui…" at bounding box center [741, 292] width 305 height 326
type textarea "h"
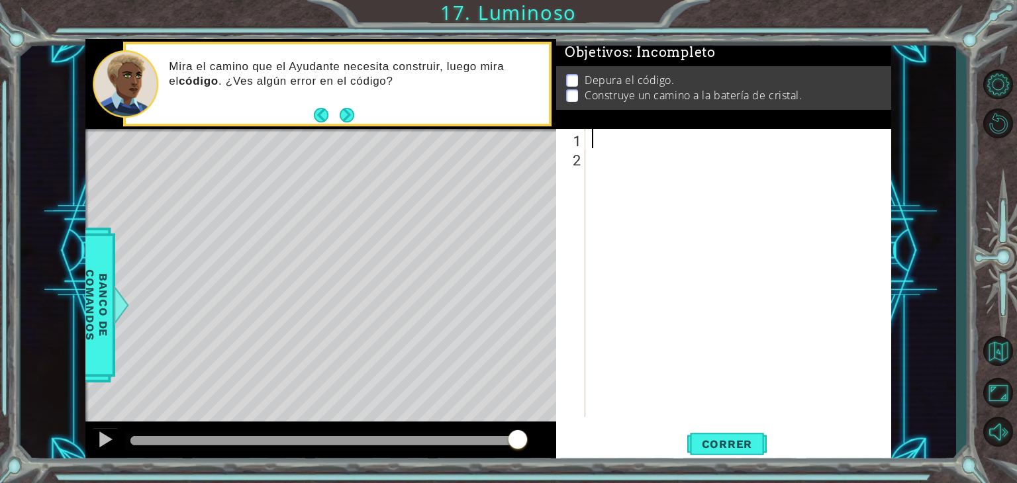
paste textarea "[DOMAIN_NAME]("rightArrow")"
type textarea "[DOMAIN_NAME]("rightArrow")"
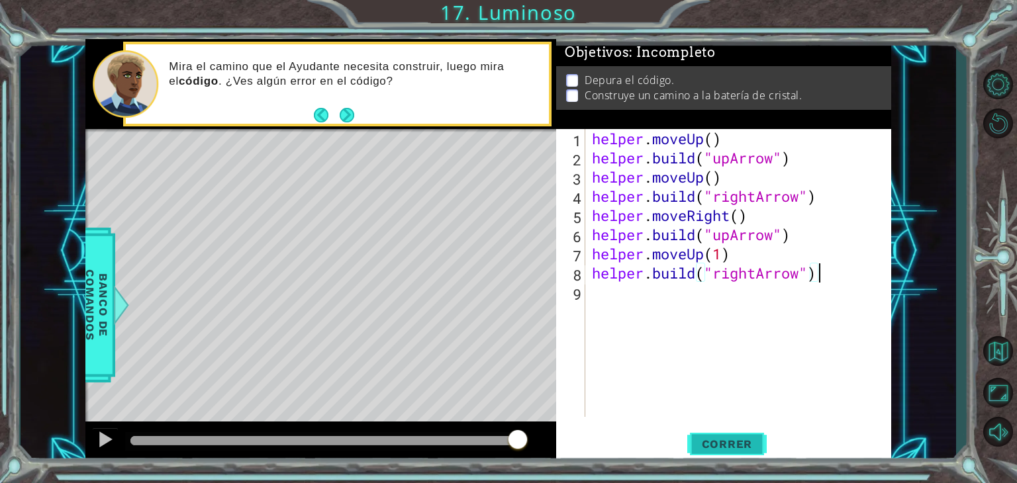
click at [708, 436] on button "Correr" at bounding box center [726, 445] width 79 height 34
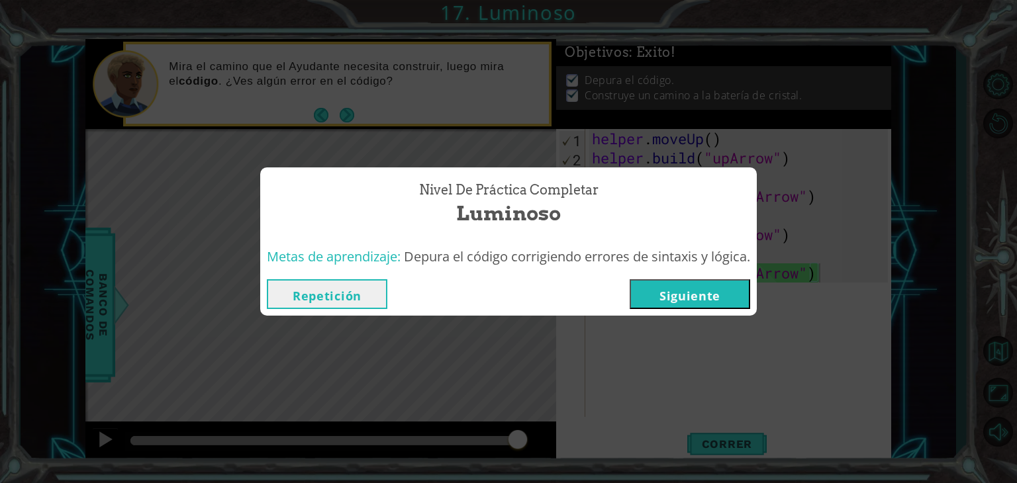
click at [689, 306] on button "Siguiente" at bounding box center [690, 294] width 120 height 30
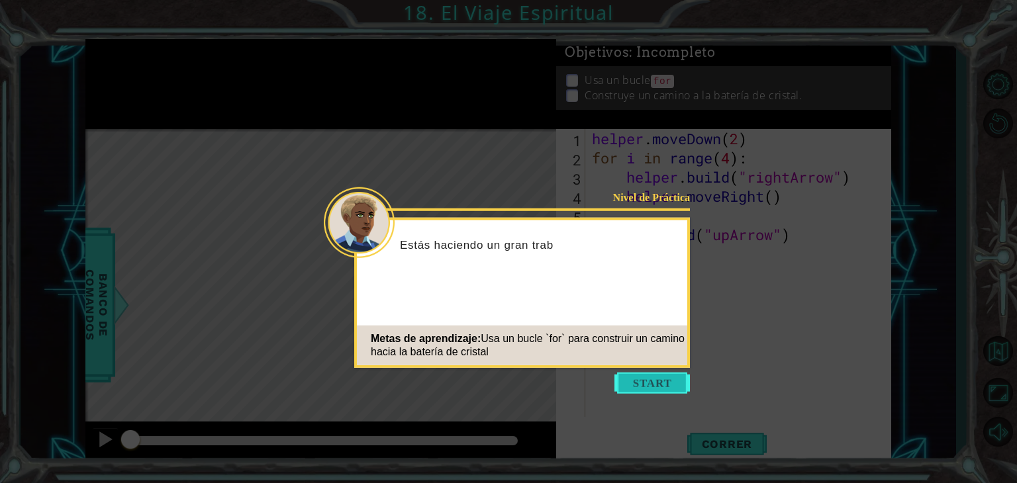
click at [633, 381] on button "Start" at bounding box center [651, 383] width 75 height 21
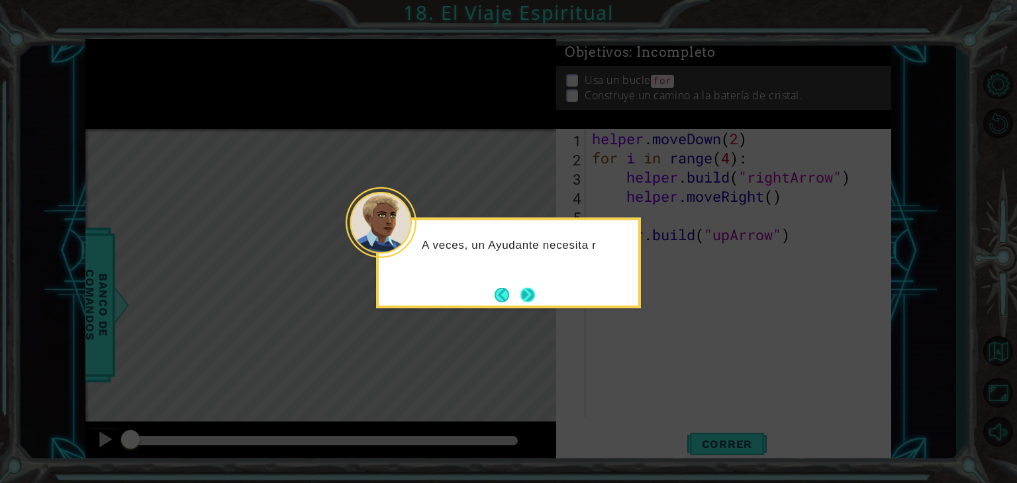
click at [526, 293] on button "Next" at bounding box center [527, 294] width 15 height 15
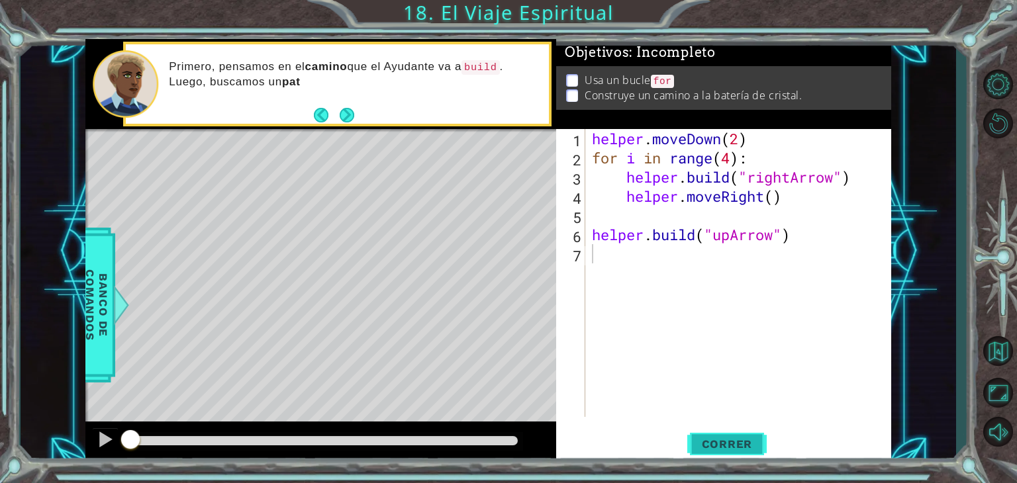
click at [707, 443] on span "Correr" at bounding box center [726, 444] width 77 height 13
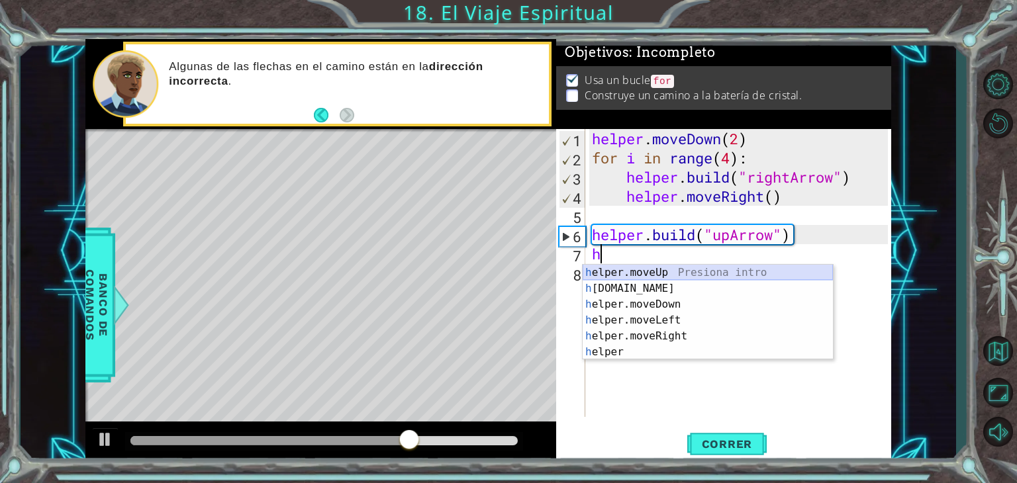
click at [700, 272] on div "h elper.moveUp Presiona intro h [DOMAIN_NAME] Presiona intro h elper.moveDown P…" at bounding box center [708, 328] width 250 height 127
type textarea "helper.moveUp(1)"
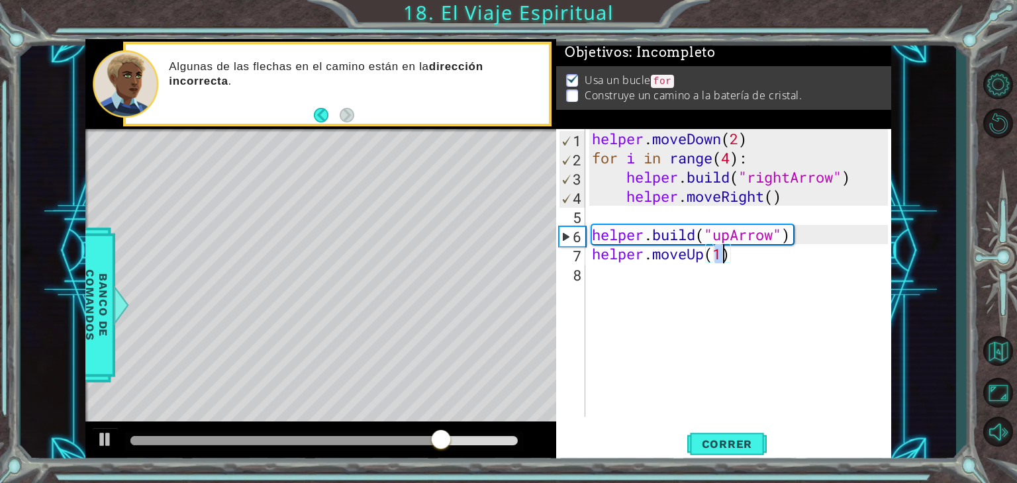
click at [651, 277] on div "helper . moveDown ( 2 ) for i in range ( 4 ) : helper . build ( "rightArrow" ) …" at bounding box center [741, 292] width 305 height 326
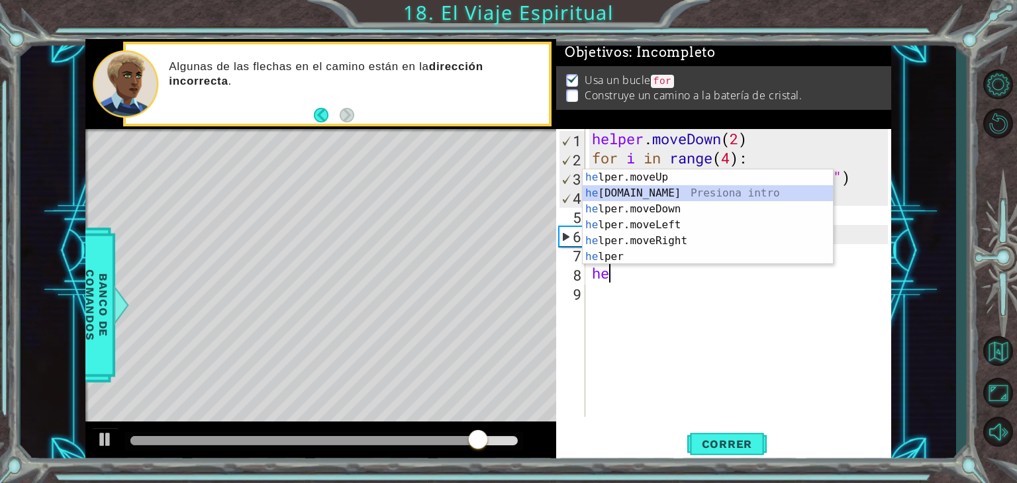
click at [664, 187] on div "he lper.moveUp Presiona intro he [DOMAIN_NAME] Presiona intro he lper.moveDown …" at bounding box center [708, 232] width 250 height 127
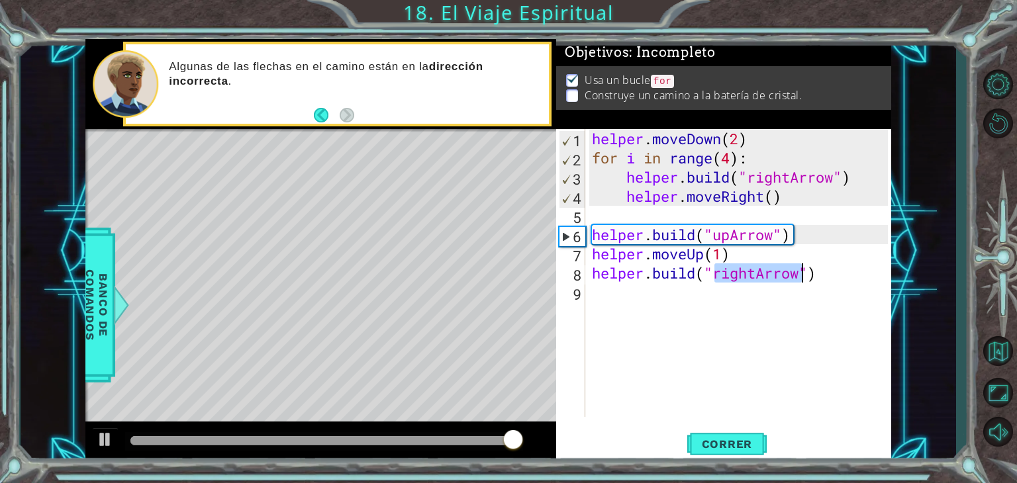
click at [747, 275] on div "helper . moveDown ( 2 ) for i in range ( 4 ) : helper . build ( "rightArrow" ) …" at bounding box center [738, 273] width 299 height 288
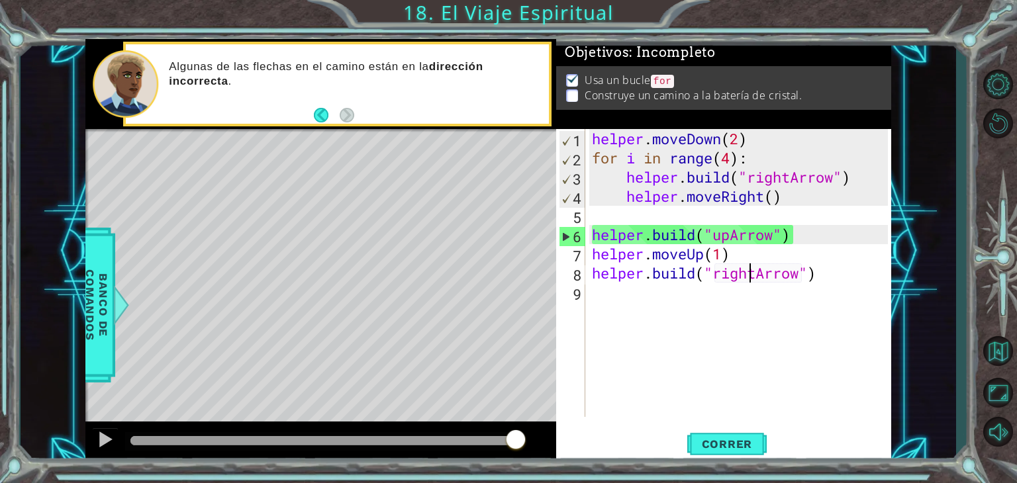
click at [747, 275] on div "helper . moveDown ( 2 ) for i in range ( 4 ) : helper . build ( "rightArrow" ) …" at bounding box center [741, 292] width 305 height 326
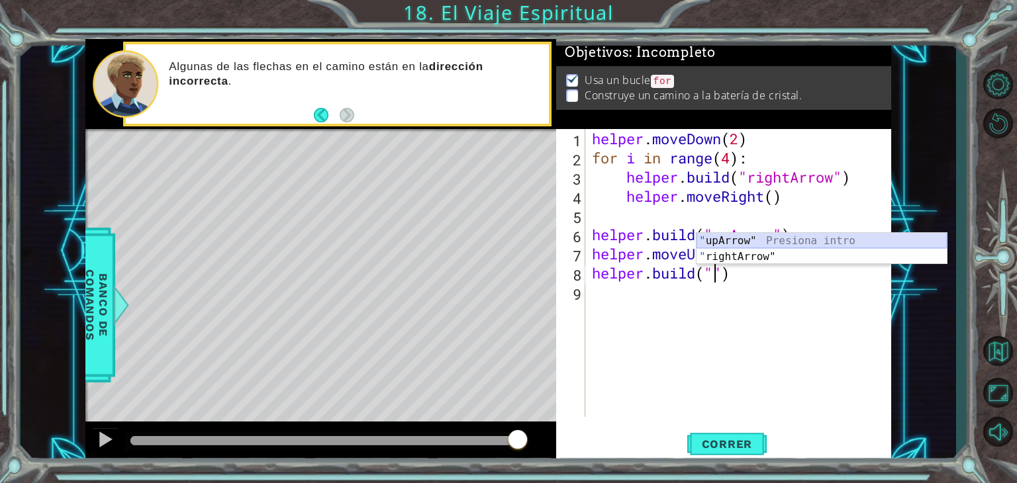
click at [757, 245] on div "" upArrow" Presiona intro " rightArrow" Presiona intro" at bounding box center [821, 265] width 250 height 64
type textarea "[DOMAIN_NAME]("upArrow")"
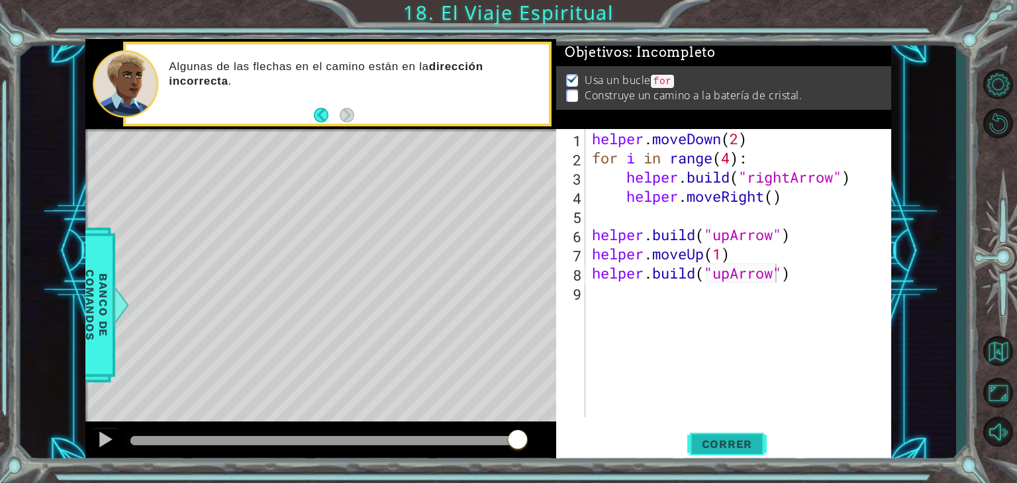
click at [730, 438] on span "Correr" at bounding box center [726, 444] width 77 height 13
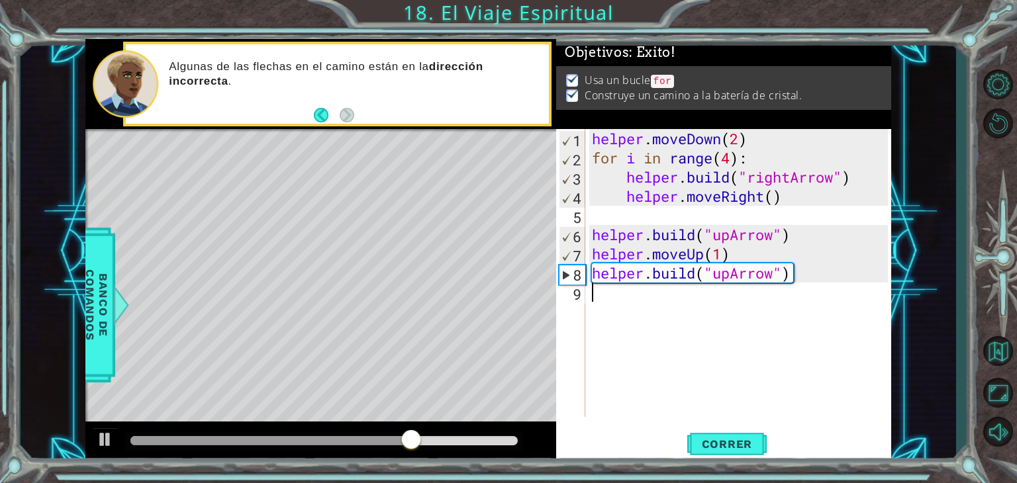
click at [617, 300] on div "helper . moveDown ( 2 ) for i in range ( 4 ) : helper . build ( "rightArrow" ) …" at bounding box center [741, 292] width 305 height 326
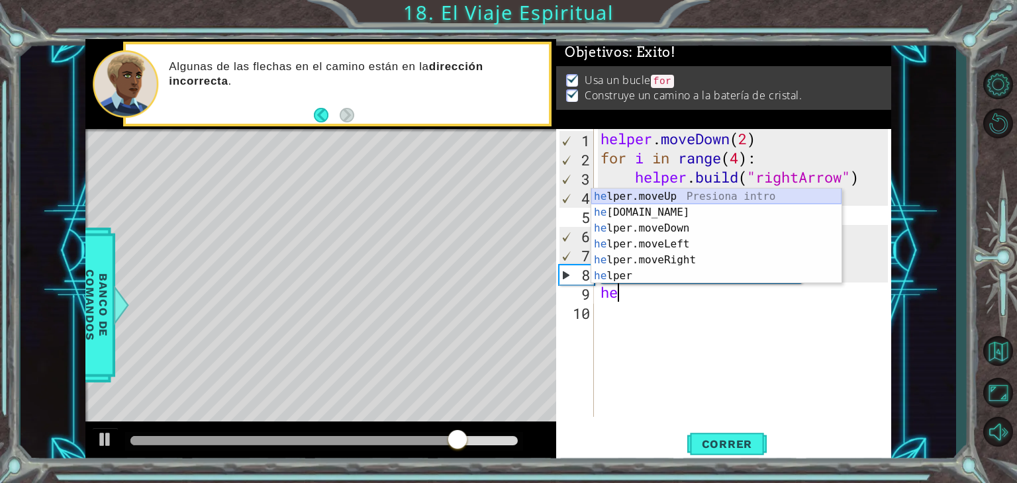
click at [643, 201] on div "he lper.moveUp Presiona intro he [DOMAIN_NAME] Presiona intro he lper.moveDown …" at bounding box center [716, 252] width 250 height 127
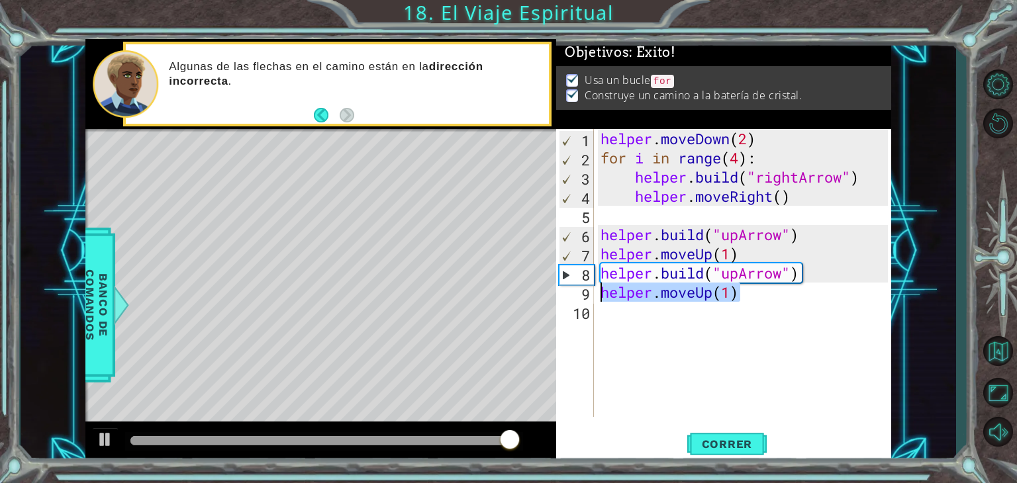
drag, startPoint x: 776, startPoint y: 297, endPoint x: 603, endPoint y: 295, distance: 172.8
click at [603, 295] on div "helper . moveDown ( 2 ) for i in range ( 4 ) : helper . build ( "rightArrow" ) …" at bounding box center [746, 292] width 297 height 326
type textarea "helper.moveUp(1)"
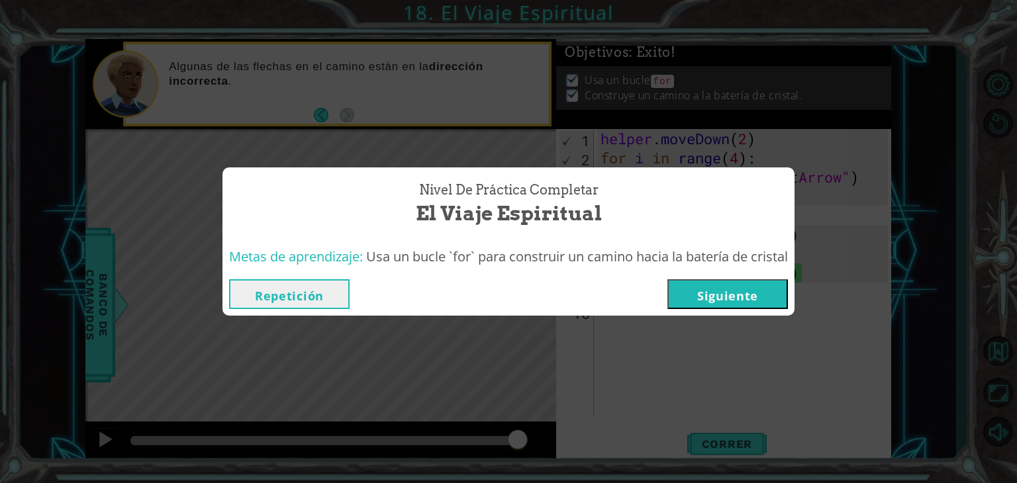
click at [726, 294] on button "Siguiente" at bounding box center [727, 294] width 120 height 30
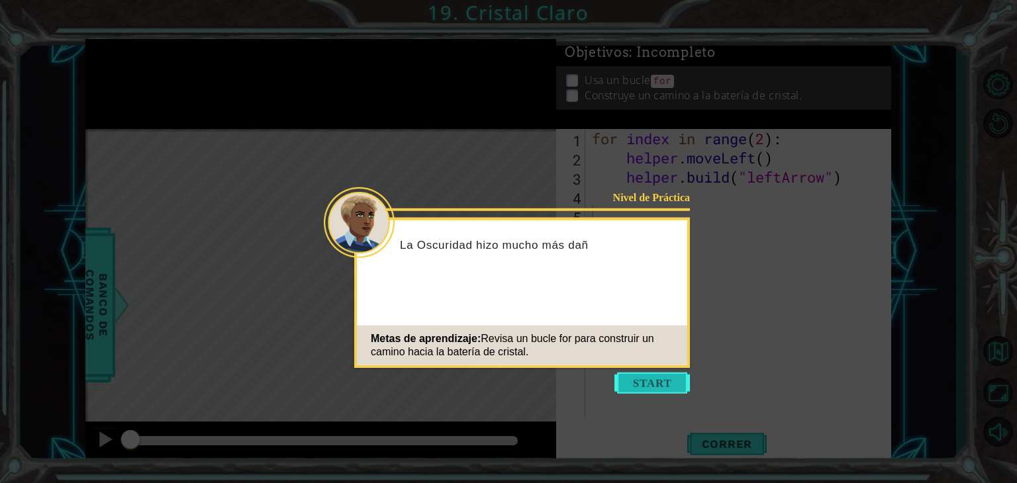
click at [646, 380] on button "Start" at bounding box center [651, 383] width 75 height 21
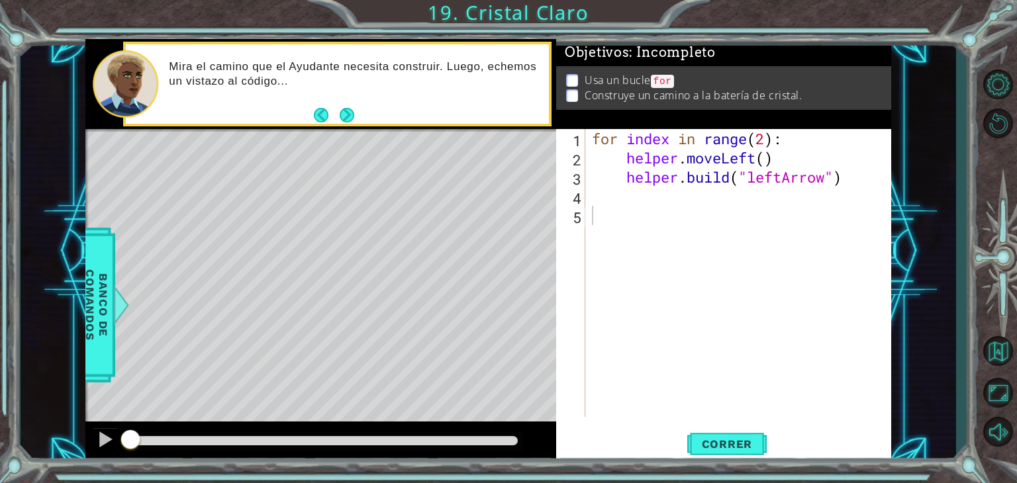
drag, startPoint x: 420, startPoint y: 7, endPoint x: 723, endPoint y: 35, distance: 303.8
click at [723, 35] on div "1 ההההההההההההההההההההההההההההההההההההההההההההההההההההההההההההההההההההההההההההה…" at bounding box center [508, 241] width 1017 height 483
